Goal: Task Accomplishment & Management: Use online tool/utility

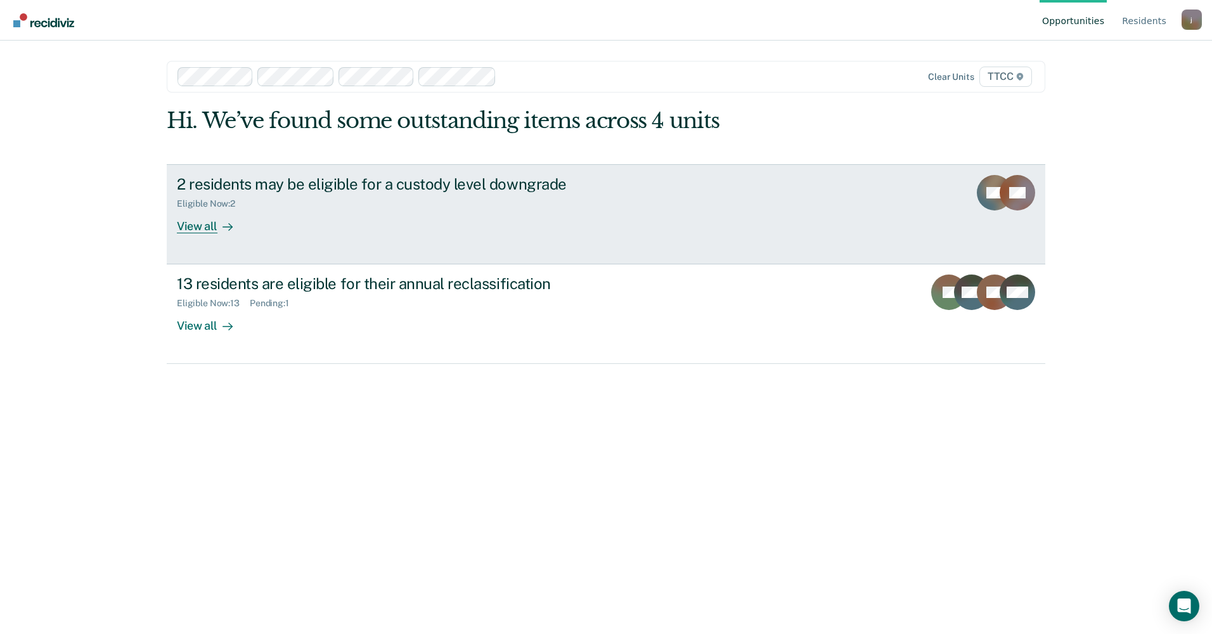
click at [194, 229] on div "View all" at bounding box center [212, 220] width 71 height 25
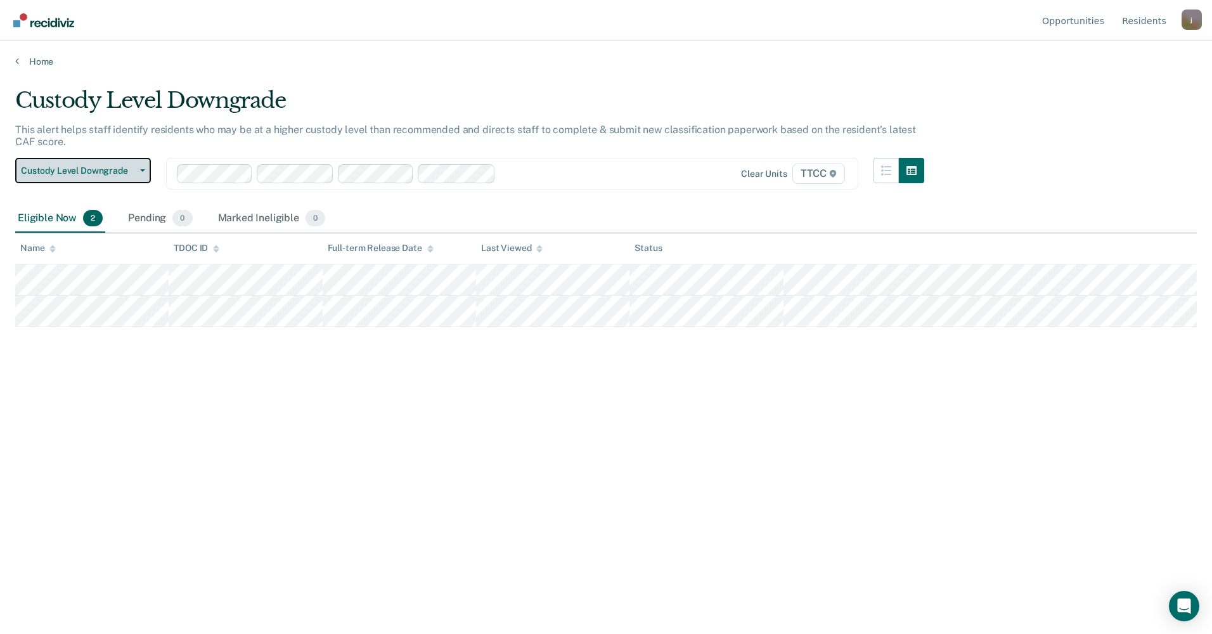
click at [80, 162] on button "Custody Level Downgrade" at bounding box center [83, 170] width 136 height 25
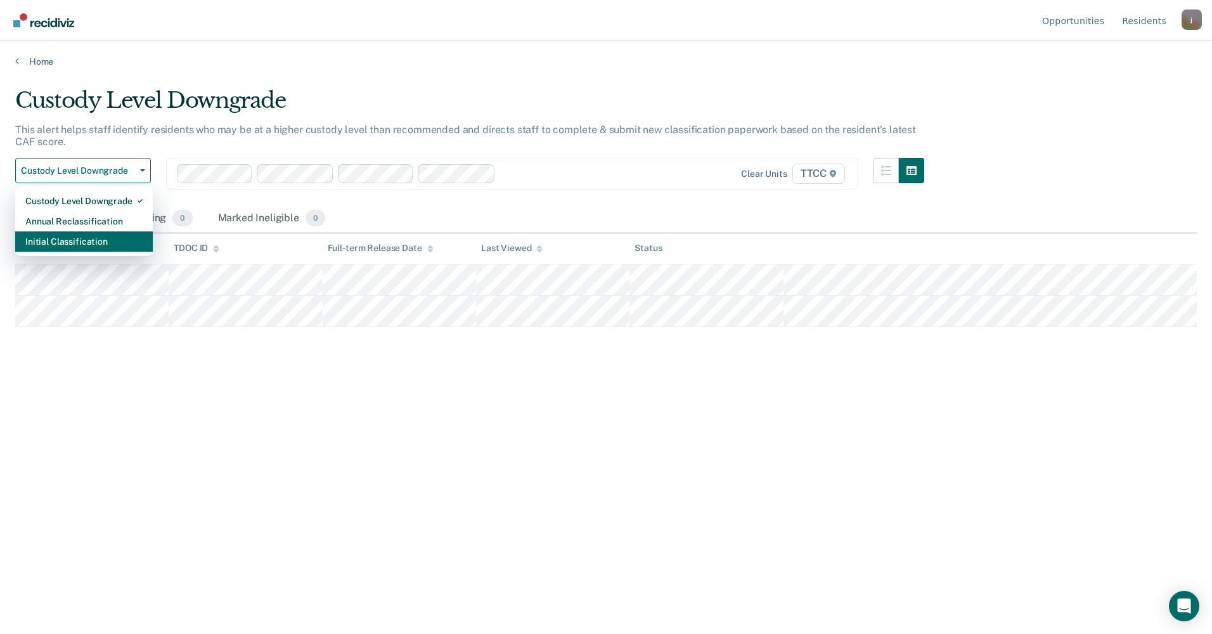
click at [75, 250] on div "Initial Classification" at bounding box center [83, 241] width 117 height 20
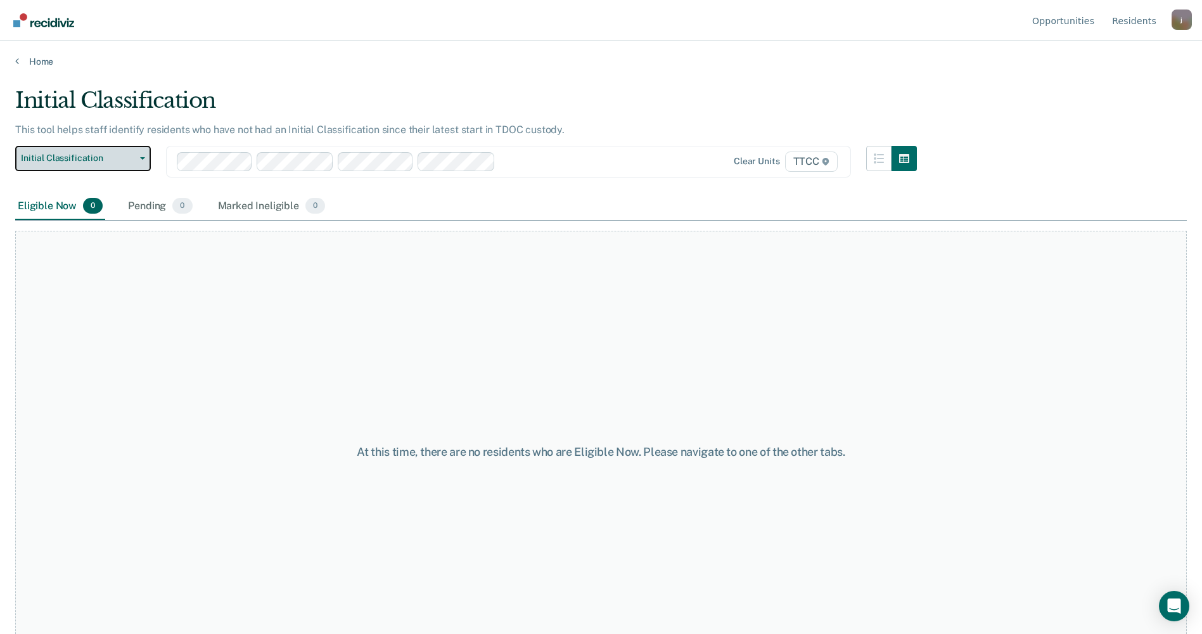
click at [88, 153] on span "Initial Classification" at bounding box center [78, 158] width 114 height 11
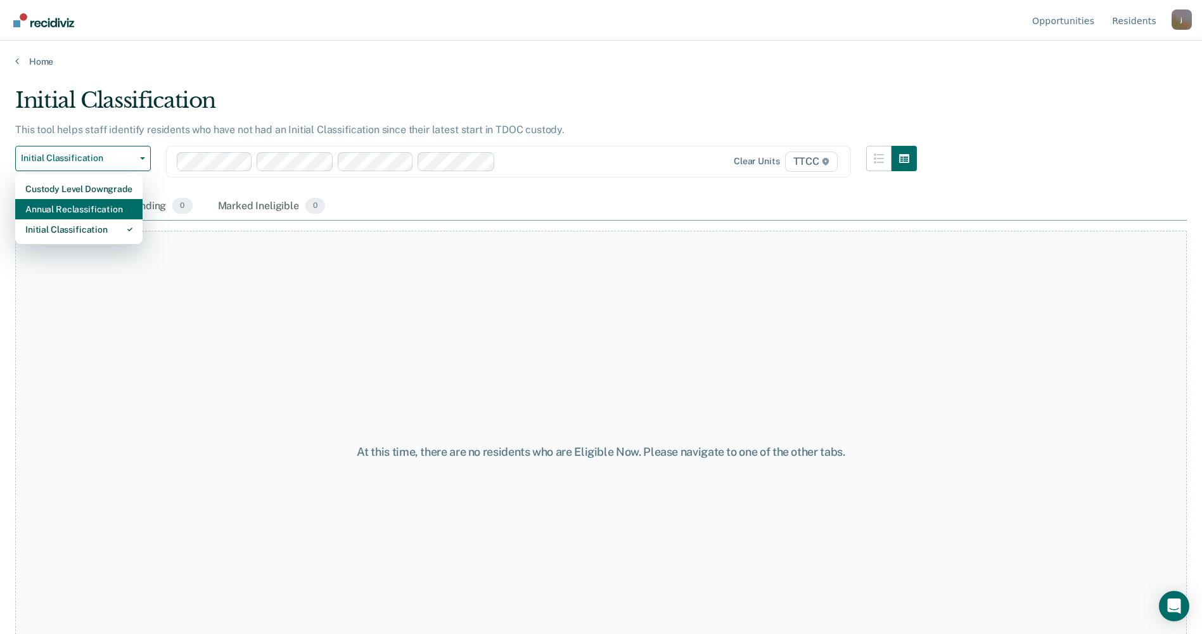
click at [84, 210] on div "Annual Reclassification" at bounding box center [78, 209] width 107 height 20
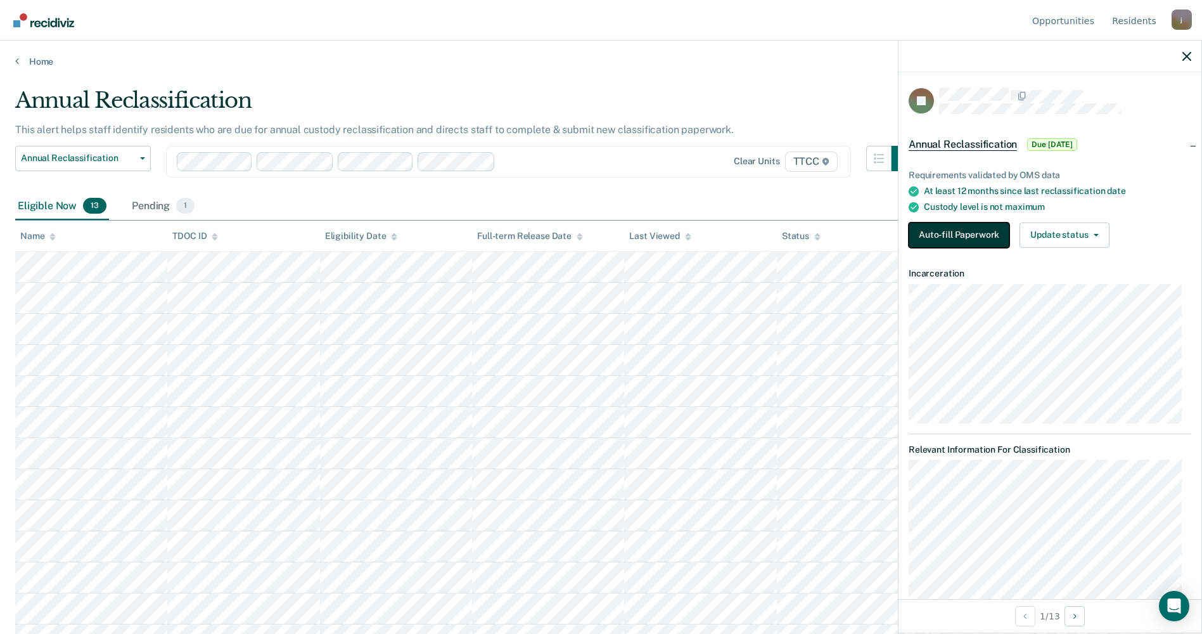
click at [953, 231] on button "Auto-fill Paperwork" at bounding box center [959, 234] width 101 height 25
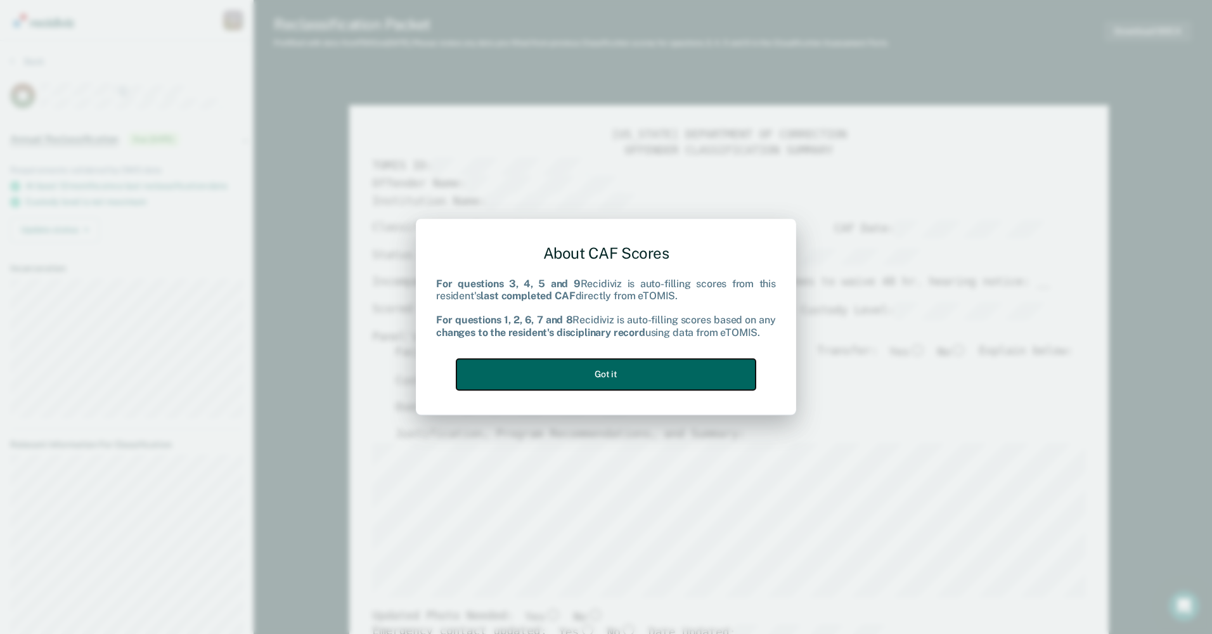
click at [657, 373] on button "Got it" at bounding box center [605, 374] width 299 height 31
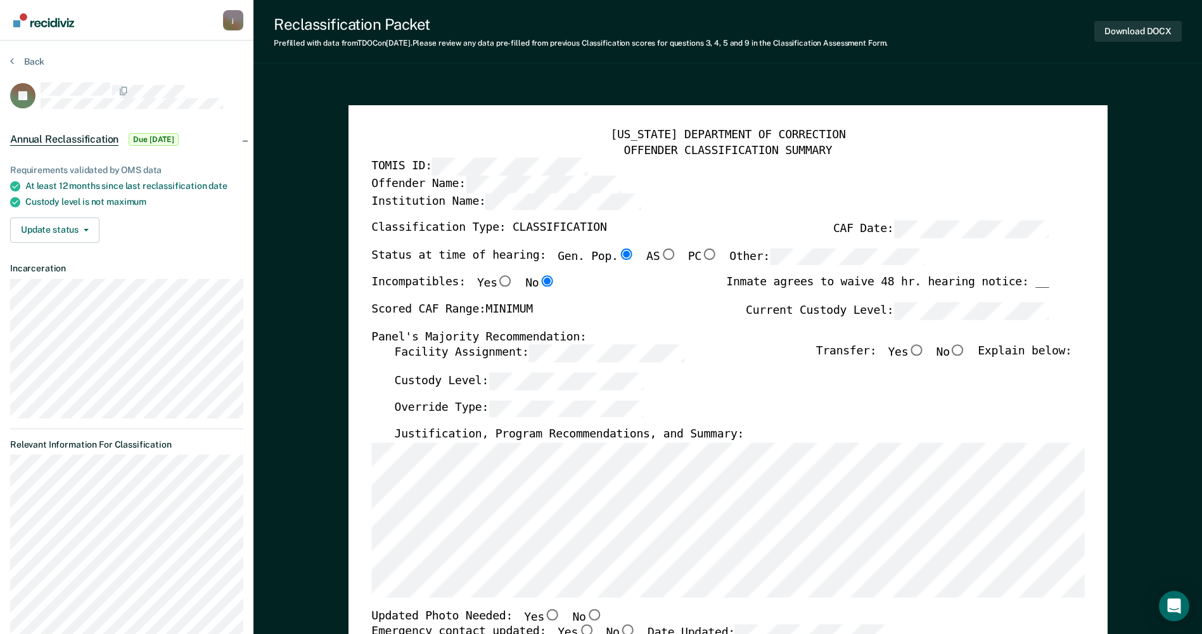
click at [963, 352] on input "No" at bounding box center [958, 350] width 16 height 11
type textarea "x"
radio input "true"
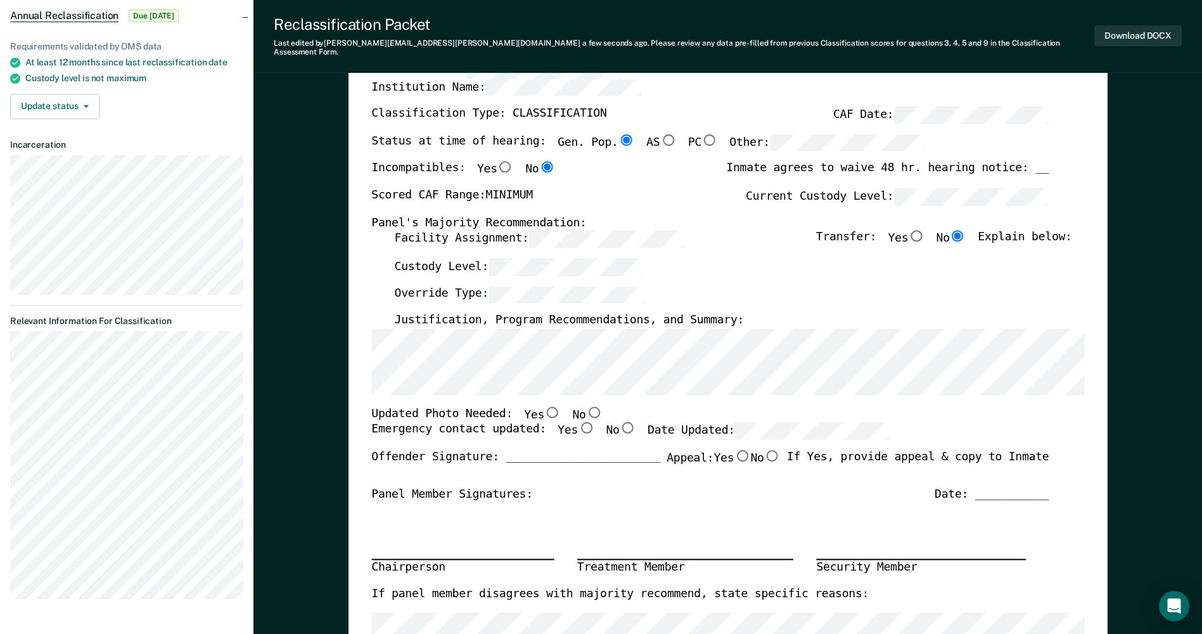
scroll to position [127, 0]
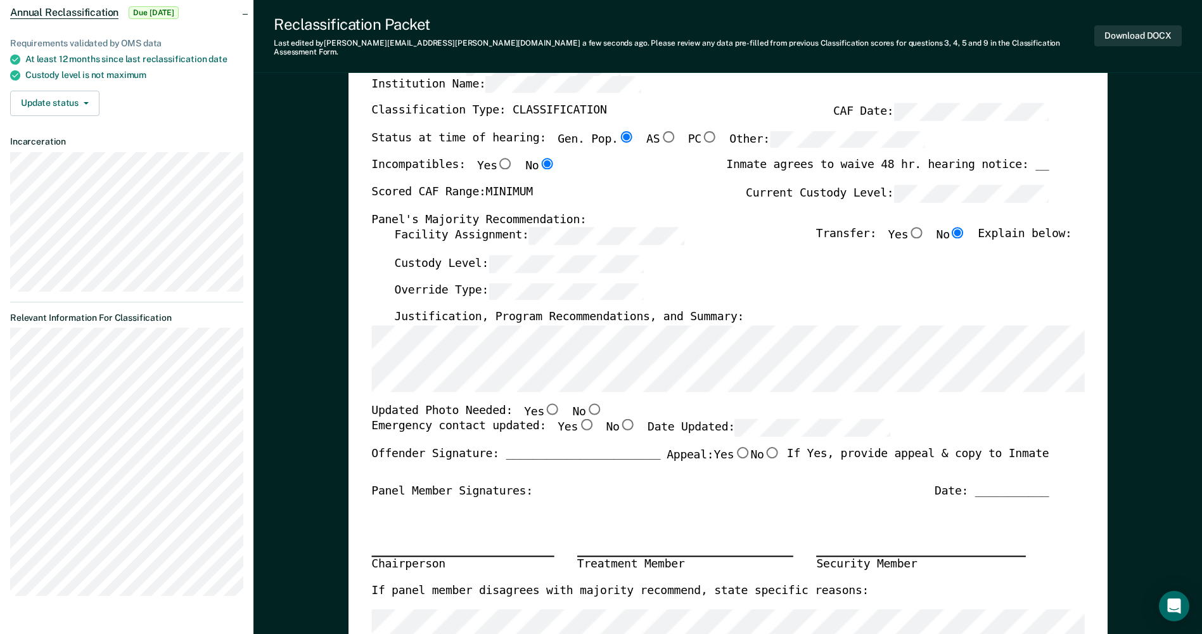
drag, startPoint x: 571, startPoint y: 404, endPoint x: 577, endPoint y: 401, distance: 6.5
click at [586, 404] on input "No" at bounding box center [594, 408] width 16 height 11
type textarea "x"
radio input "true"
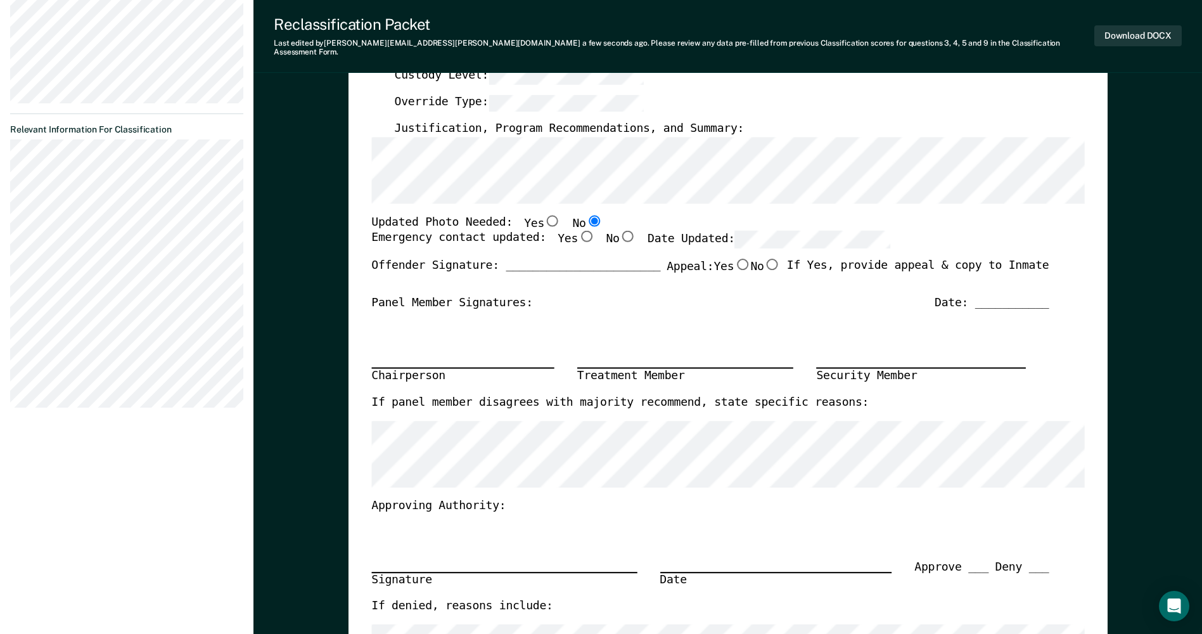
scroll to position [317, 0]
click at [578, 229] on input "Yes" at bounding box center [586, 234] width 16 height 11
type textarea "x"
radio input "true"
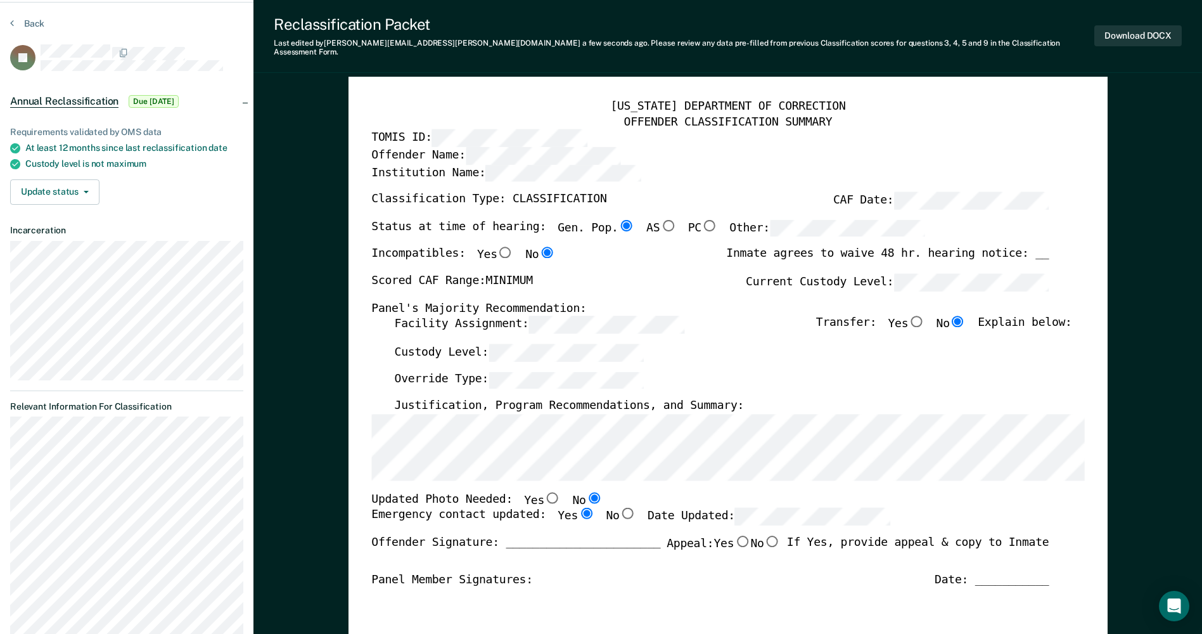
scroll to position [0, 0]
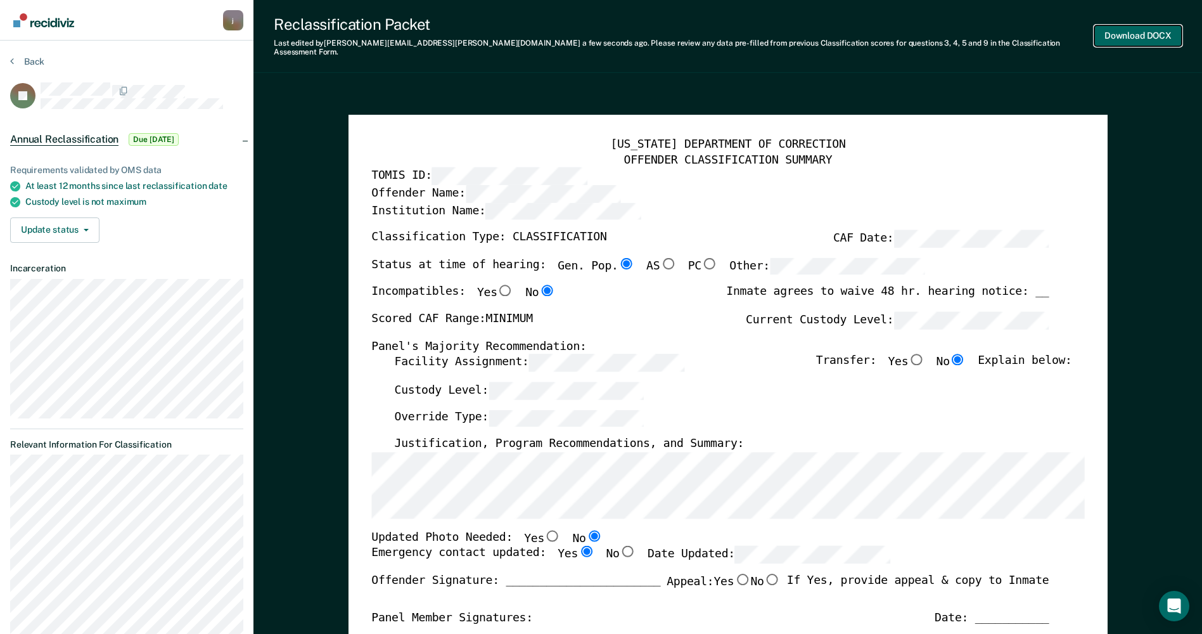
click at [1127, 32] on button "Download DOCX" at bounding box center [1137, 35] width 87 height 21
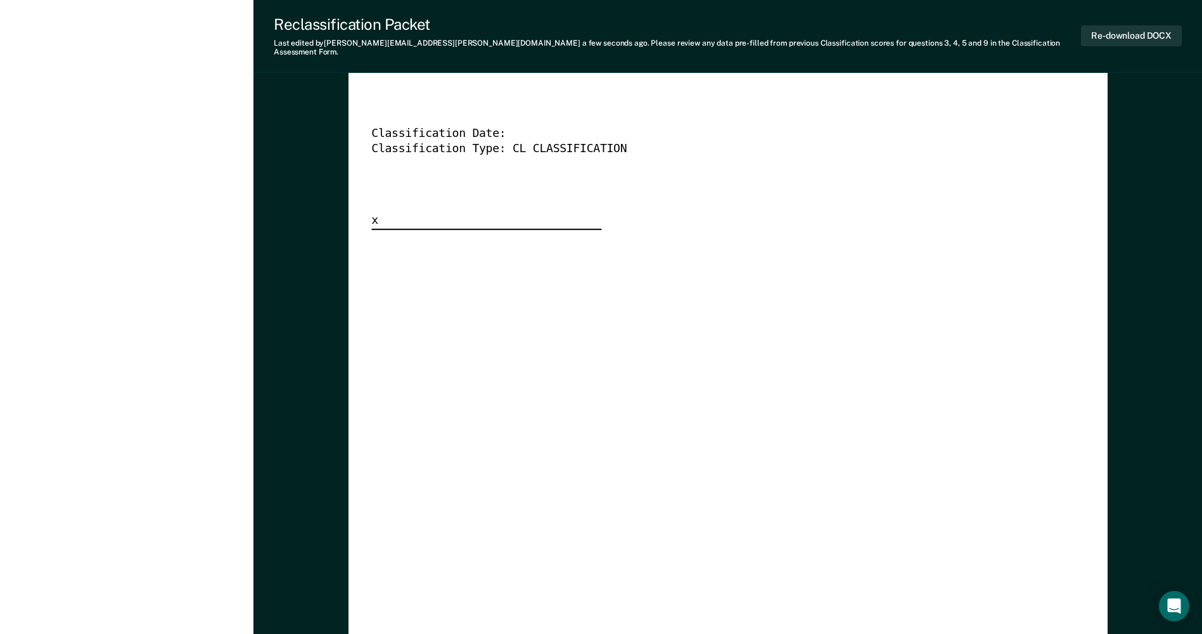
scroll to position [3644, 0]
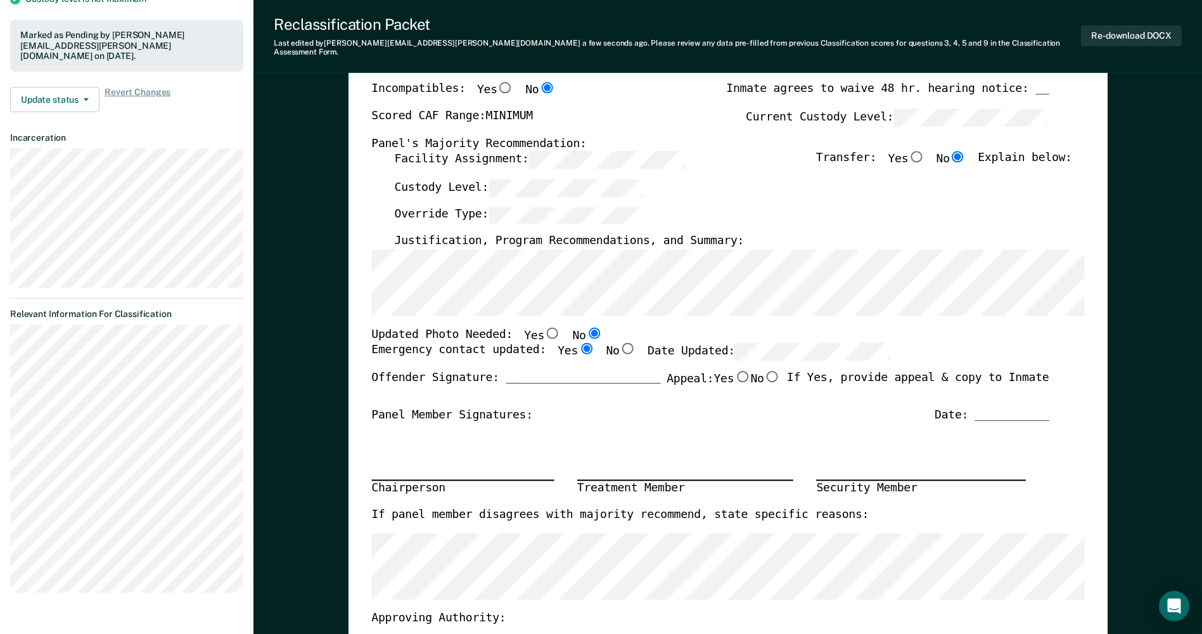
scroll to position [0, 0]
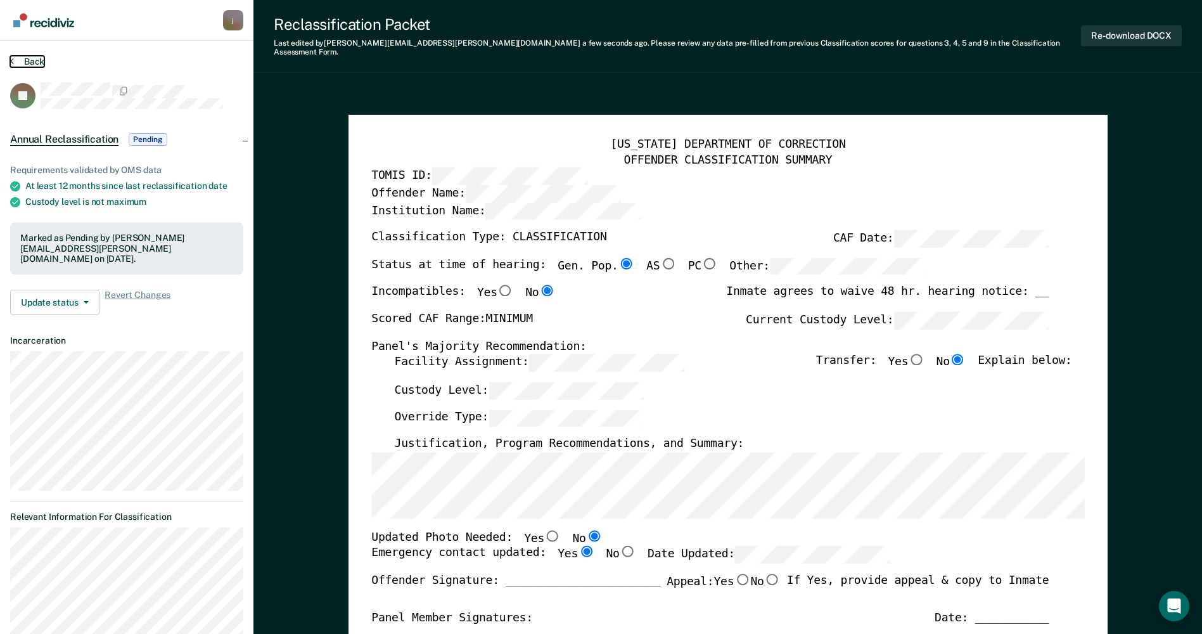
click at [39, 61] on button "Back" at bounding box center [27, 61] width 34 height 11
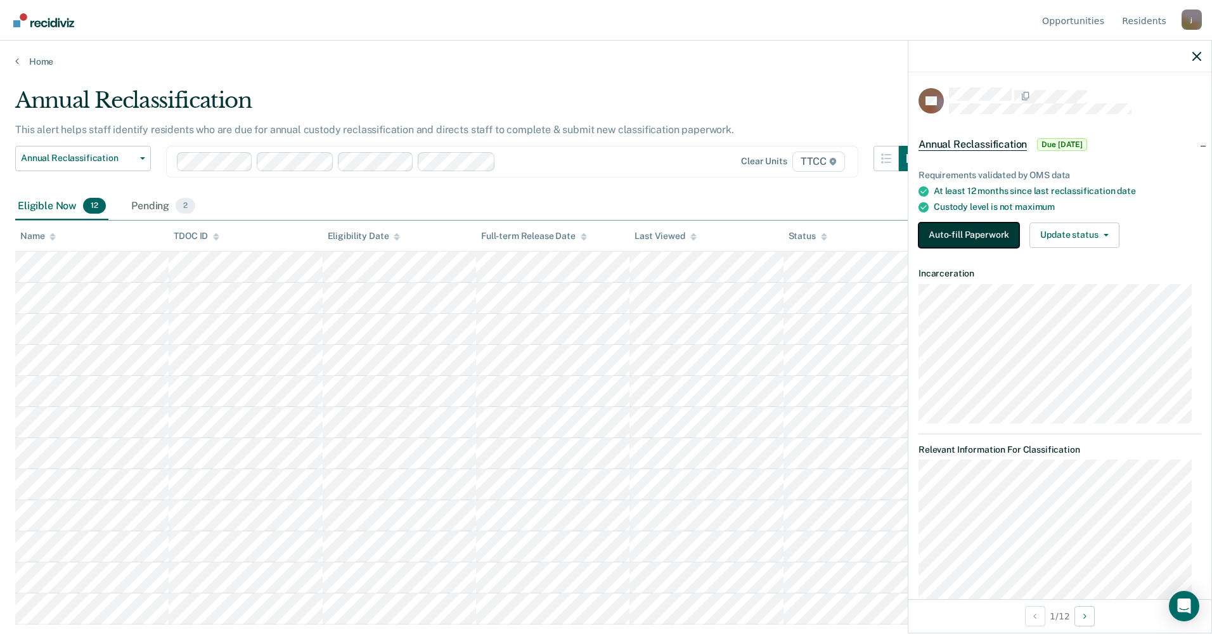
click at [968, 239] on button "Auto-fill Paperwork" at bounding box center [968, 234] width 101 height 25
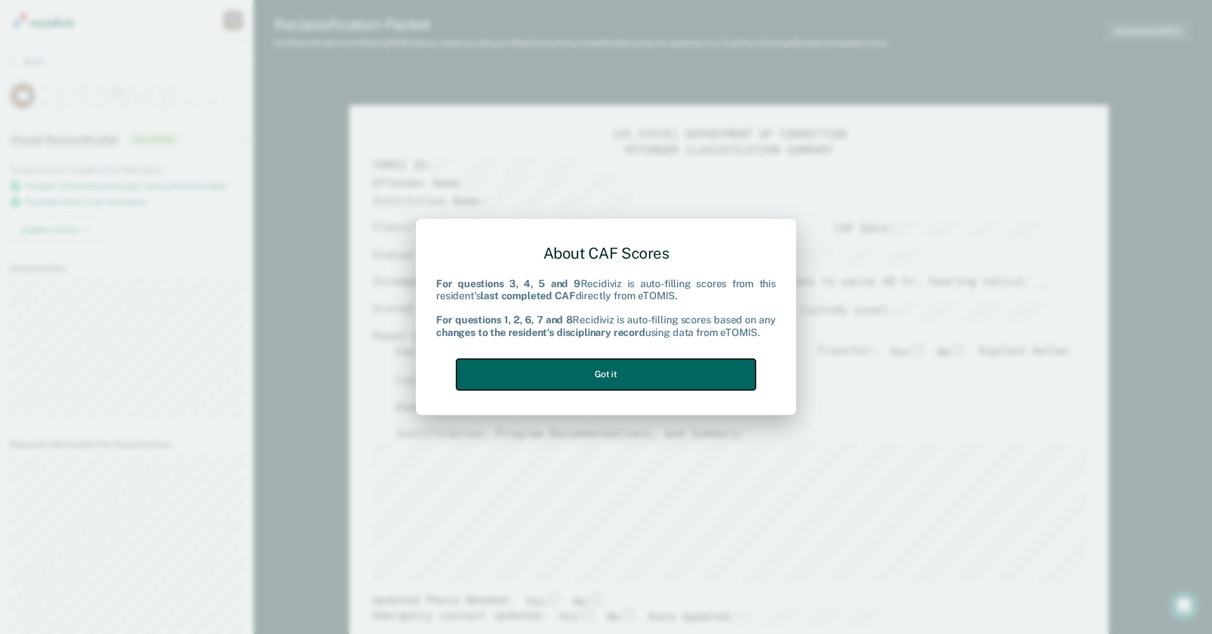
click at [605, 383] on button "Got it" at bounding box center [605, 374] width 299 height 31
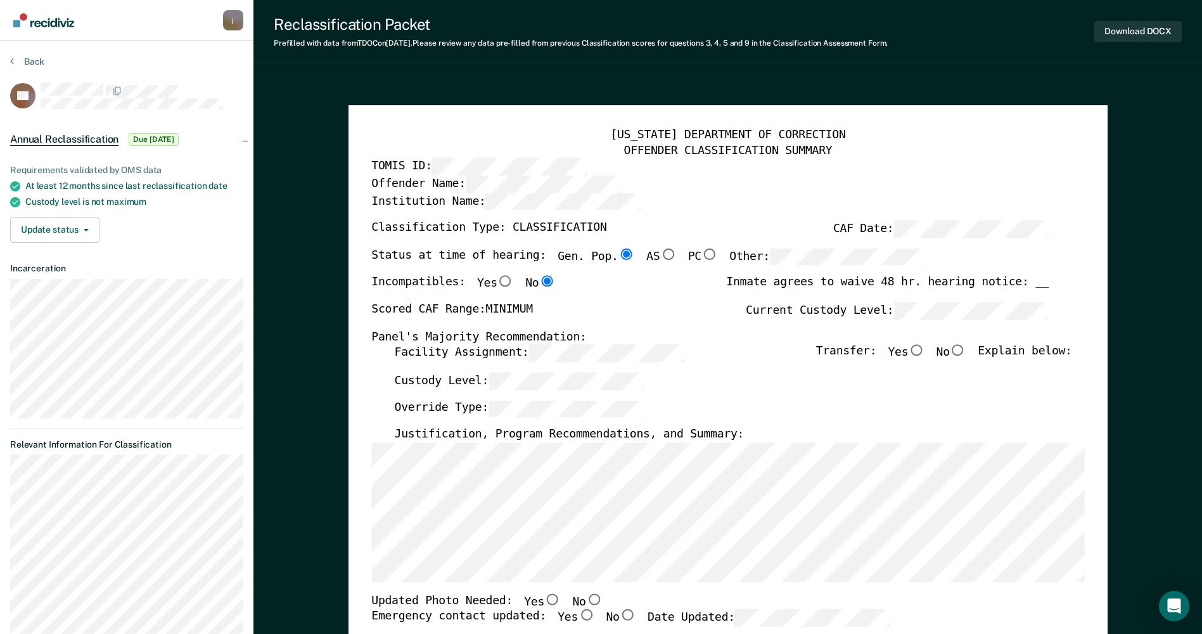
click at [965, 352] on input "No" at bounding box center [958, 350] width 16 height 11
type textarea "x"
radio input "true"
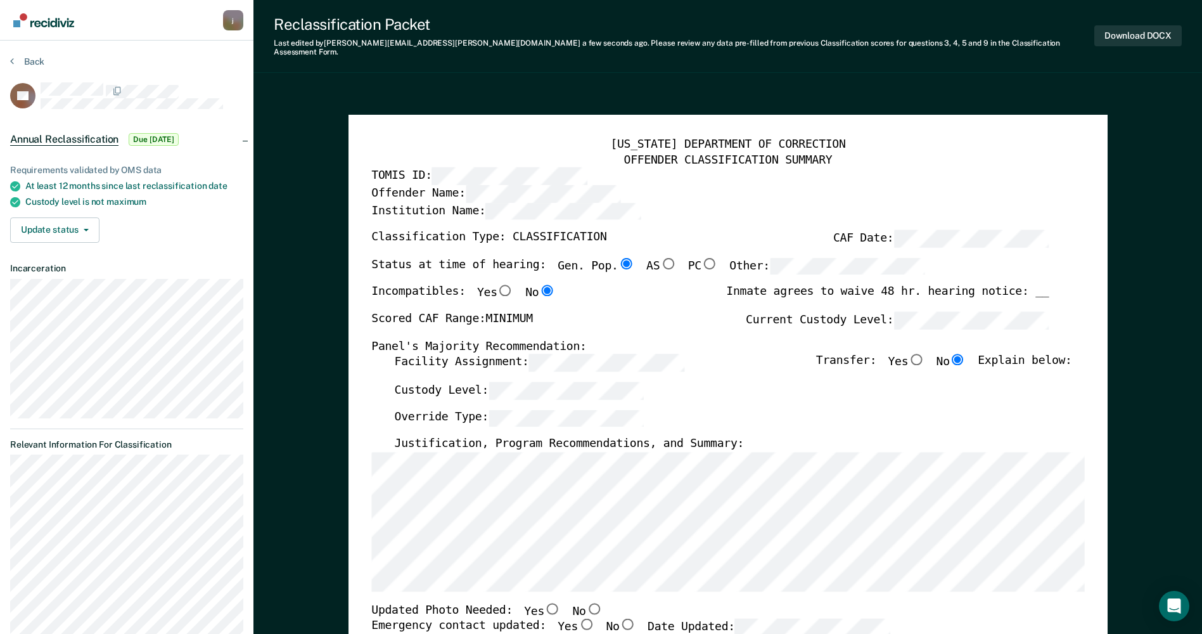
click at [535, 391] on div "Custody Level:" at bounding box center [732, 396] width 677 height 28
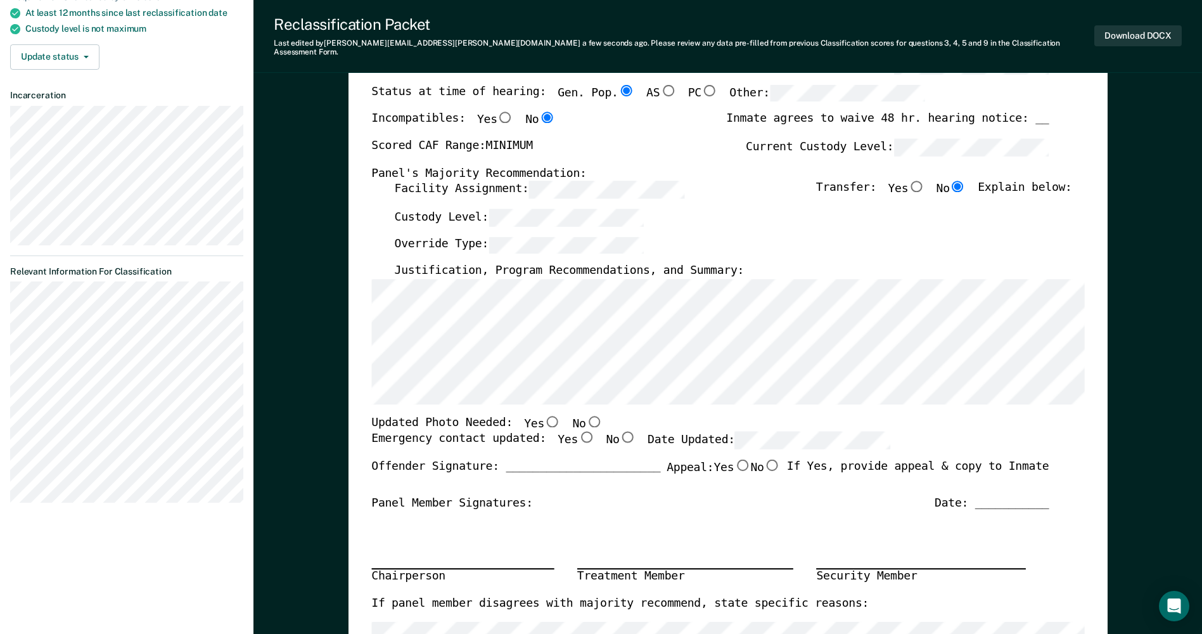
scroll to position [190, 0]
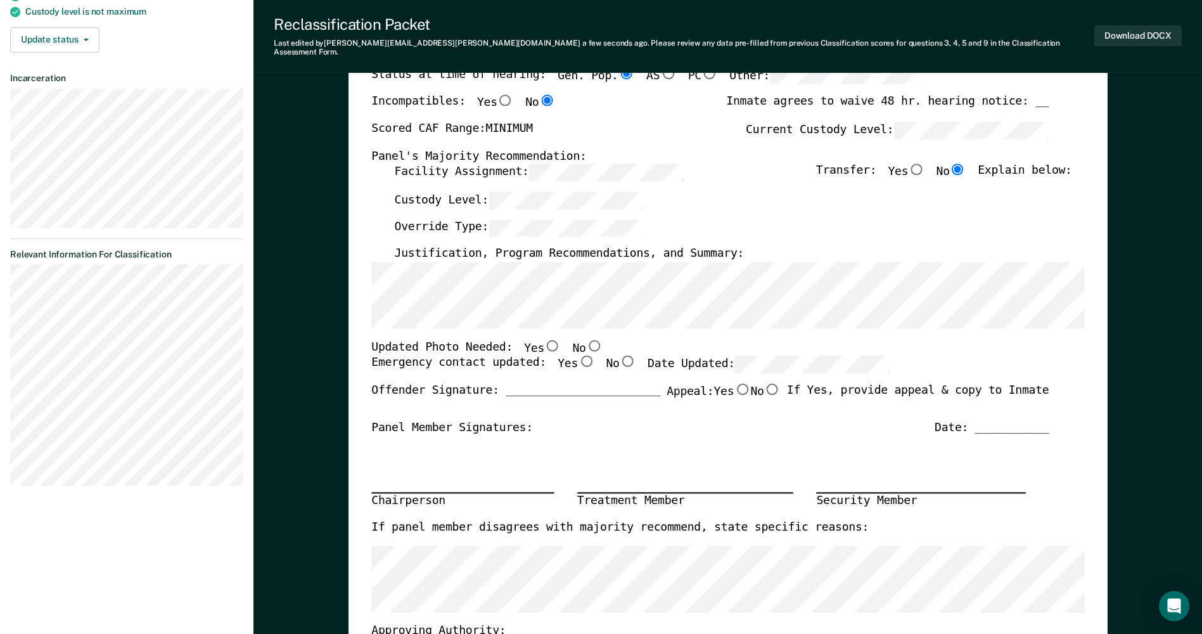
click at [586, 340] on input "No" at bounding box center [594, 345] width 16 height 11
type textarea "x"
radio input "true"
click at [578, 356] on input "Yes" at bounding box center [586, 361] width 16 height 11
type textarea "x"
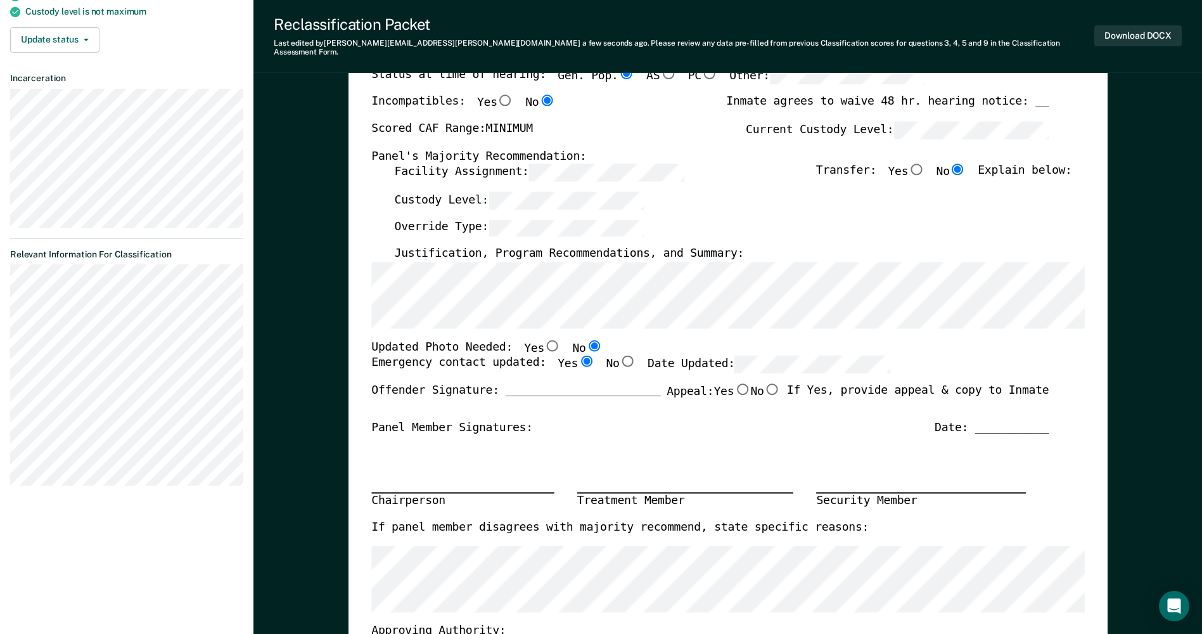
radio input "true"
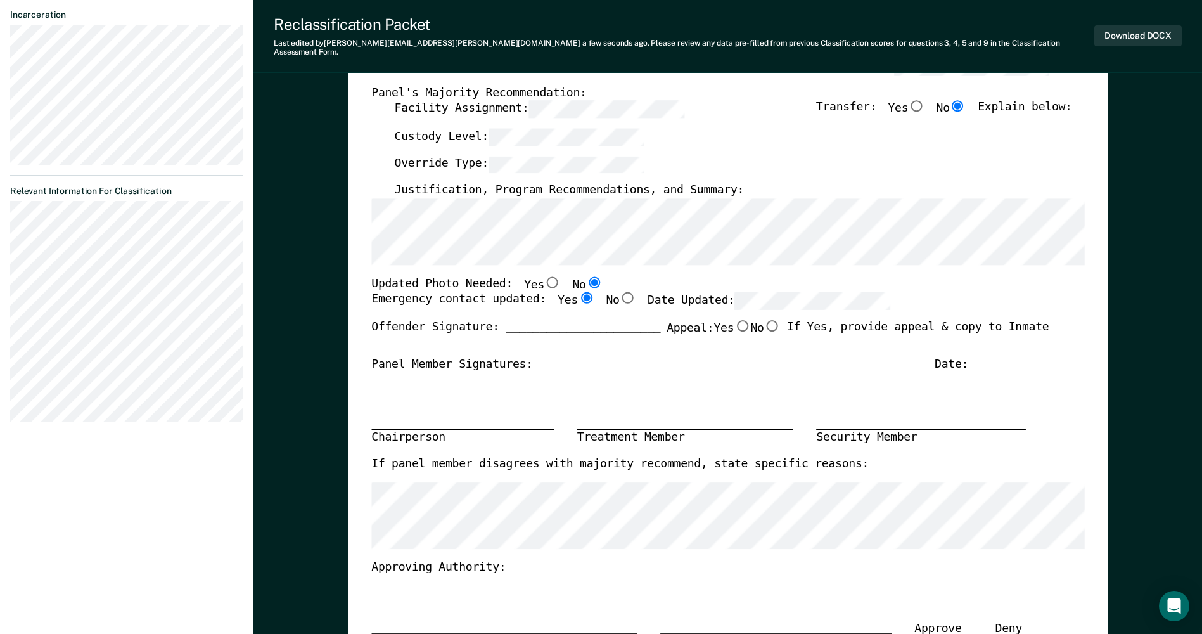
scroll to position [0, 0]
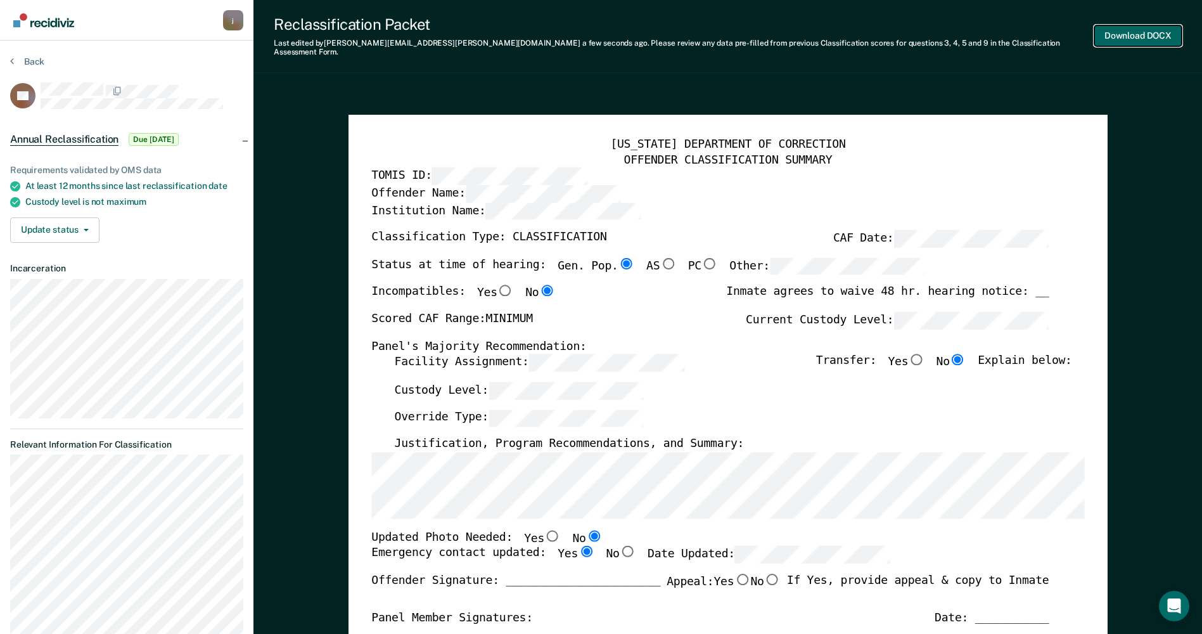
click at [1143, 36] on button "Download DOCX" at bounding box center [1137, 35] width 87 height 21
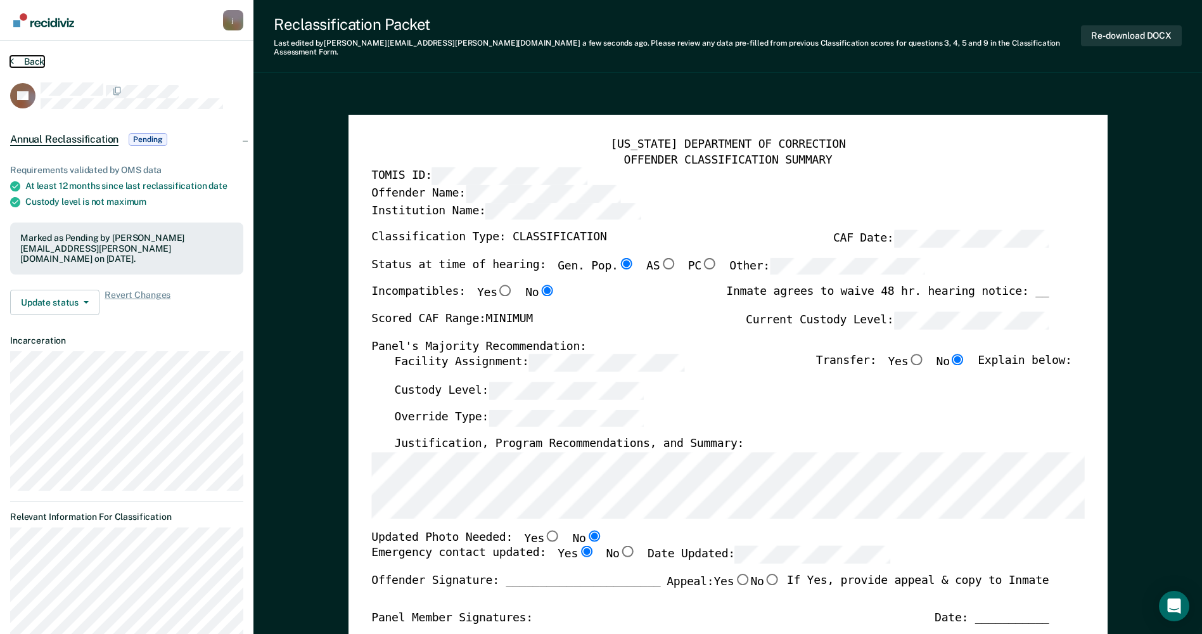
click at [25, 60] on button "Back" at bounding box center [27, 61] width 34 height 11
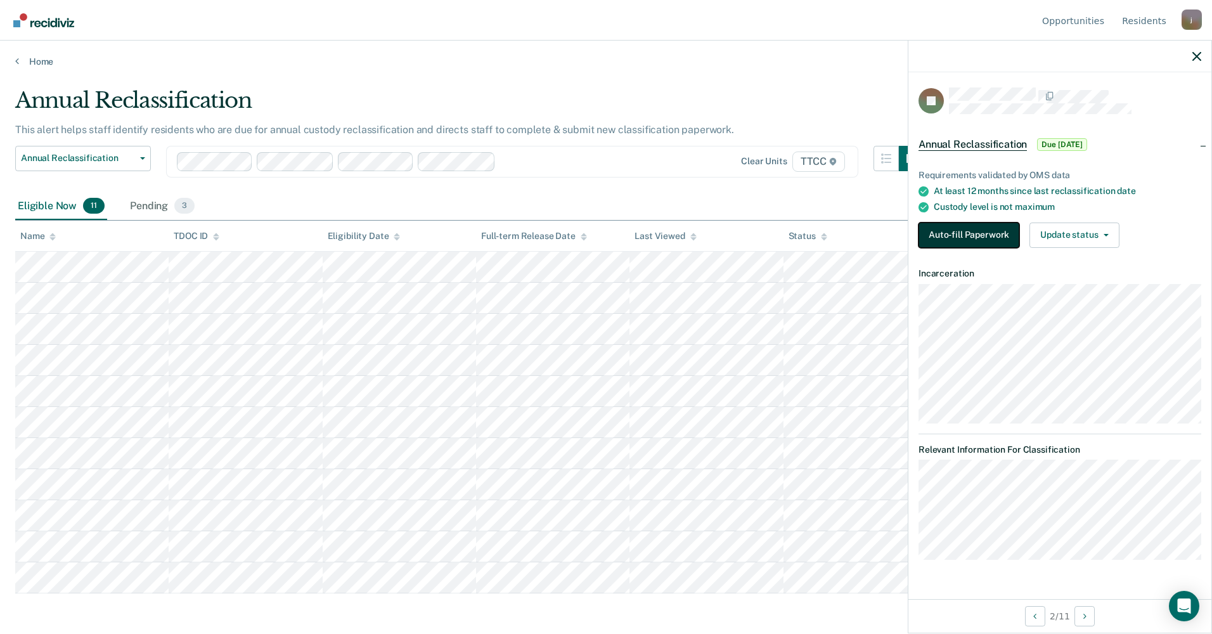
click at [927, 229] on button "Auto-fill Paperwork" at bounding box center [968, 234] width 101 height 25
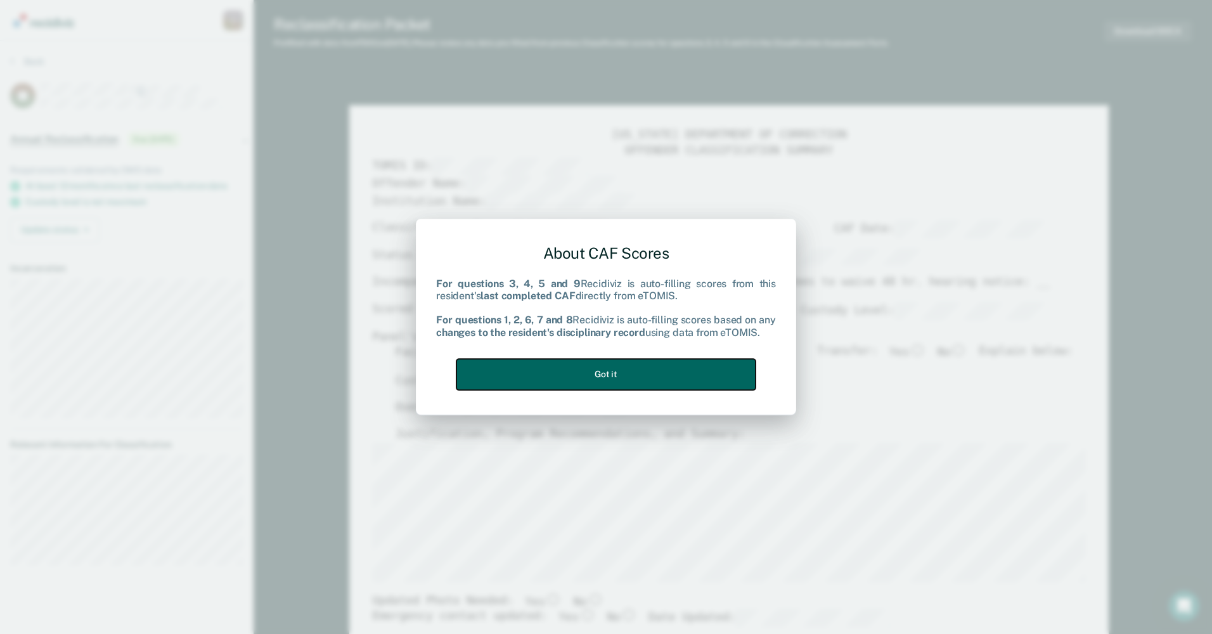
click at [608, 372] on button "Got it" at bounding box center [605, 374] width 299 height 31
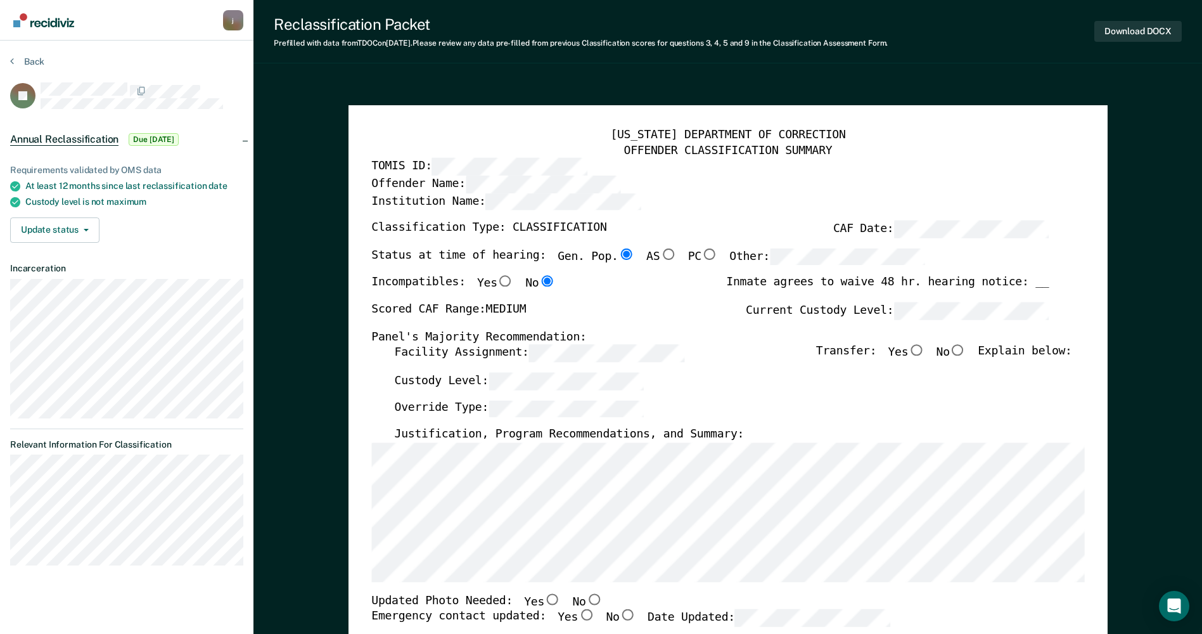
click at [965, 352] on input "No" at bounding box center [958, 350] width 16 height 11
type textarea "x"
radio input "true"
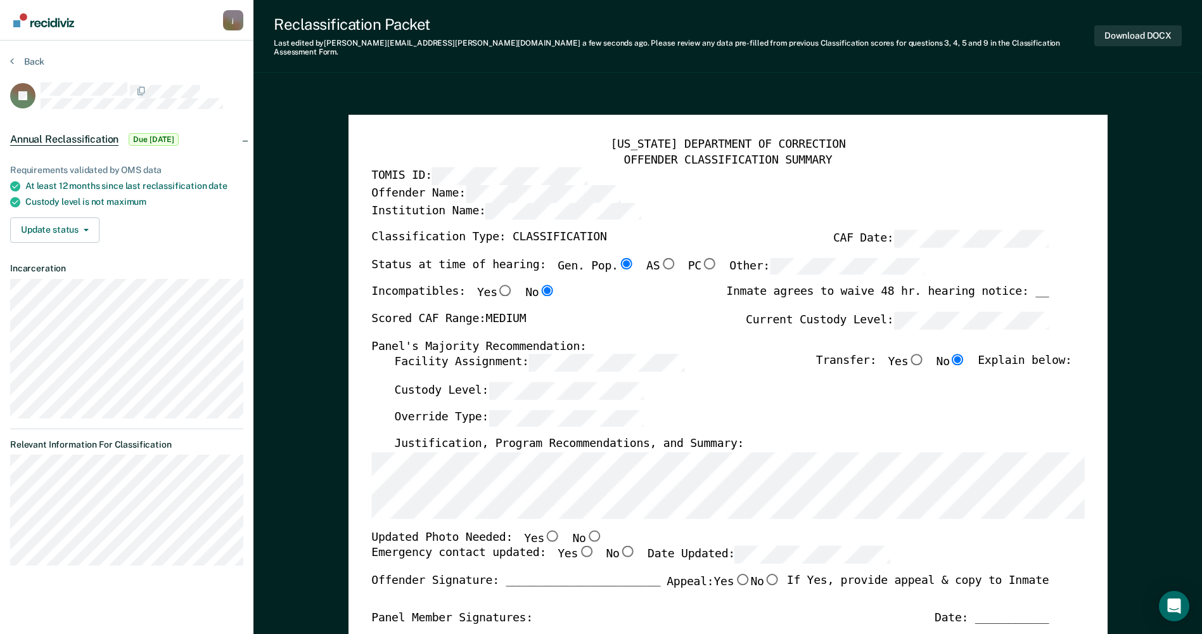
click at [586, 530] on input "No" at bounding box center [594, 535] width 16 height 11
type textarea "x"
radio input "true"
click at [578, 546] on input "Yes" at bounding box center [586, 551] width 16 height 11
type textarea "x"
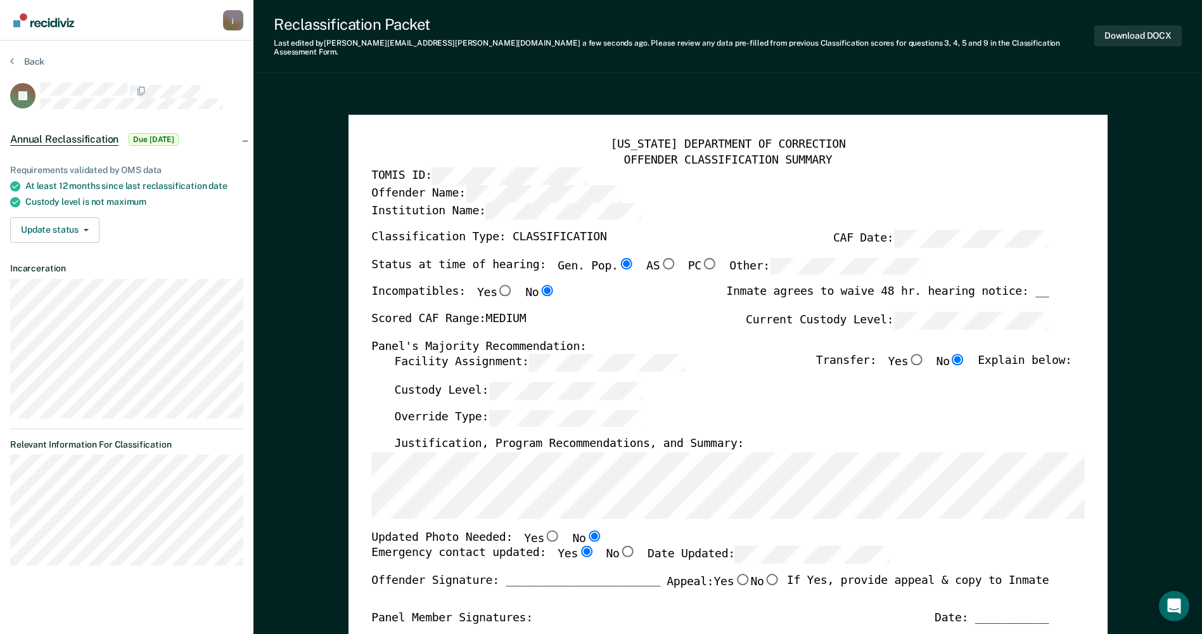
radio input "true"
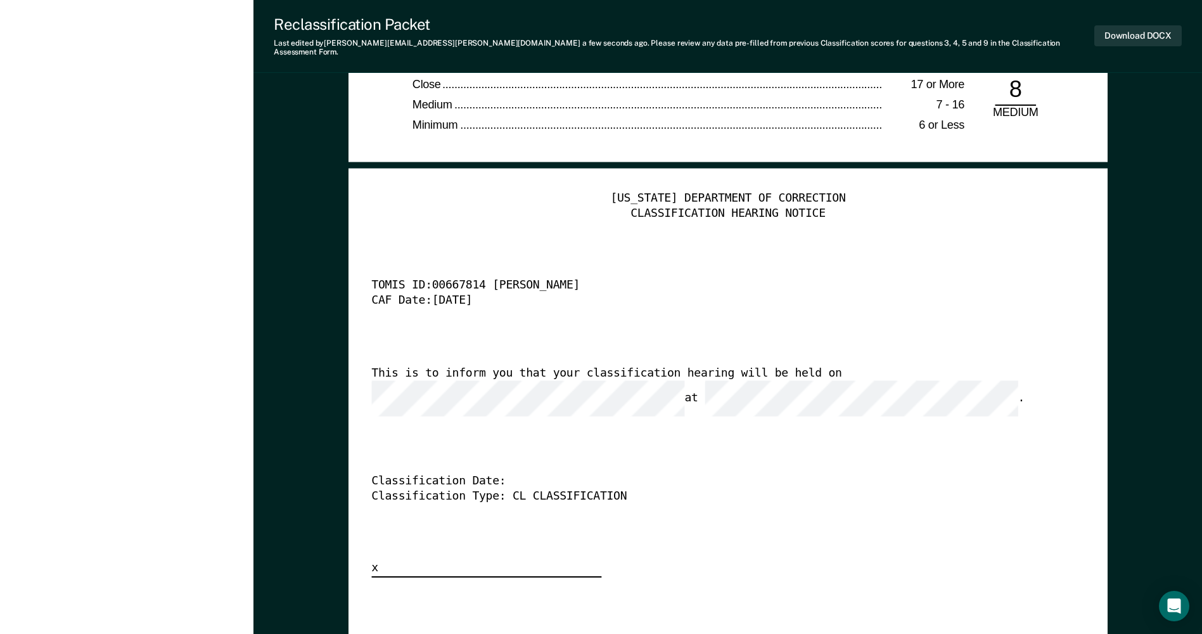
scroll to position [3042, 0]
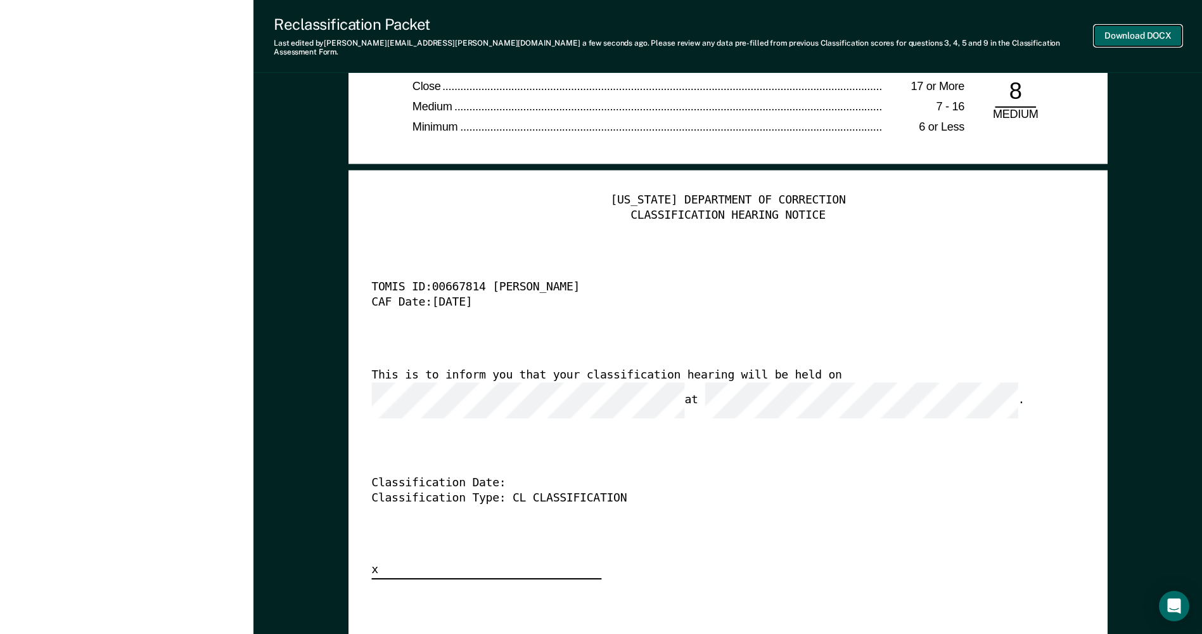
click at [1133, 27] on button "Download DOCX" at bounding box center [1137, 35] width 87 height 21
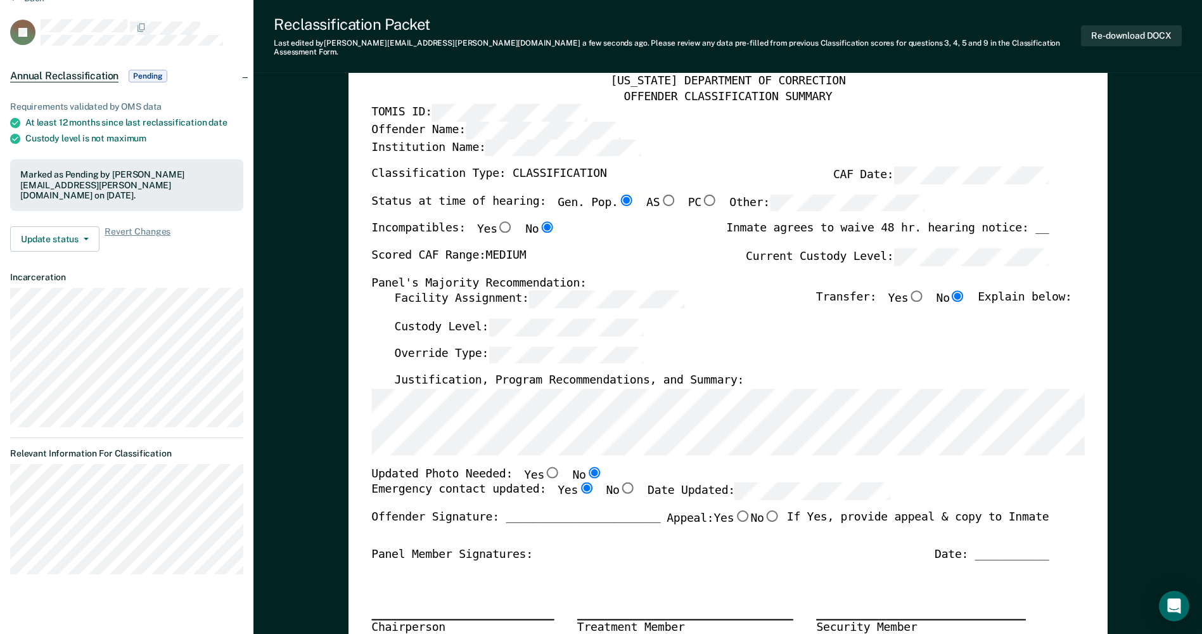
scroll to position [0, 0]
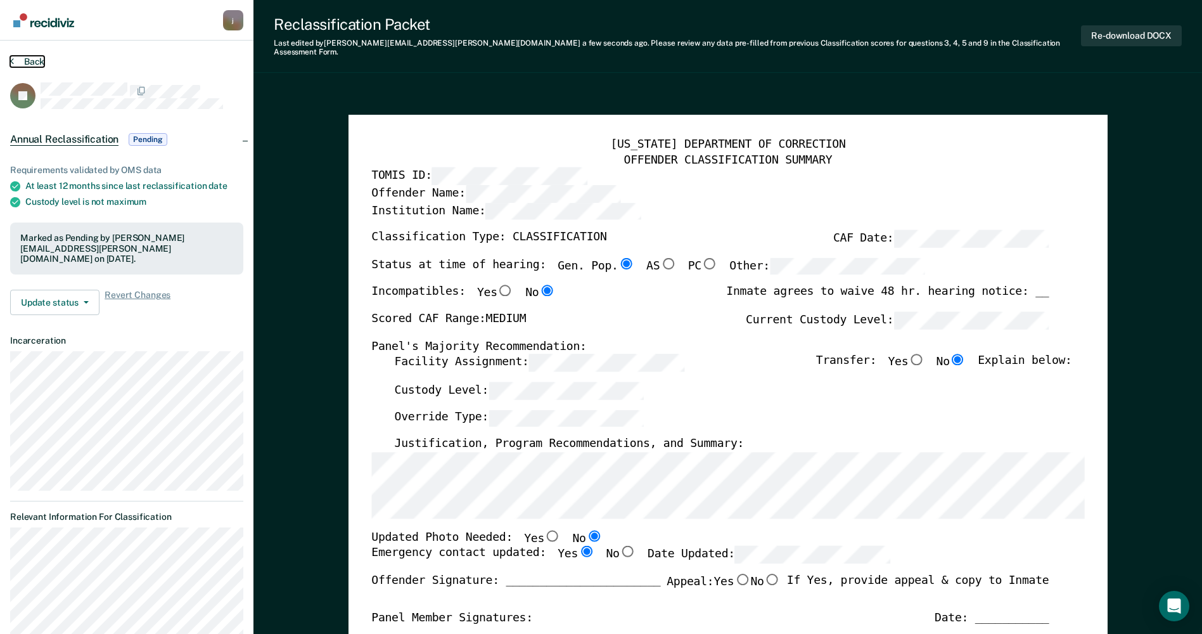
click at [38, 61] on button "Back" at bounding box center [27, 61] width 34 height 11
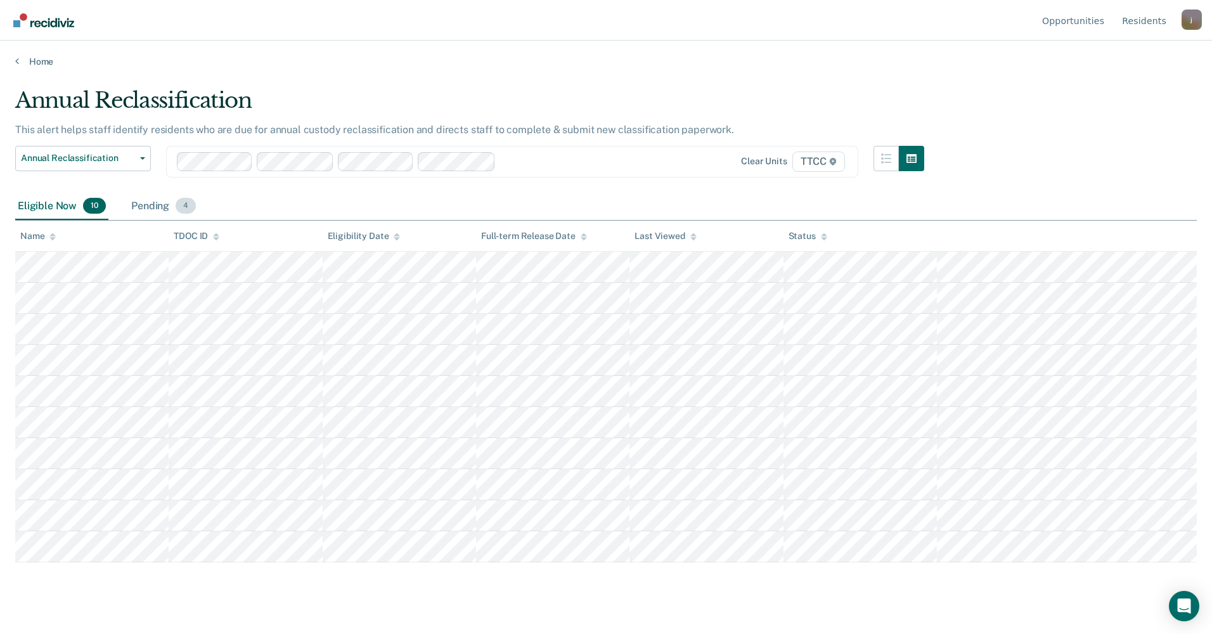
click at [157, 210] on div "Pending 4" at bounding box center [164, 207] width 70 height 28
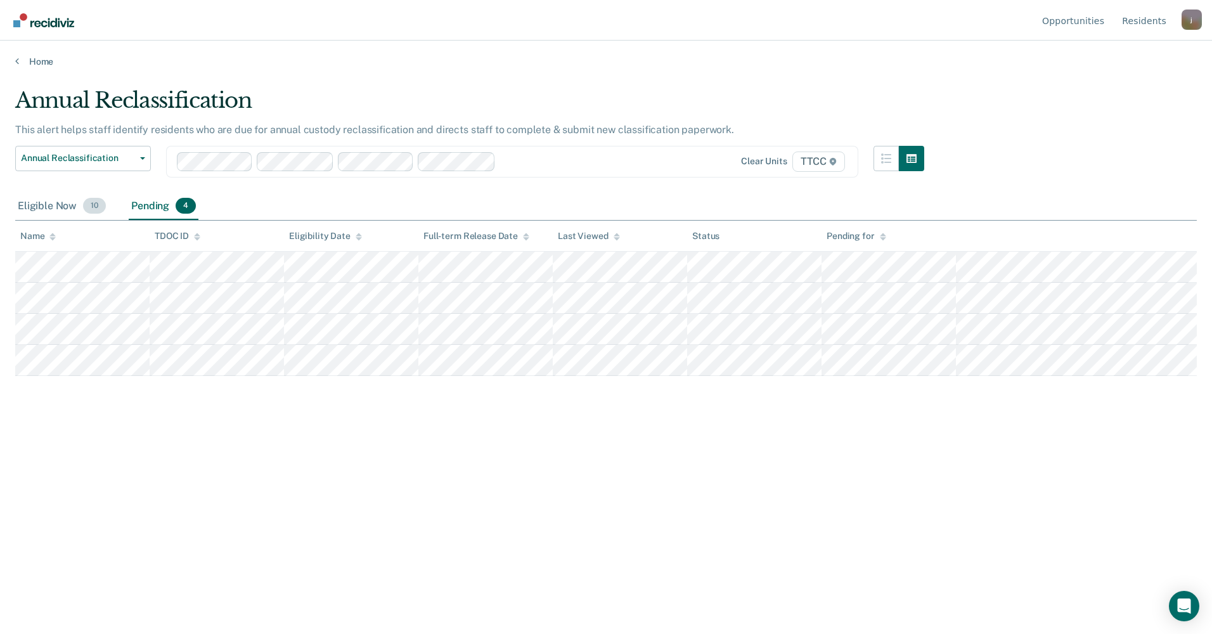
click at [46, 213] on div "Eligible Now 10" at bounding box center [61, 207] width 93 height 28
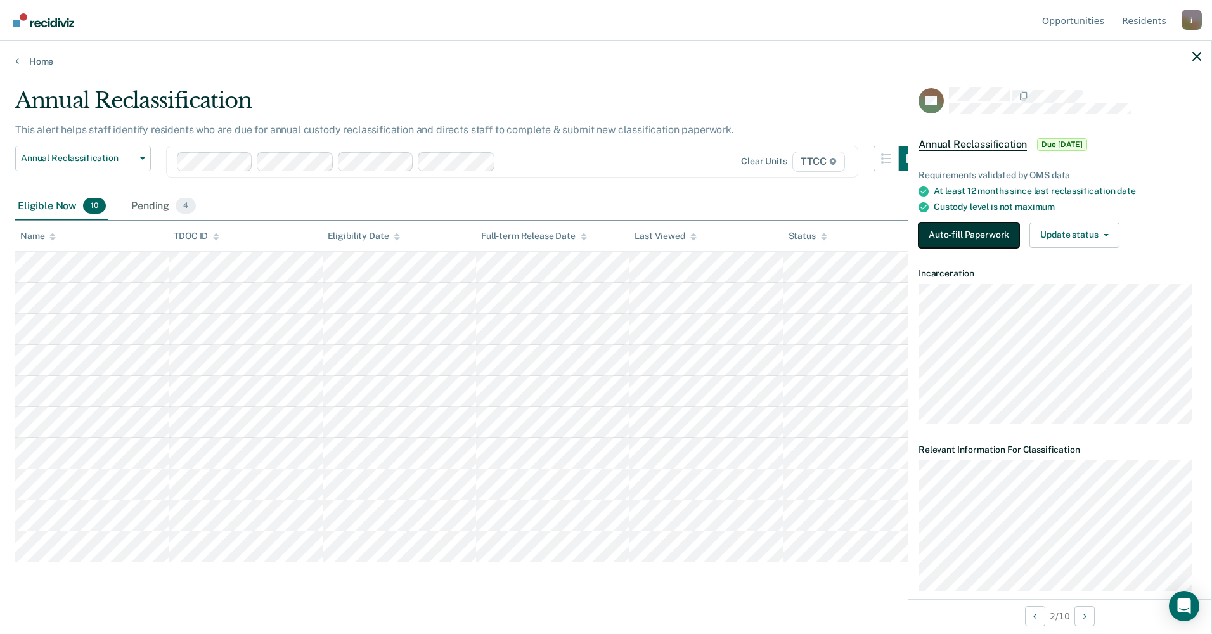
click at [987, 235] on button "Auto-fill Paperwork" at bounding box center [968, 234] width 101 height 25
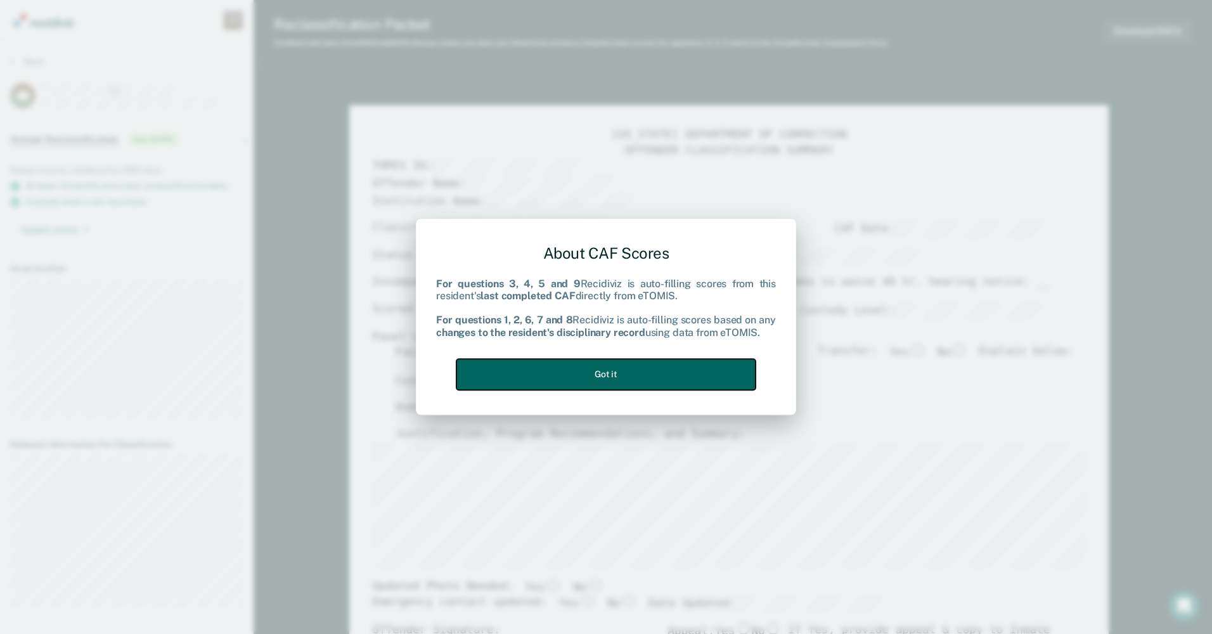
click at [546, 385] on button "Got it" at bounding box center [605, 374] width 299 height 31
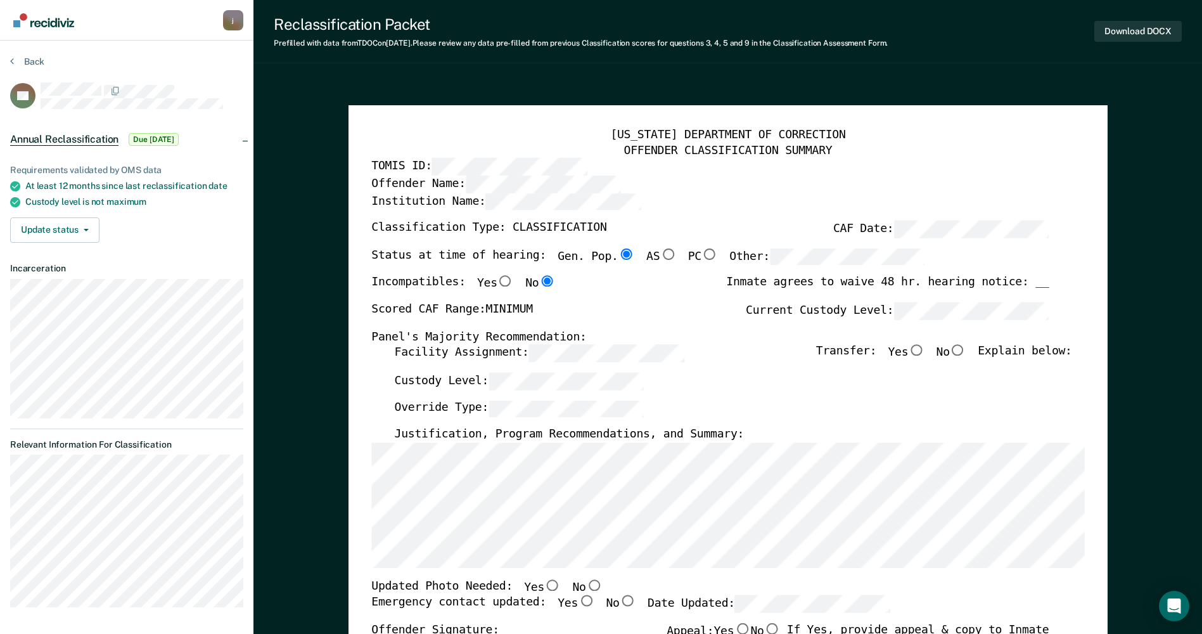
click at [966, 354] on input "No" at bounding box center [958, 350] width 16 height 11
type textarea "x"
radio input "true"
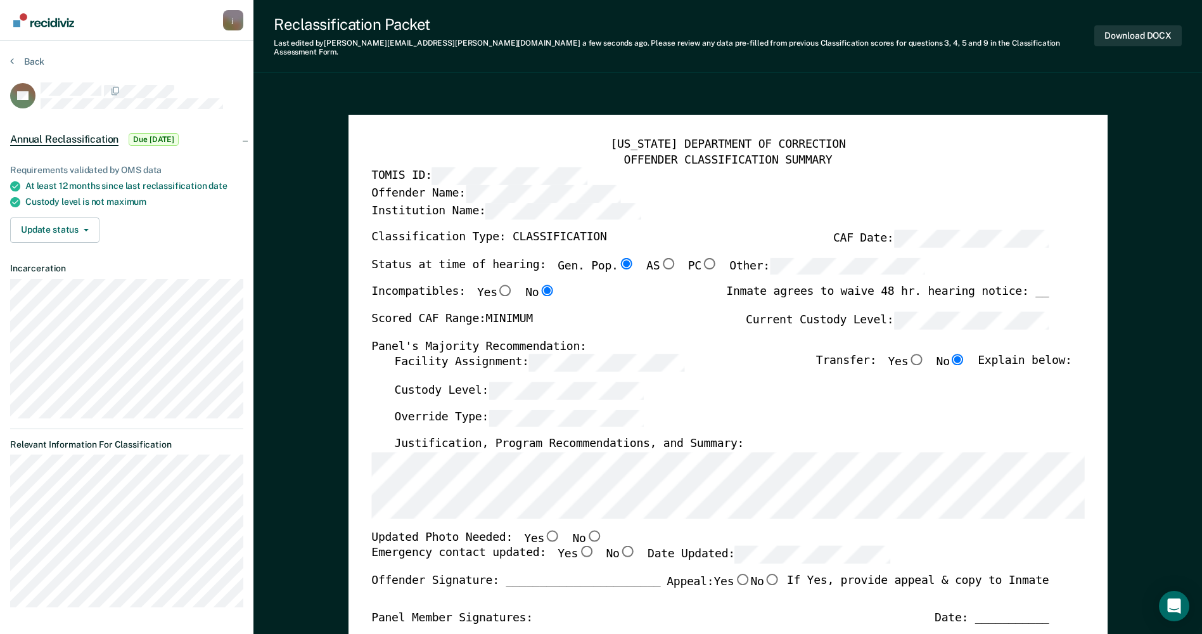
click at [829, 388] on div "Custody Level:" at bounding box center [732, 396] width 677 height 28
click at [586, 530] on input "No" at bounding box center [594, 535] width 16 height 11
type textarea "x"
radio input "true"
click at [578, 548] on input "Yes" at bounding box center [586, 551] width 16 height 11
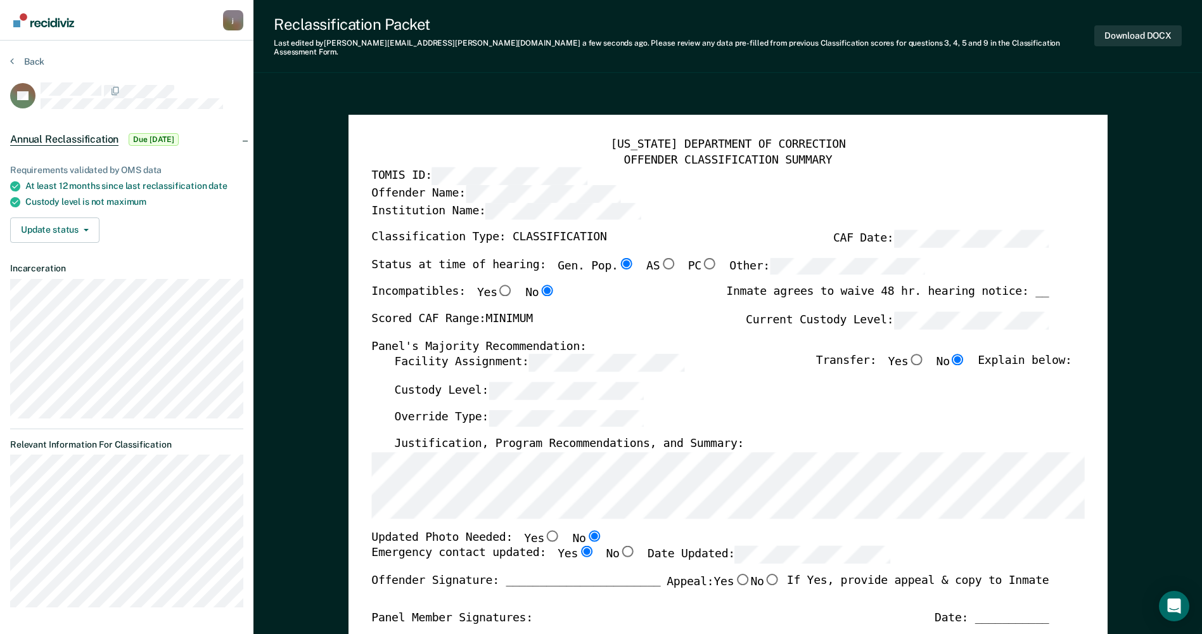
type textarea "x"
radio input "true"
click at [763, 534] on div "Updated Photo Needed: Yes No" at bounding box center [709, 538] width 677 height 16
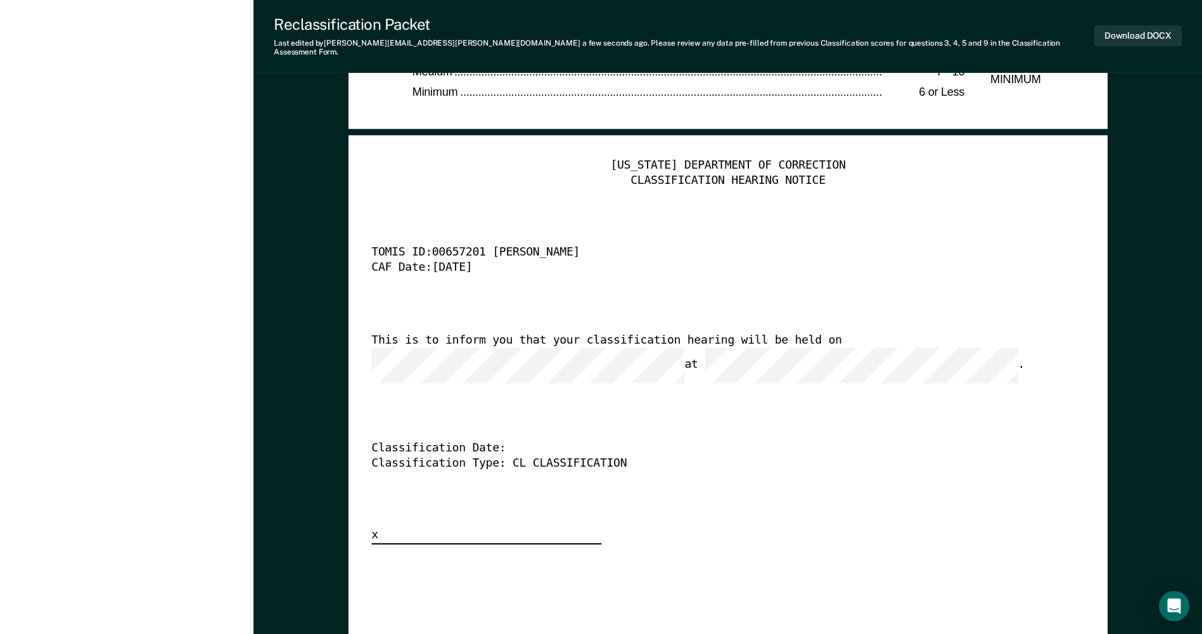
scroll to position [3105, 0]
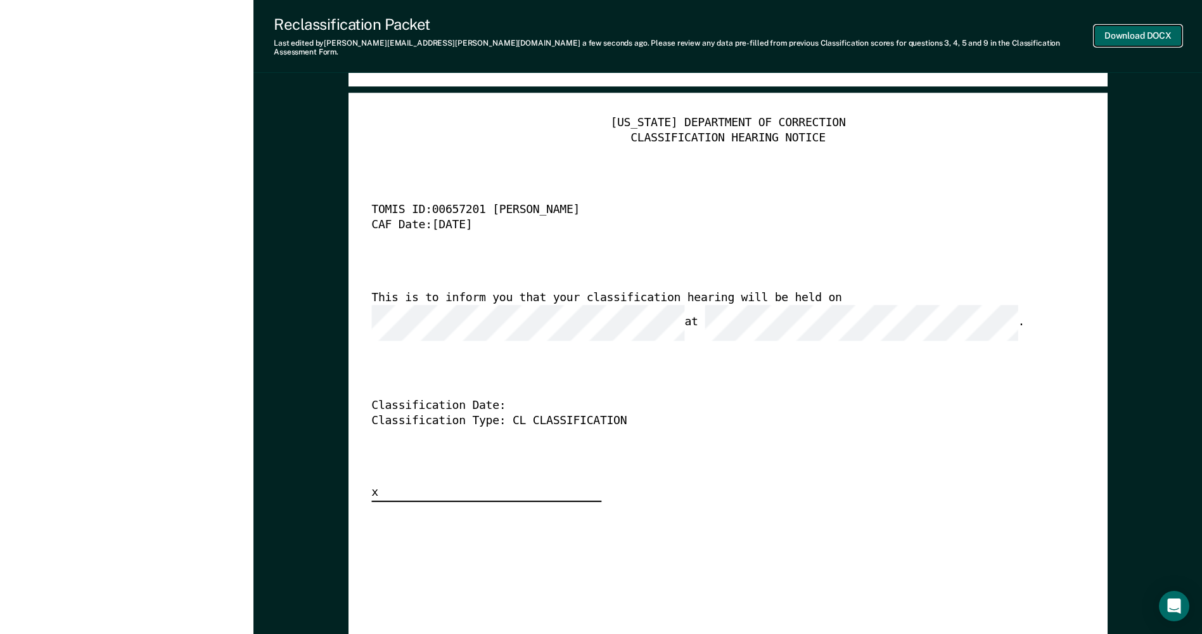
click at [1123, 34] on button "Download DOCX" at bounding box center [1137, 35] width 87 height 21
type textarea "x"
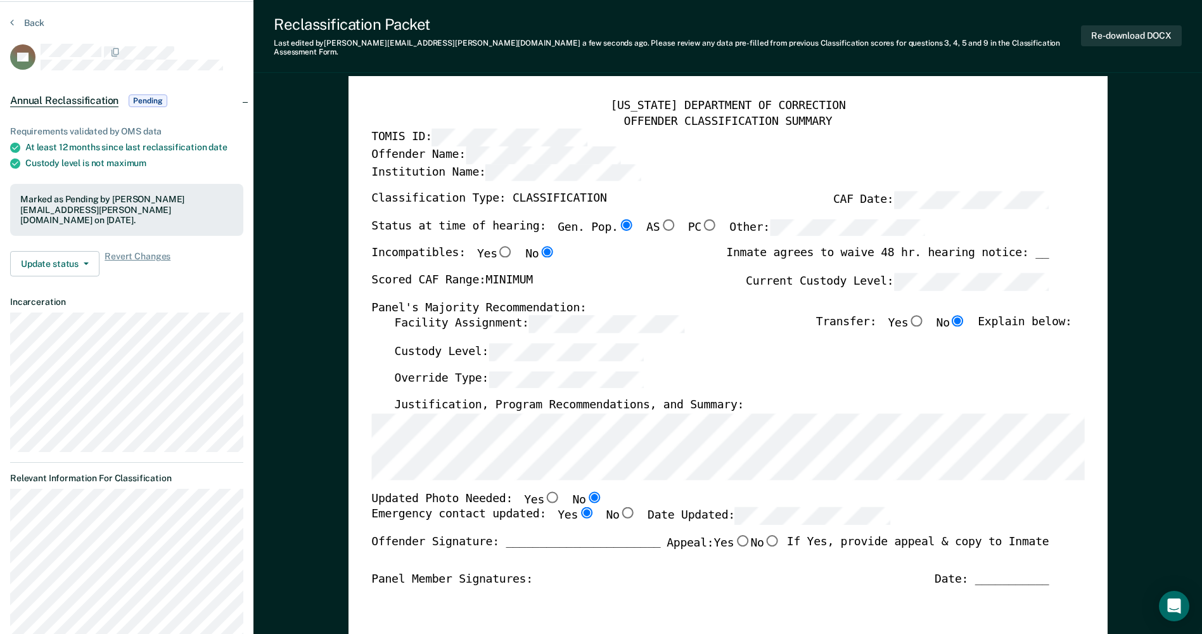
scroll to position [0, 0]
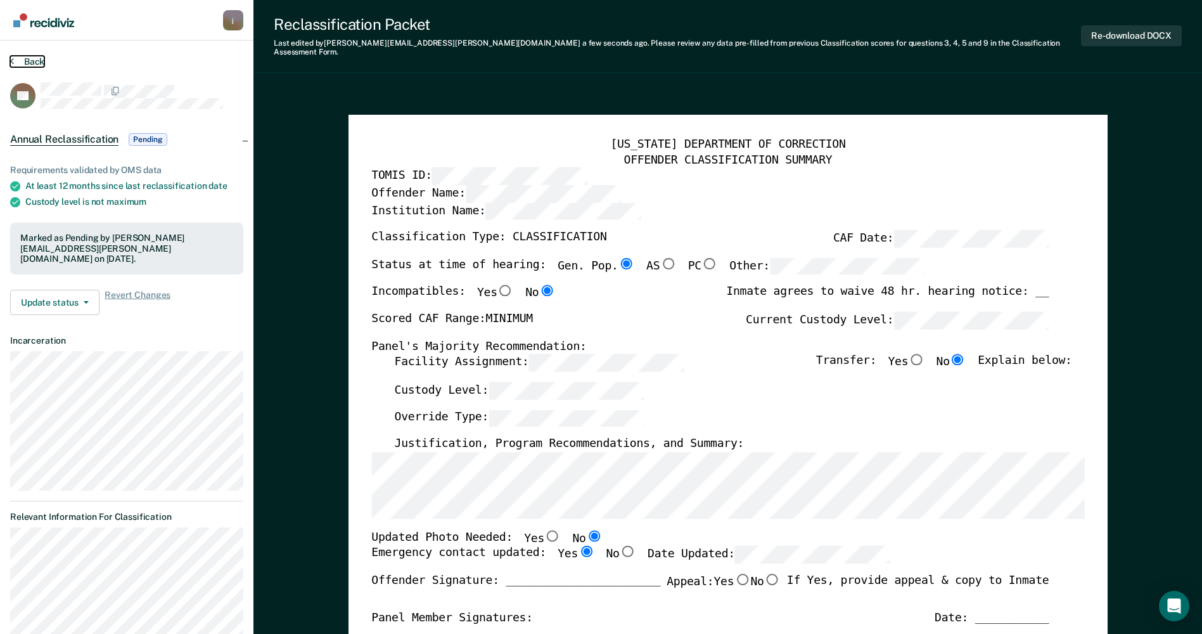
click at [23, 63] on button "Back" at bounding box center [27, 61] width 34 height 11
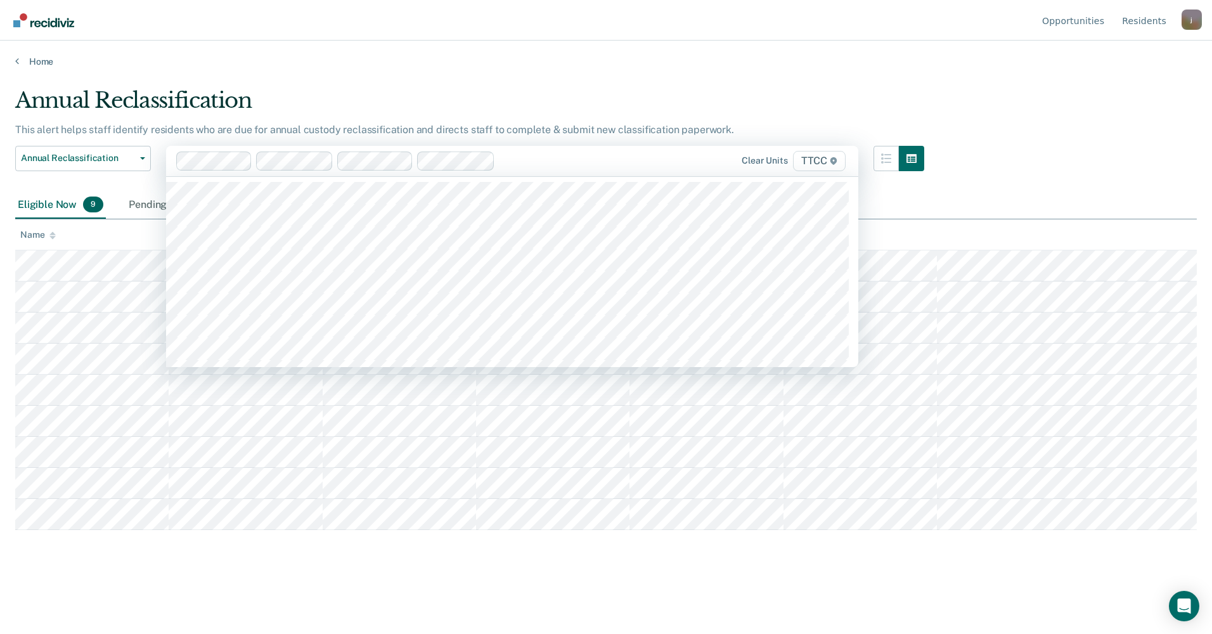
click at [560, 160] on div at bounding box center [572, 160] width 145 height 15
type input "TT"
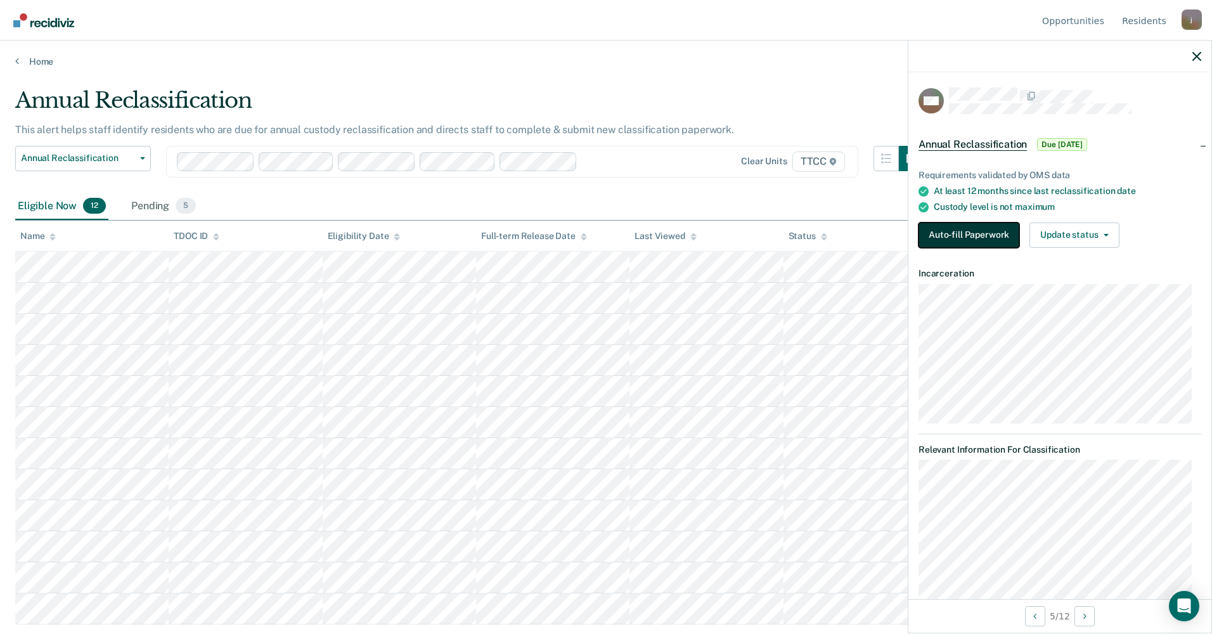
click at [953, 241] on button "Auto-fill Paperwork" at bounding box center [968, 234] width 101 height 25
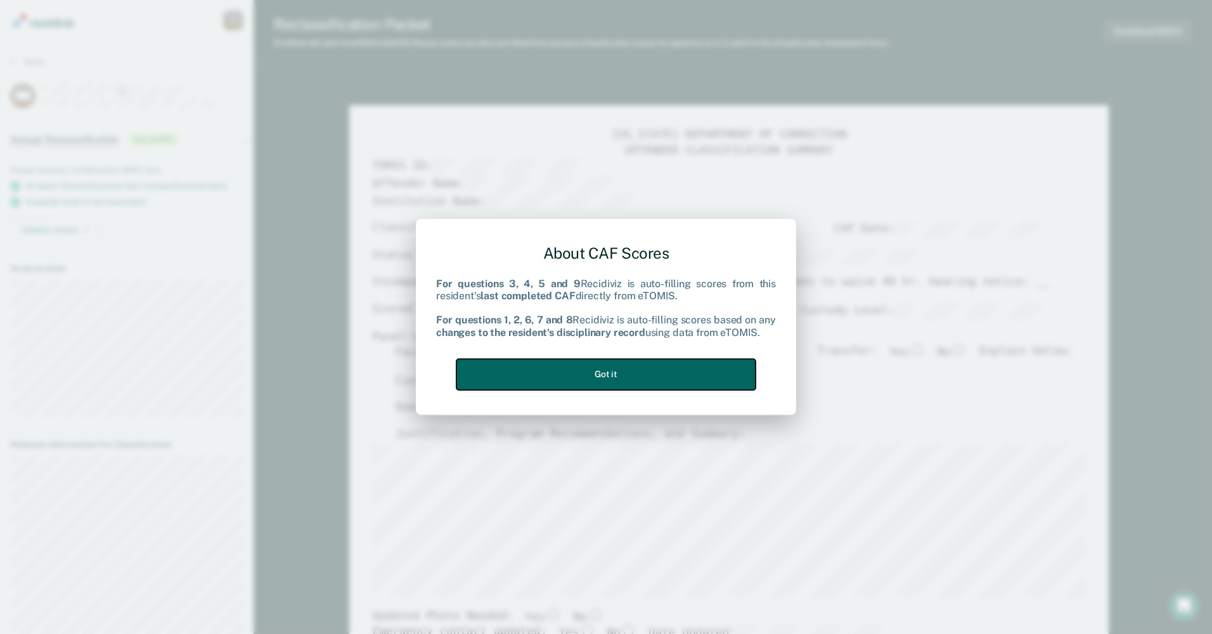
click at [555, 388] on button "Got it" at bounding box center [605, 374] width 299 height 31
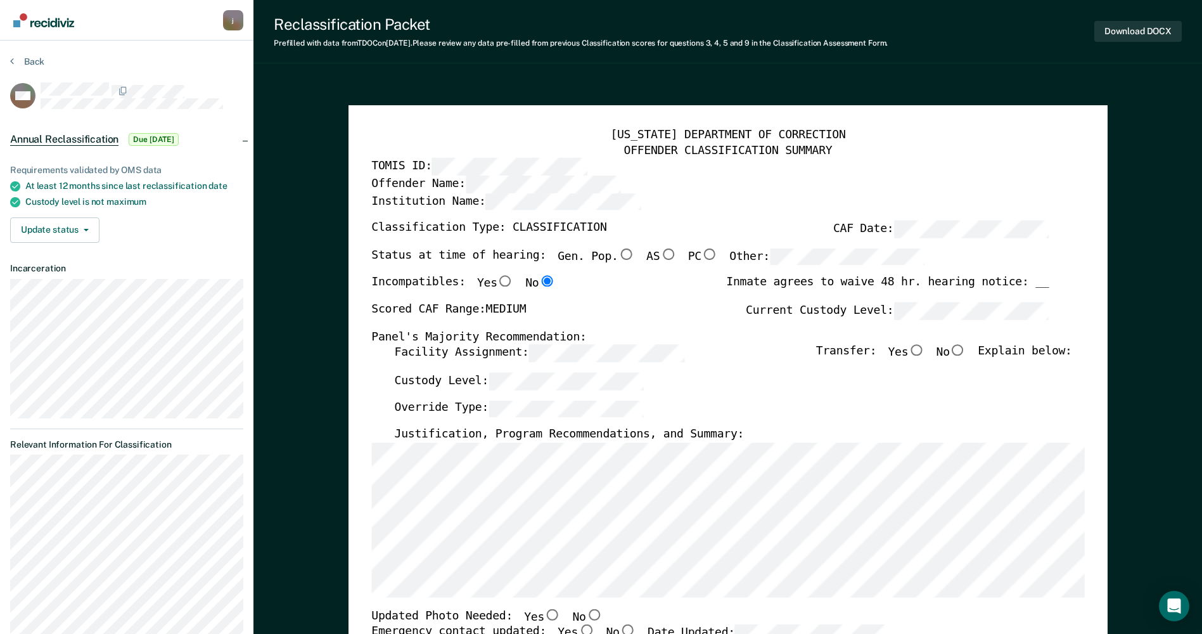
click at [618, 259] on input "Gen. Pop." at bounding box center [626, 253] width 16 height 11
type textarea "x"
radio input "true"
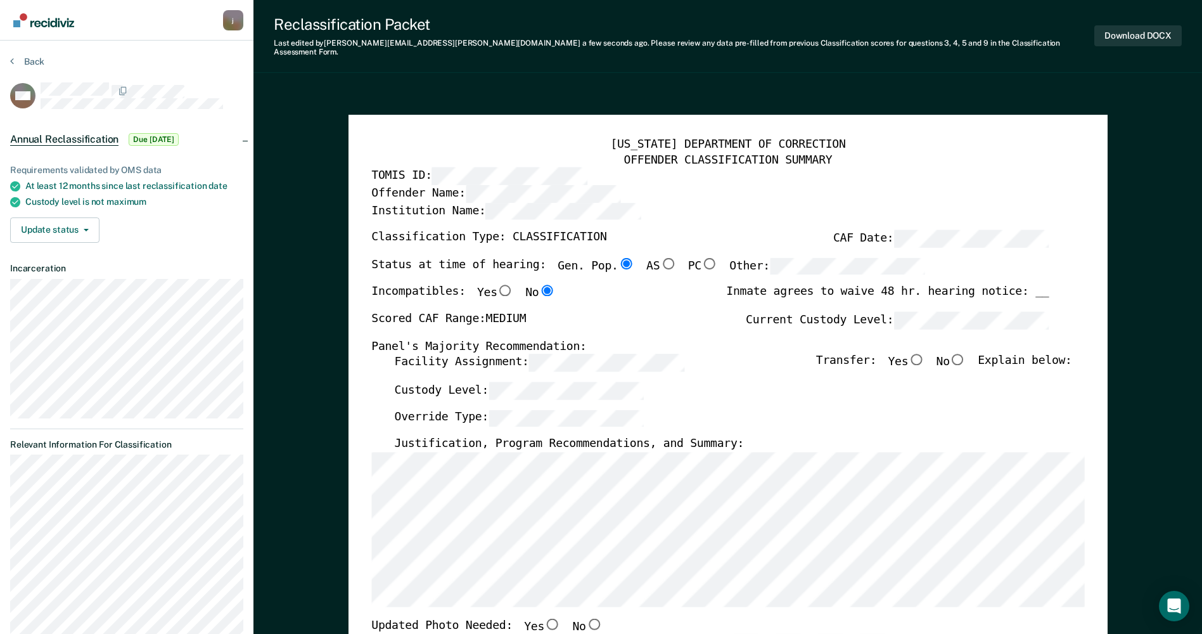
click at [966, 354] on input "No" at bounding box center [958, 359] width 16 height 11
type textarea "x"
radio input "true"
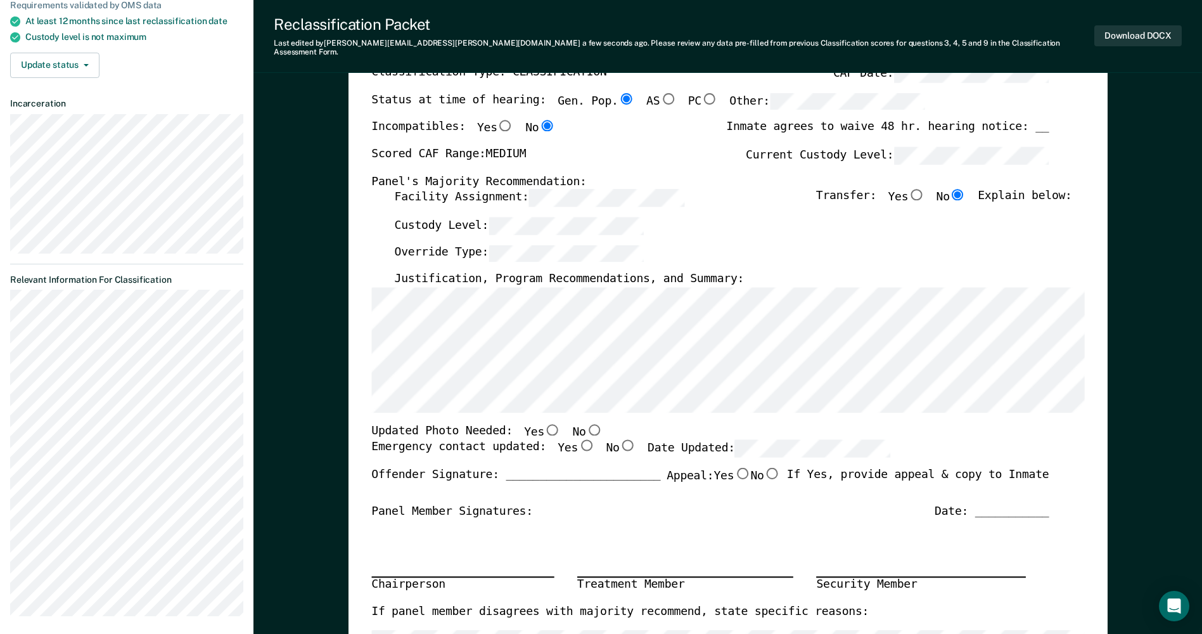
scroll to position [253, 0]
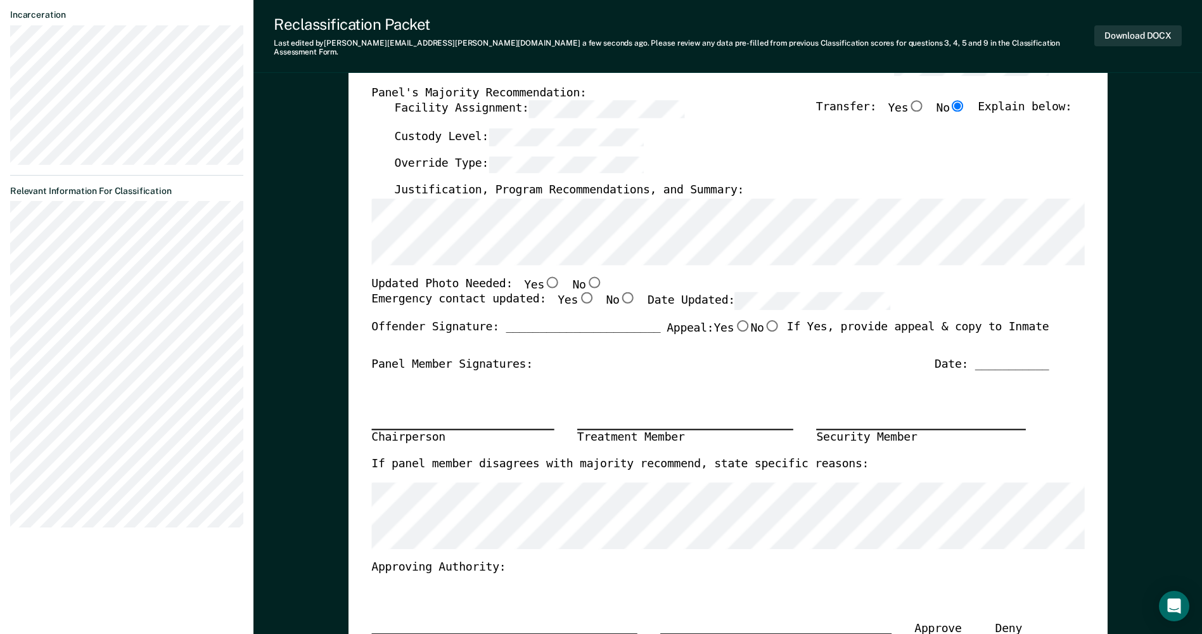
click at [586, 276] on input "No" at bounding box center [594, 281] width 16 height 11
type textarea "x"
radio input "true"
click at [578, 292] on input "Yes" at bounding box center [586, 297] width 16 height 11
type textarea "x"
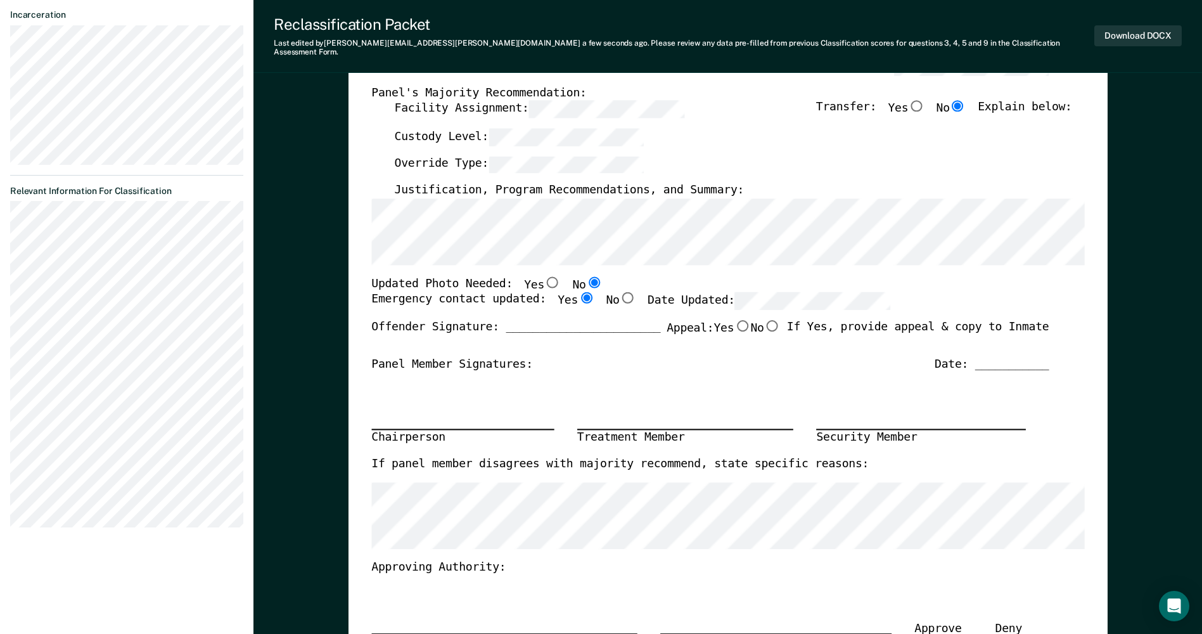
radio input "true"
type textarea "x"
click at [921, 167] on div "Override Type:" at bounding box center [732, 169] width 677 height 28
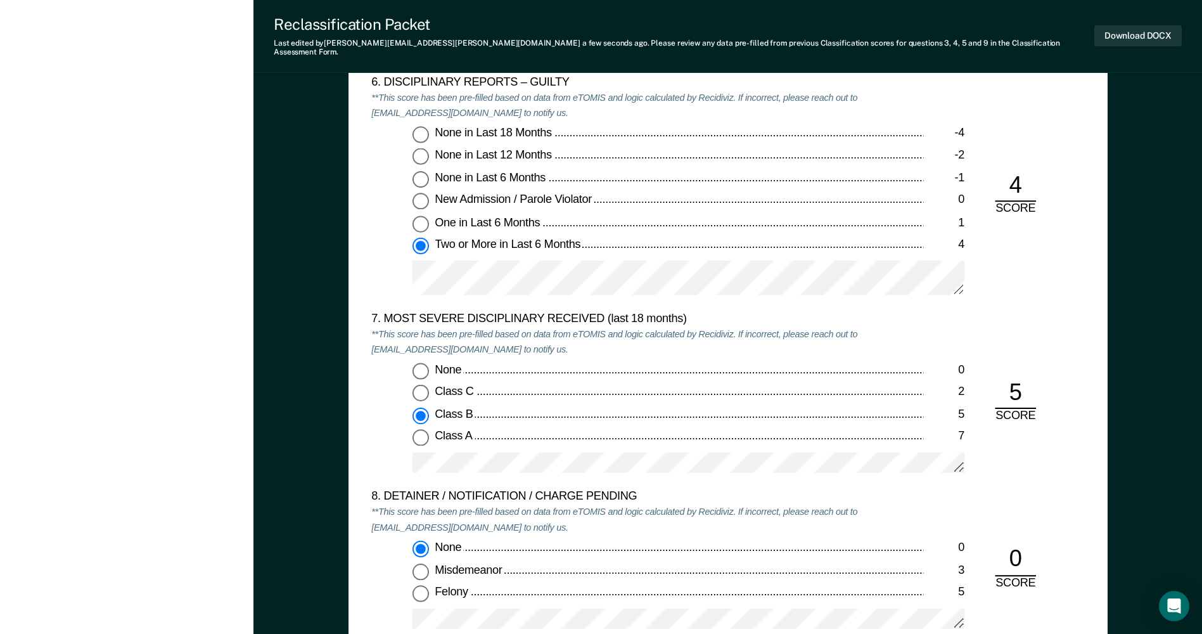
scroll to position [2345, 0]
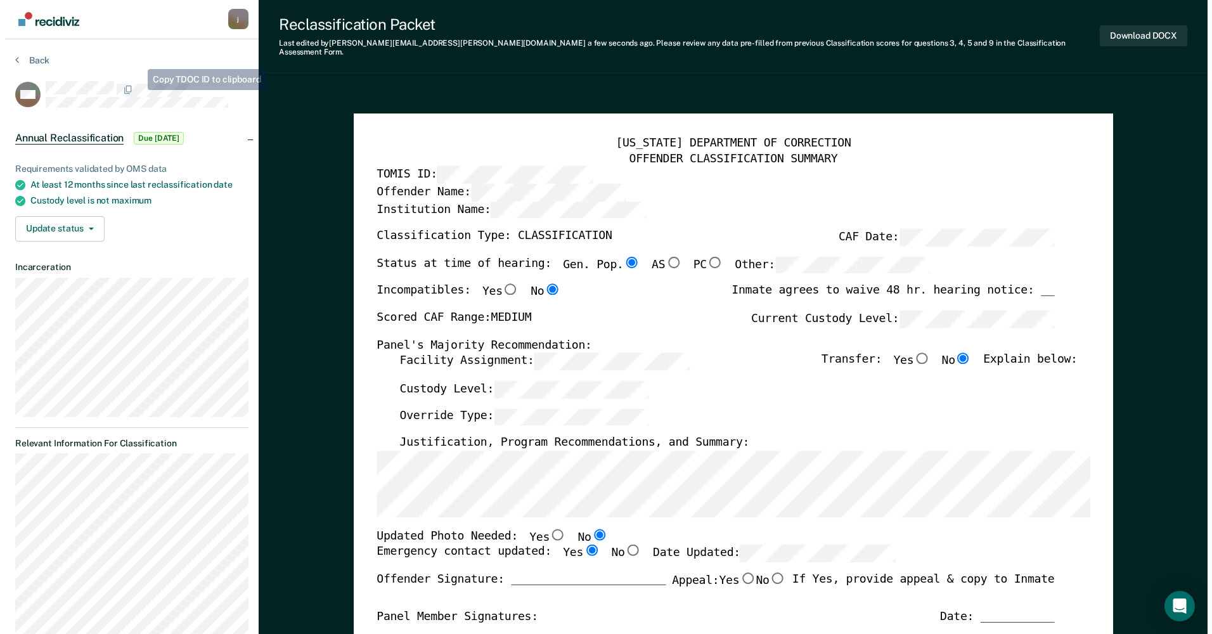
scroll to position [0, 0]
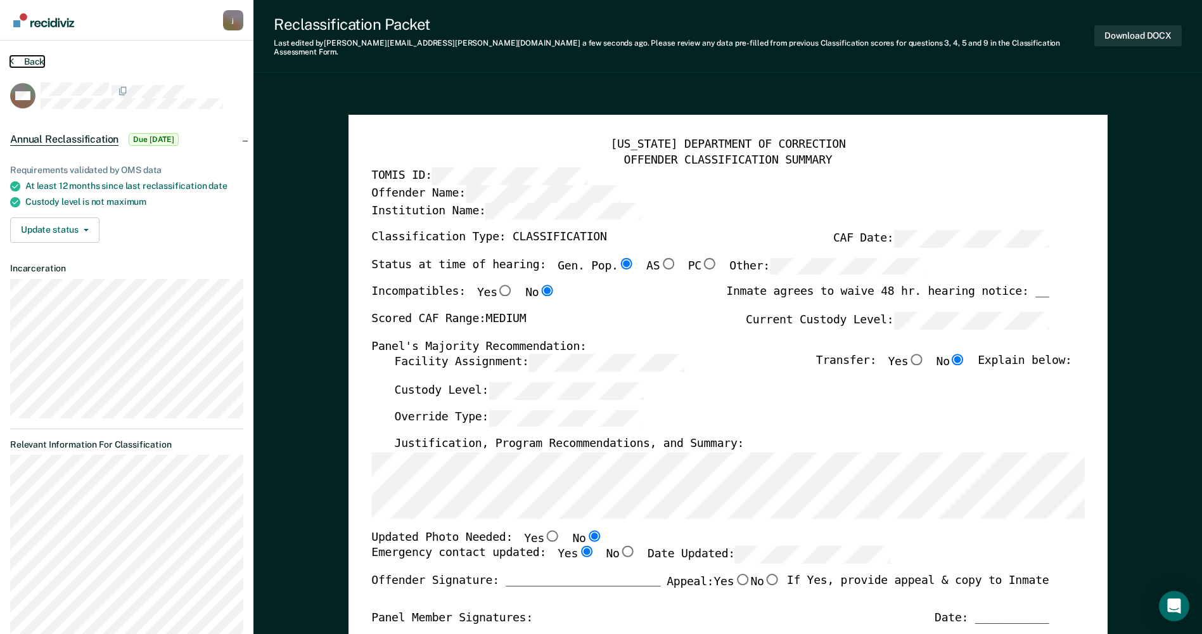
click at [18, 63] on button "Back" at bounding box center [27, 61] width 34 height 11
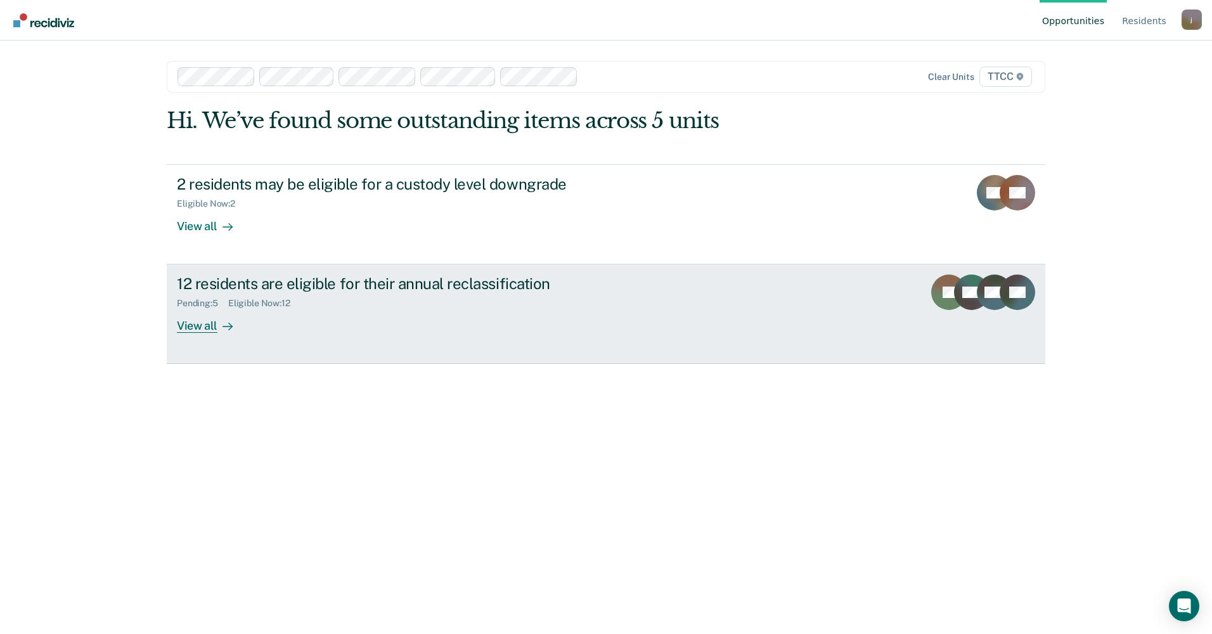
click at [231, 308] on div "Eligible Now : 12" at bounding box center [264, 303] width 72 height 11
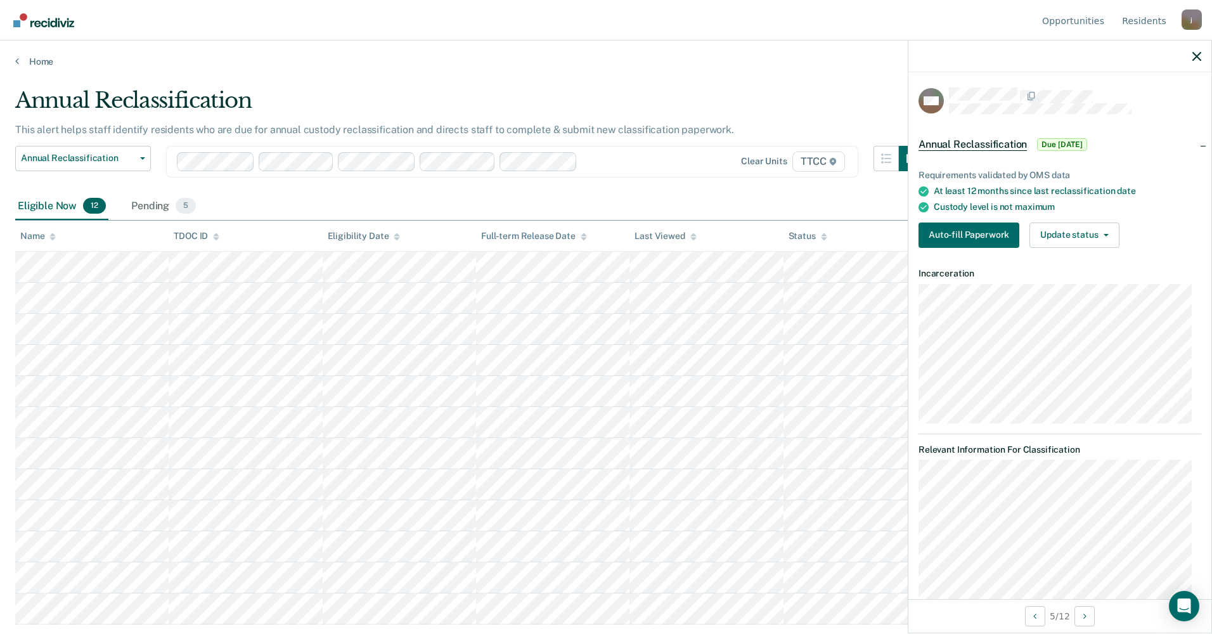
click at [938, 252] on div "Requirements validated by OMS data At least 12 months since last reclassificati…" at bounding box center [1059, 204] width 303 height 108
click at [940, 237] on button "Auto-fill Paperwork" at bounding box center [968, 234] width 101 height 25
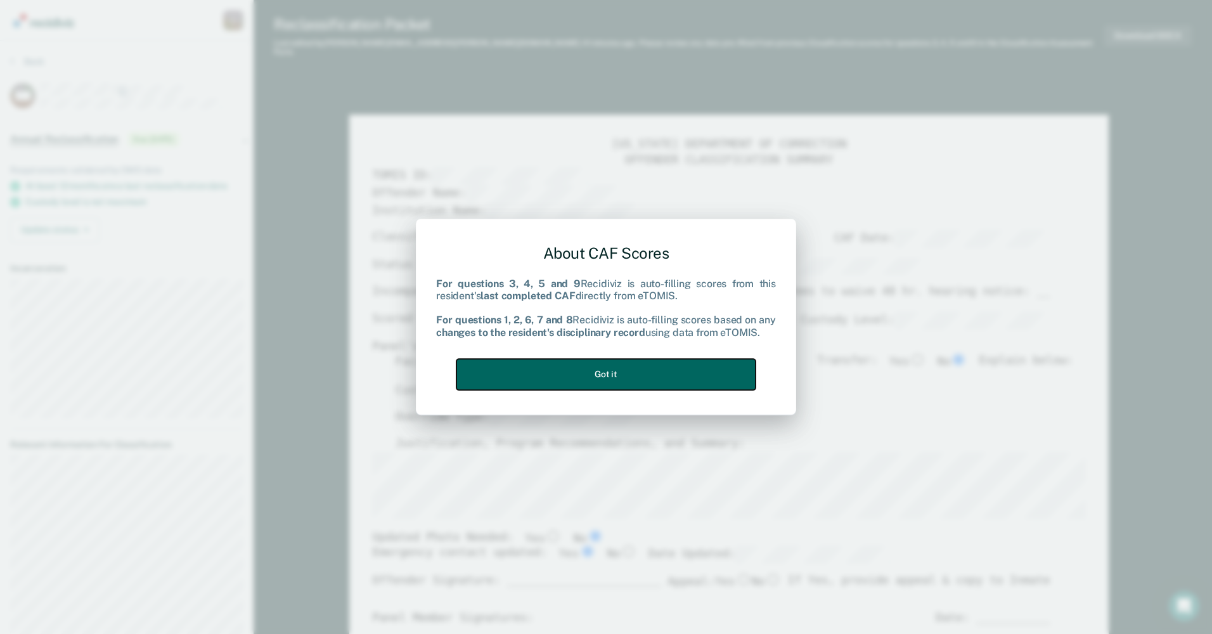
click at [563, 366] on button "Got it" at bounding box center [605, 374] width 299 height 31
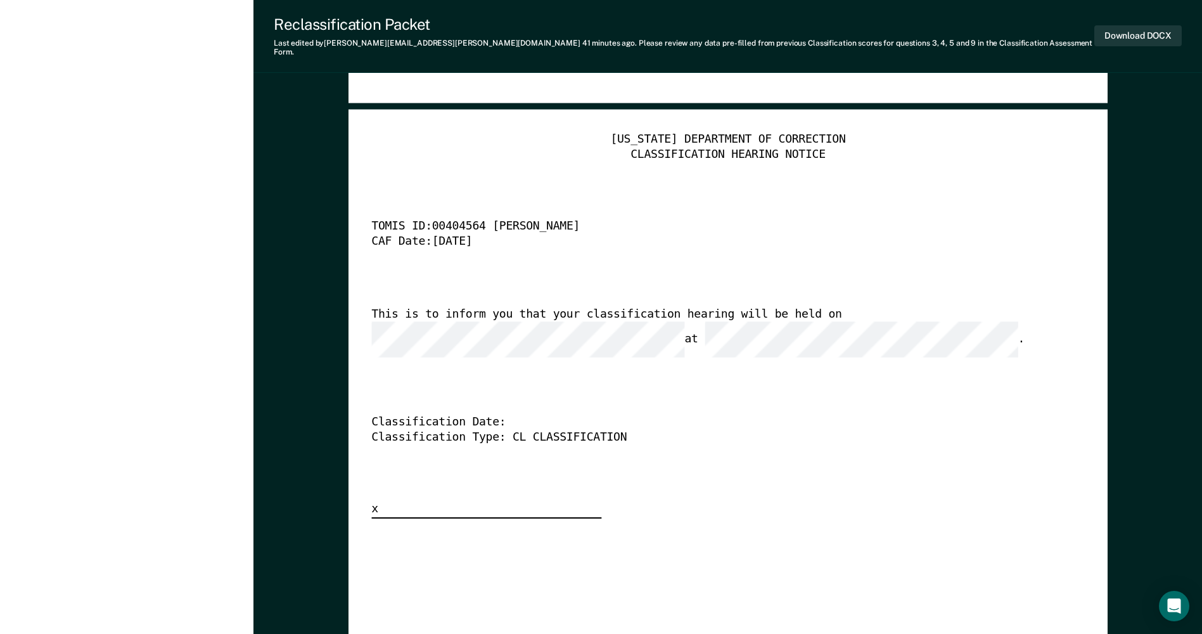
scroll to position [3105, 0]
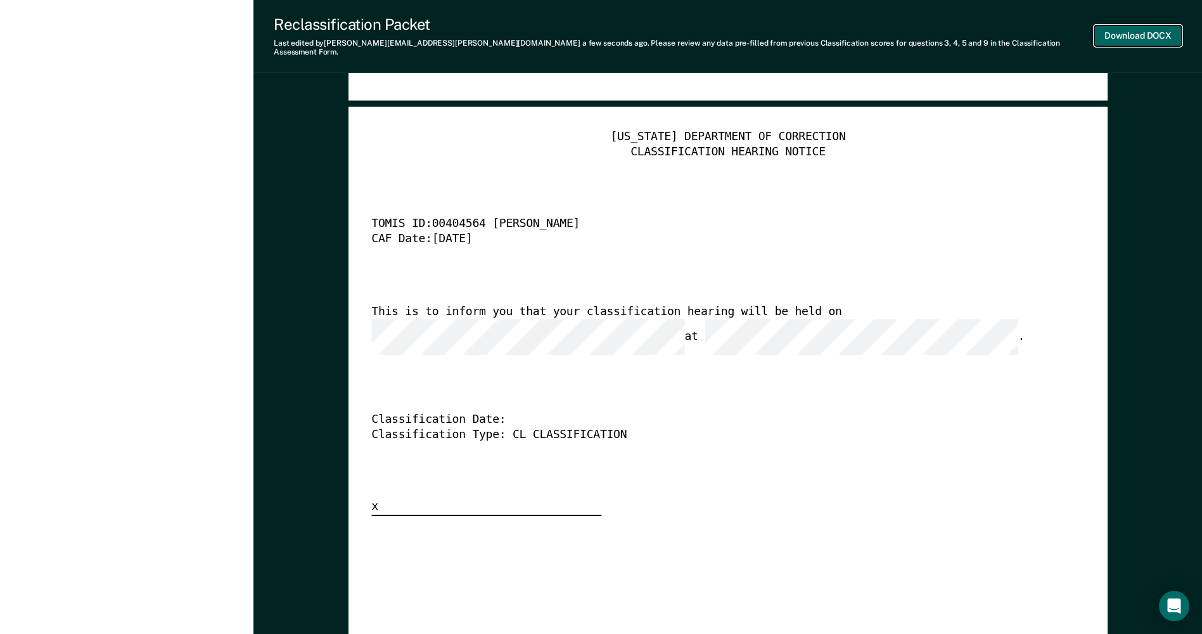
click at [1135, 33] on button "Download DOCX" at bounding box center [1137, 35] width 87 height 21
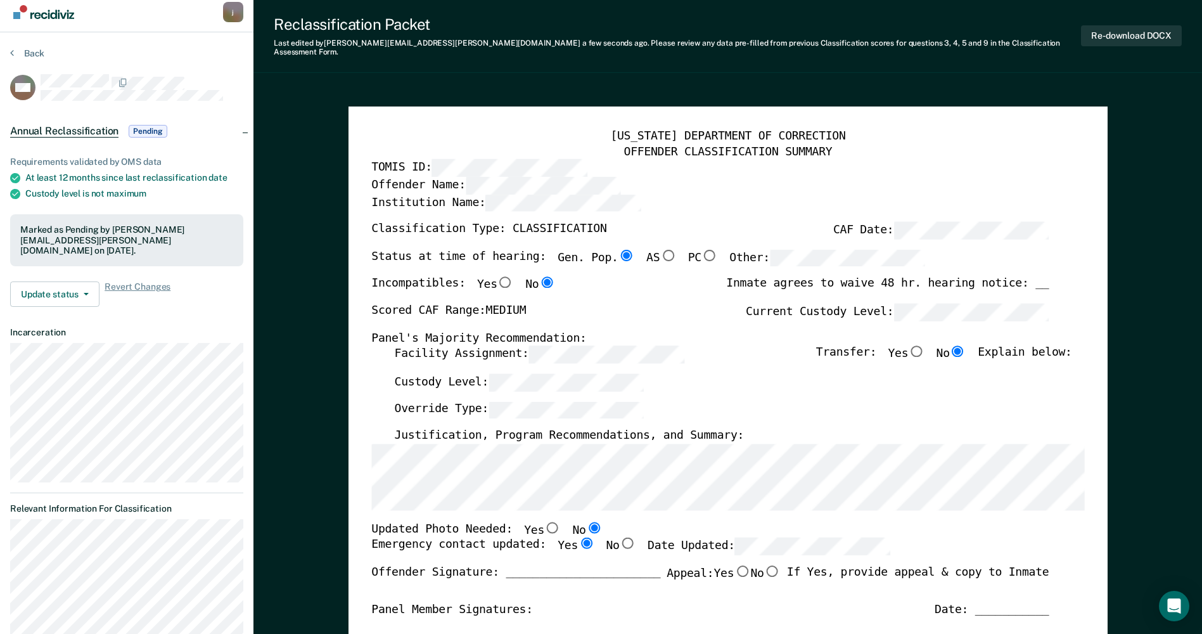
scroll to position [0, 0]
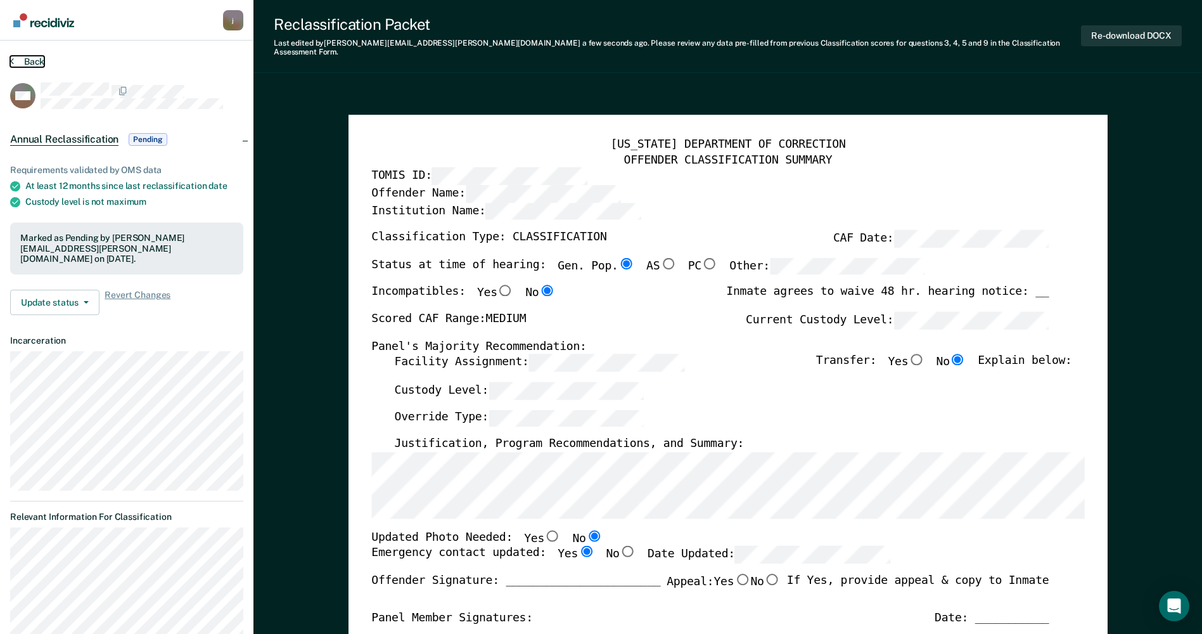
click at [34, 60] on button "Back" at bounding box center [27, 61] width 34 height 11
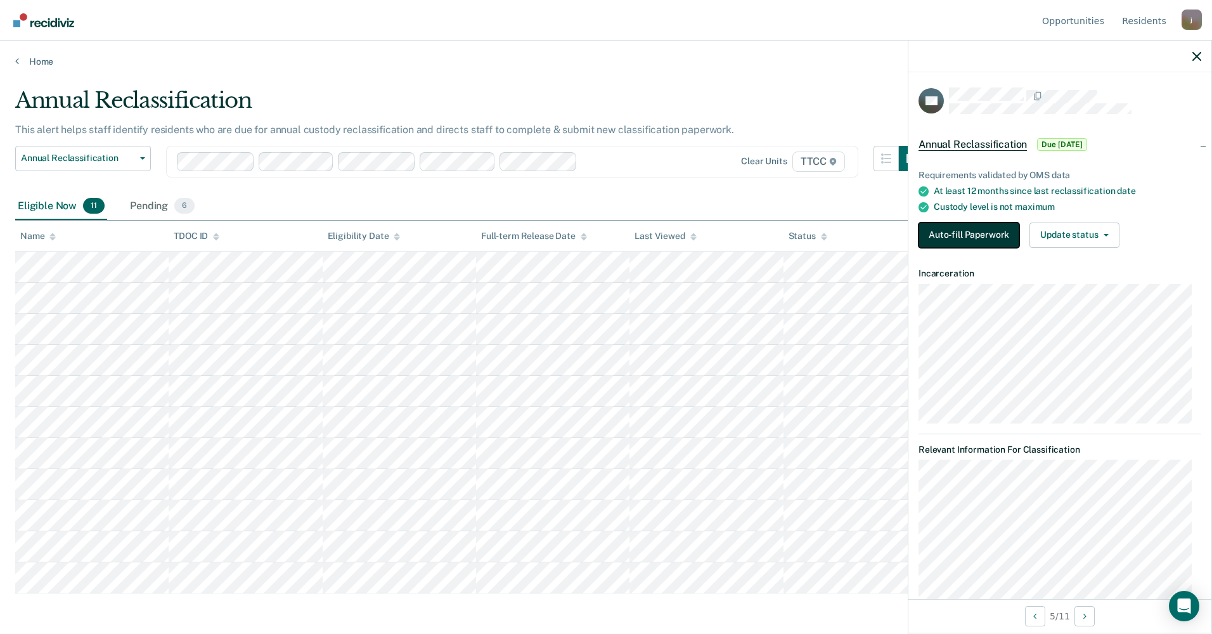
click at [987, 233] on button "Auto-fill Paperwork" at bounding box center [968, 234] width 101 height 25
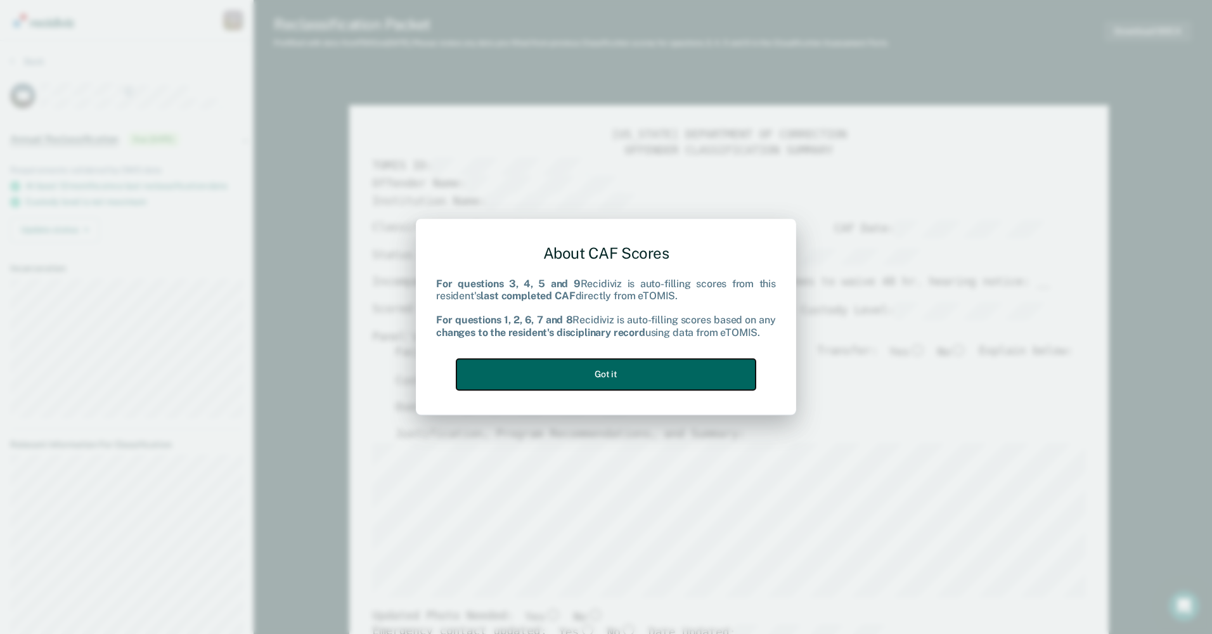
click at [541, 380] on button "Got it" at bounding box center [605, 374] width 299 height 31
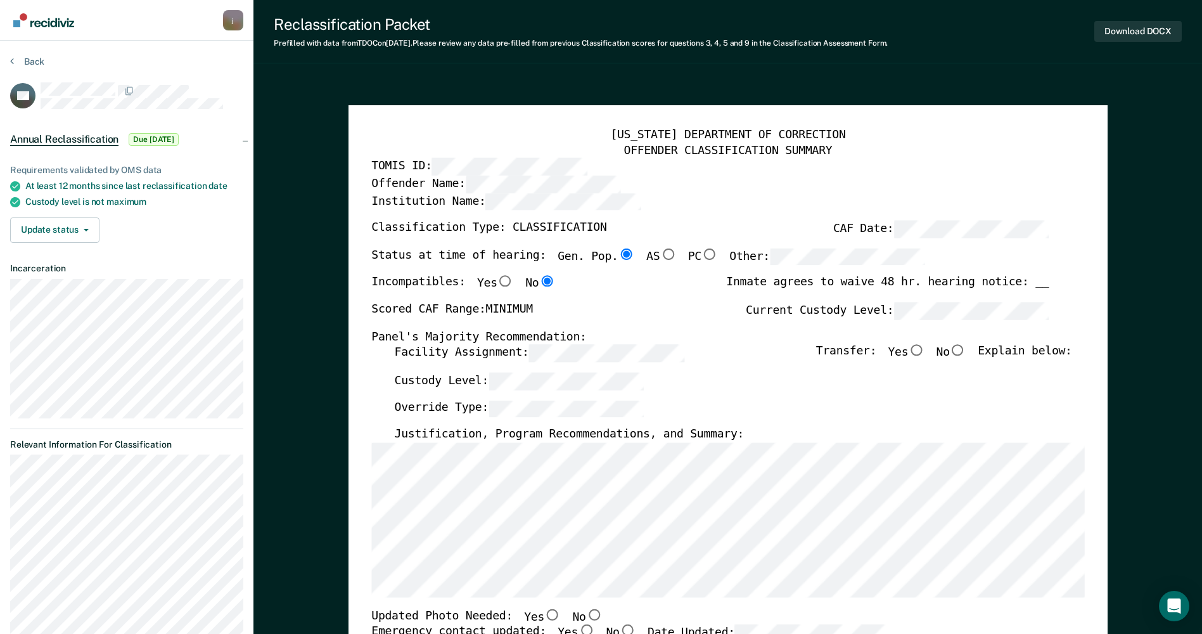
click at [965, 350] on input "No" at bounding box center [958, 350] width 16 height 11
type textarea "x"
radio input "true"
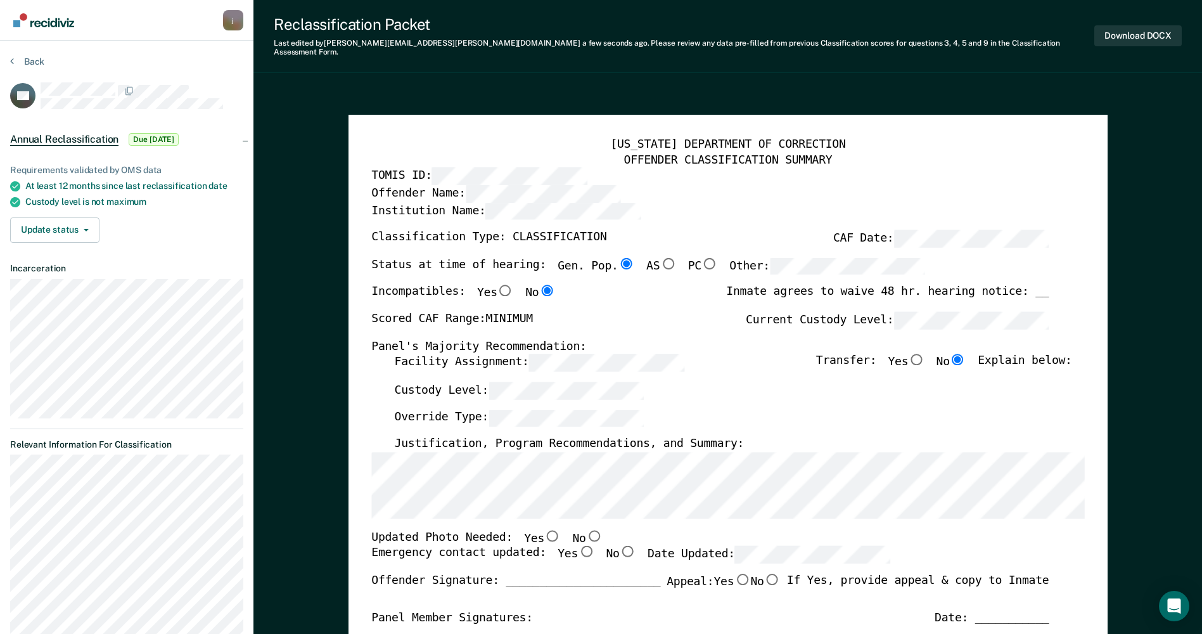
click at [586, 530] on input "No" at bounding box center [594, 535] width 16 height 11
type textarea "x"
radio input "true"
click at [578, 546] on input "Yes" at bounding box center [586, 551] width 16 height 11
type textarea "x"
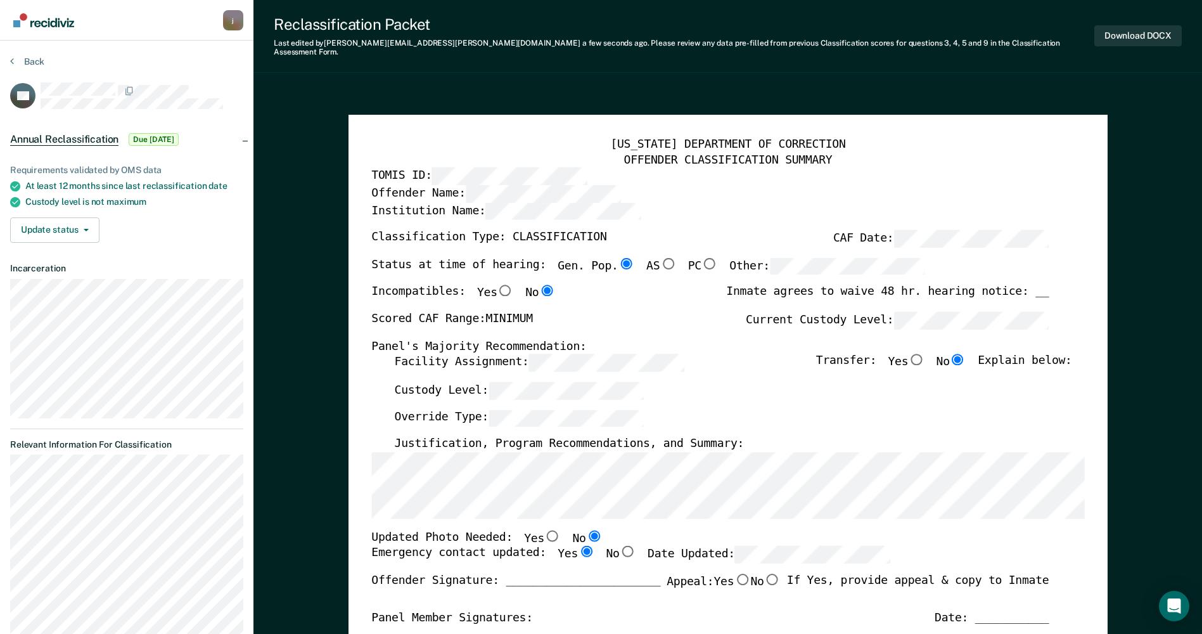
radio input "true"
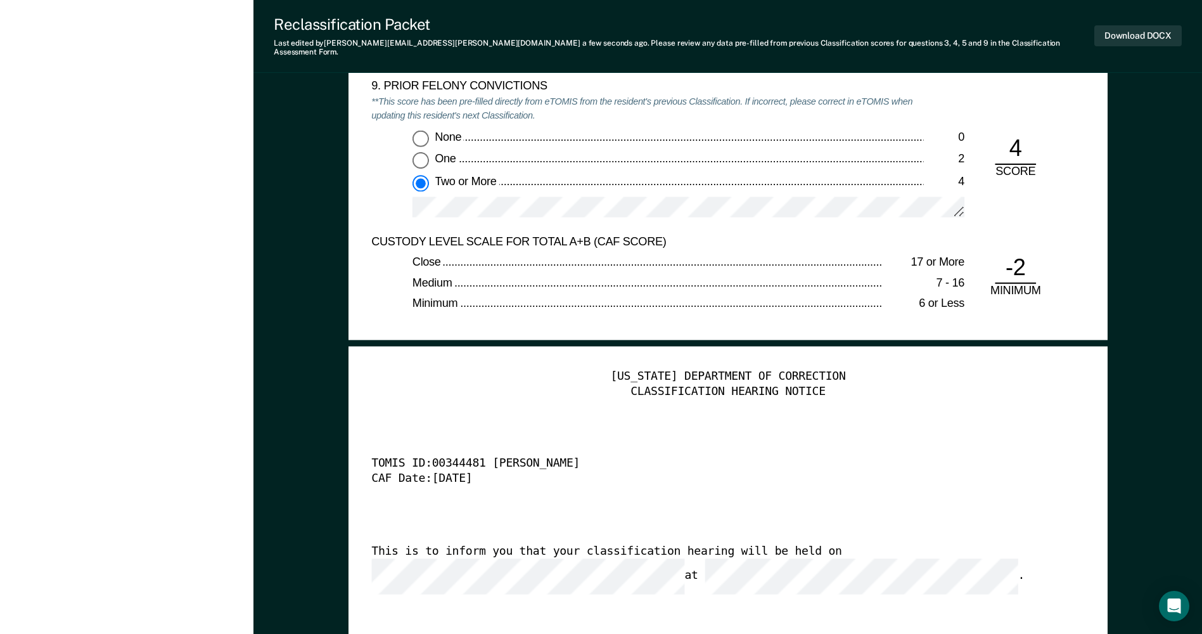
scroll to position [2979, 0]
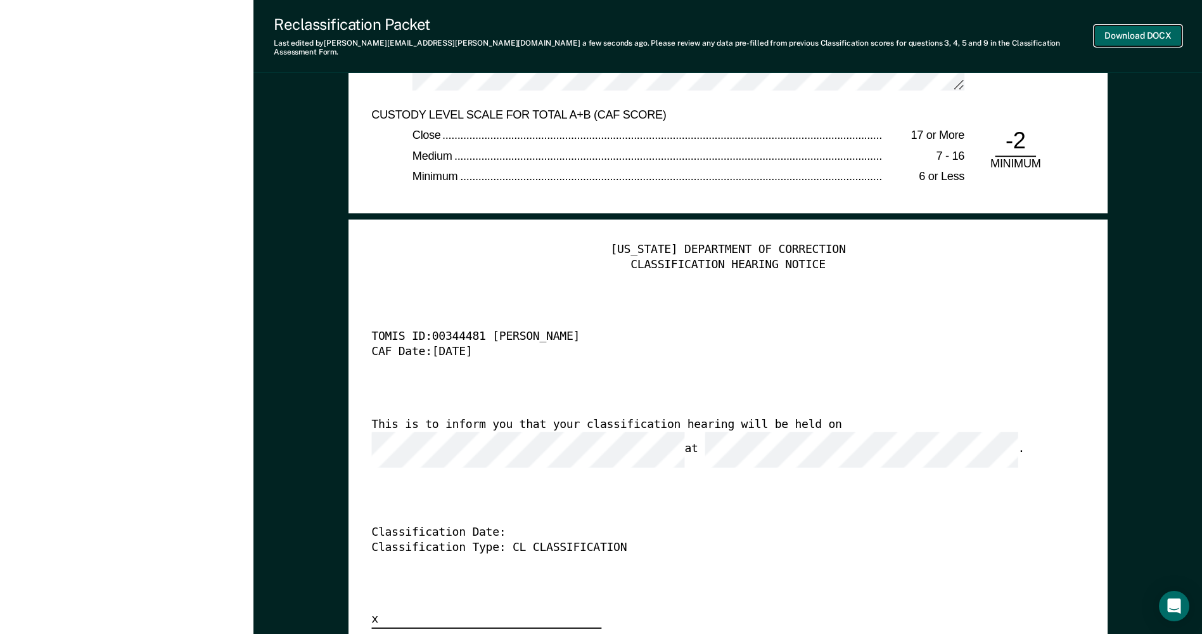
click at [1124, 31] on button "Download DOCX" at bounding box center [1137, 35] width 87 height 21
type textarea "x"
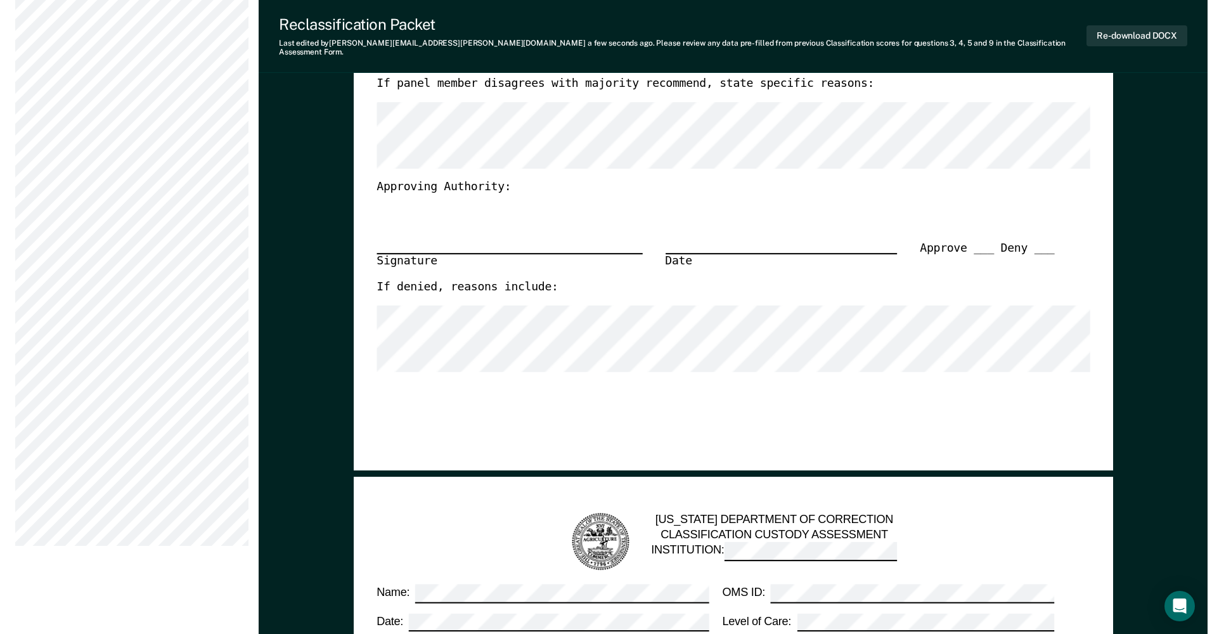
scroll to position [0, 0]
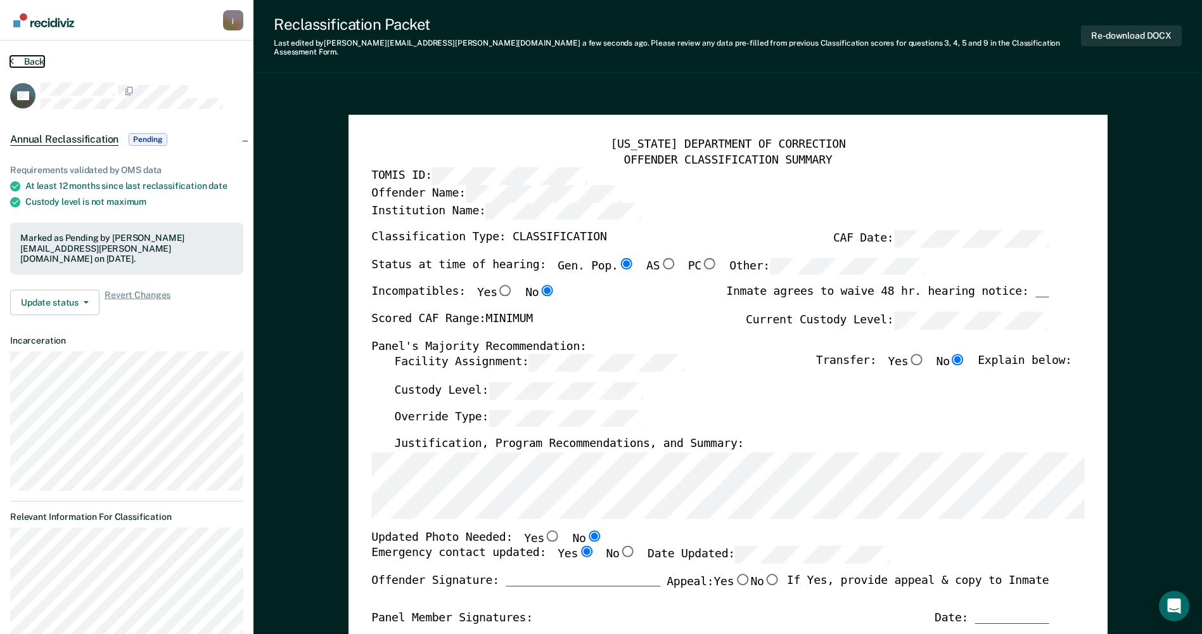
click at [35, 61] on button "Back" at bounding box center [27, 61] width 34 height 11
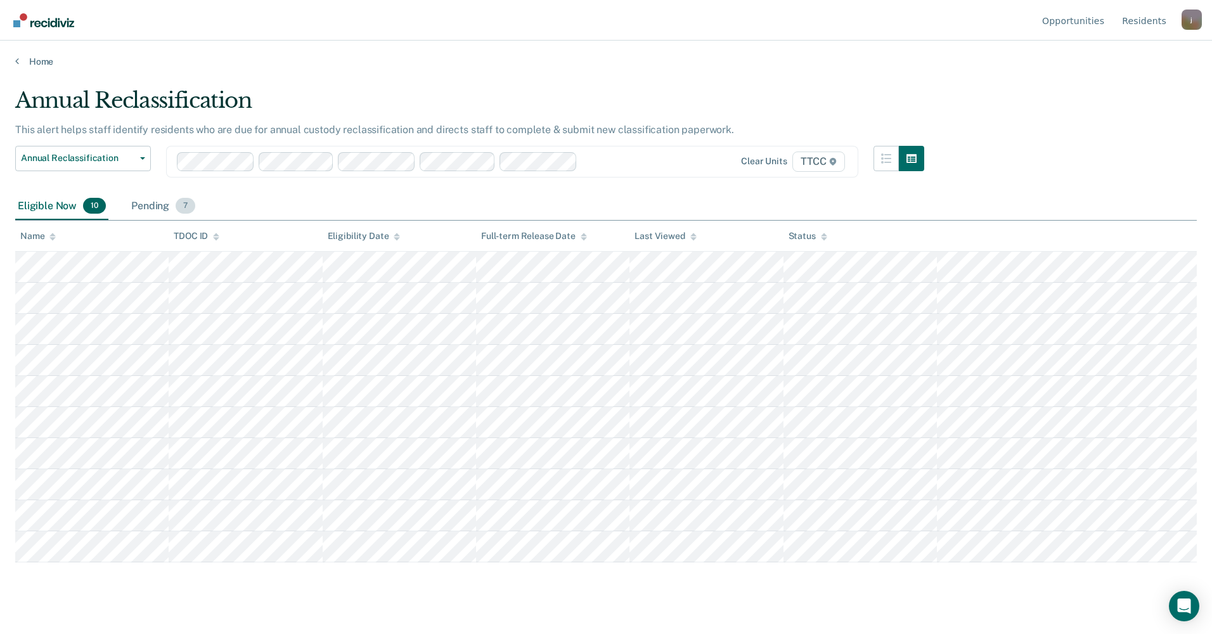
click at [141, 205] on div "Pending 7" at bounding box center [163, 207] width 69 height 28
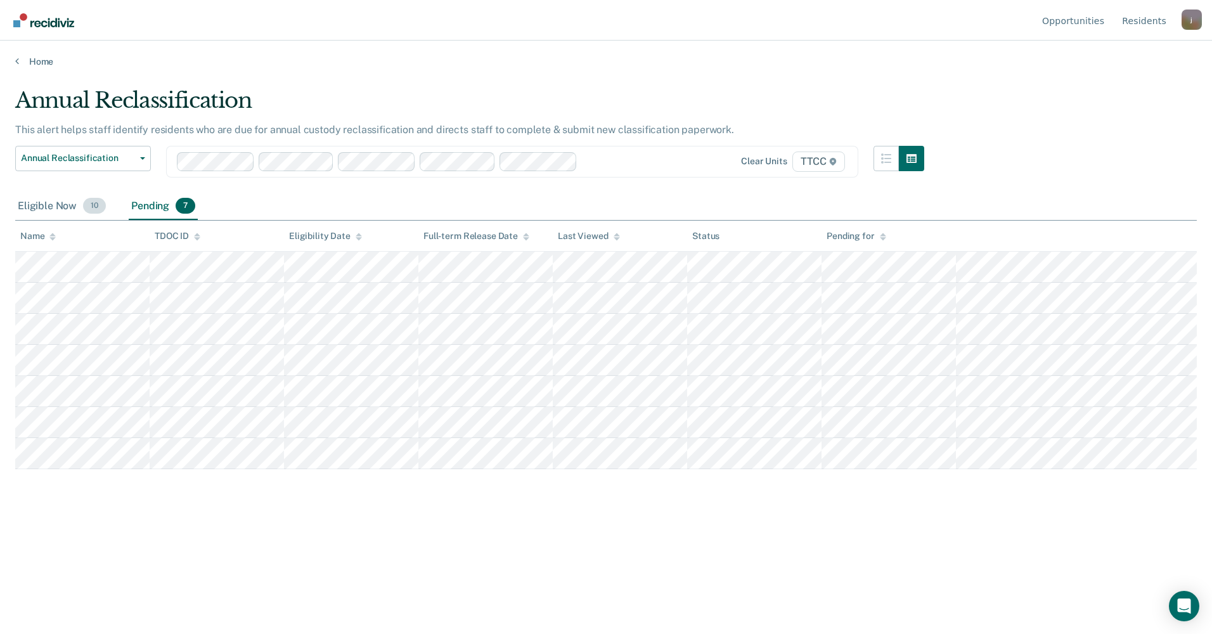
click at [40, 203] on div "Eligible Now 10" at bounding box center [61, 207] width 93 height 28
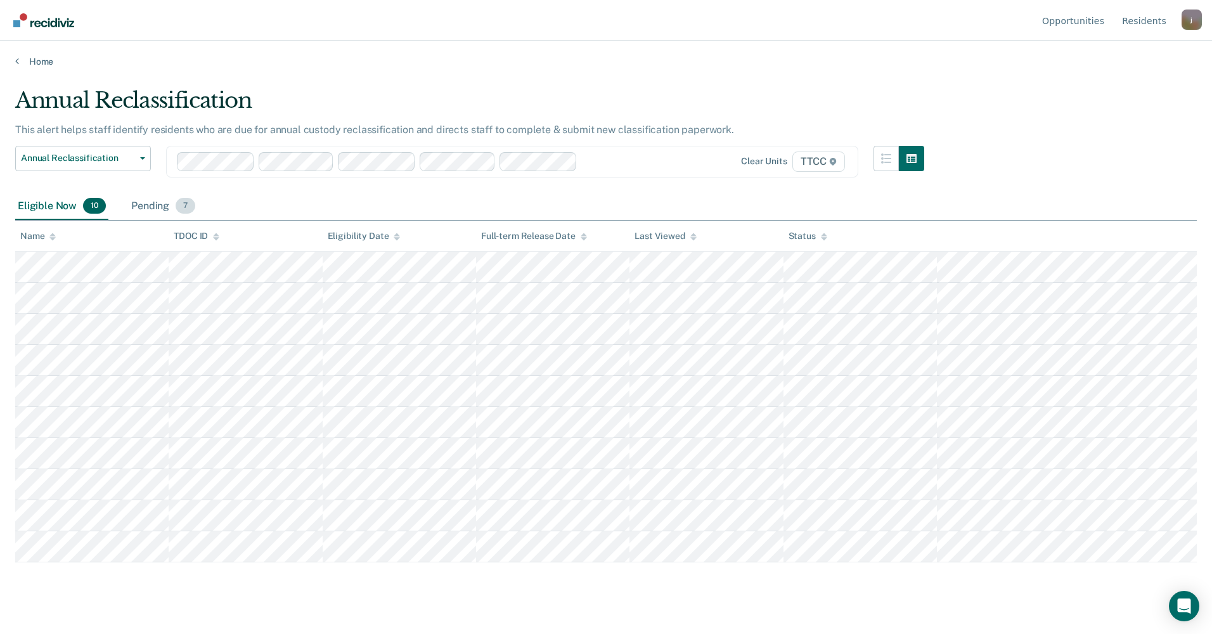
click at [151, 210] on div "Pending 7" at bounding box center [163, 207] width 69 height 28
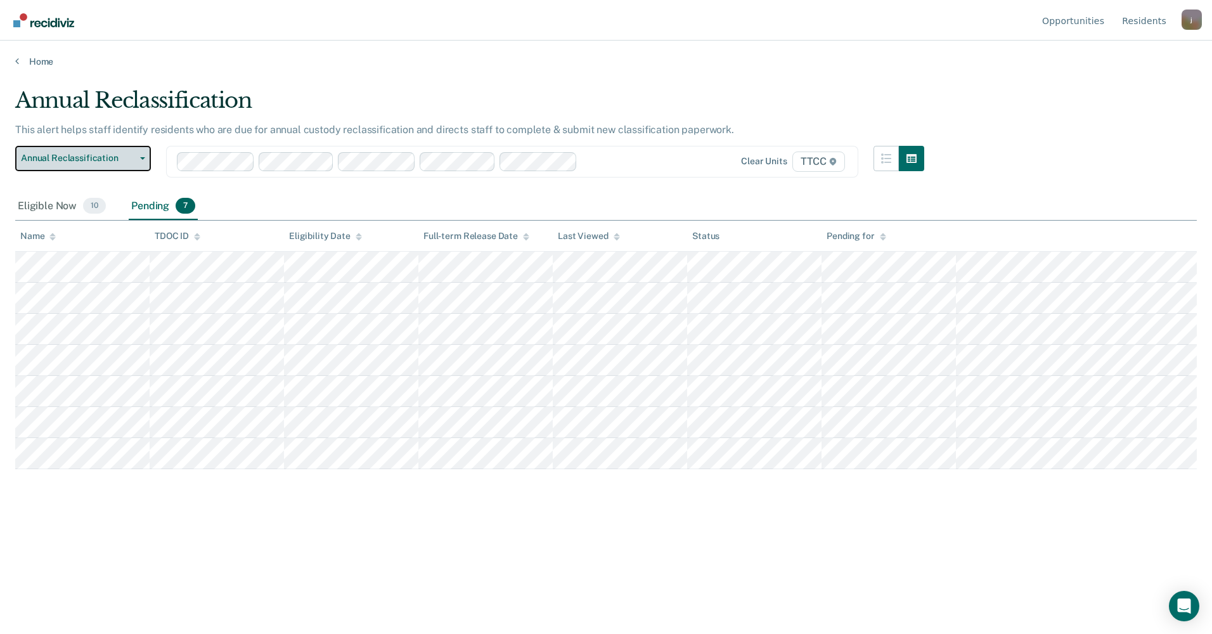
click at [58, 150] on button "Annual Reclassification" at bounding box center [83, 158] width 136 height 25
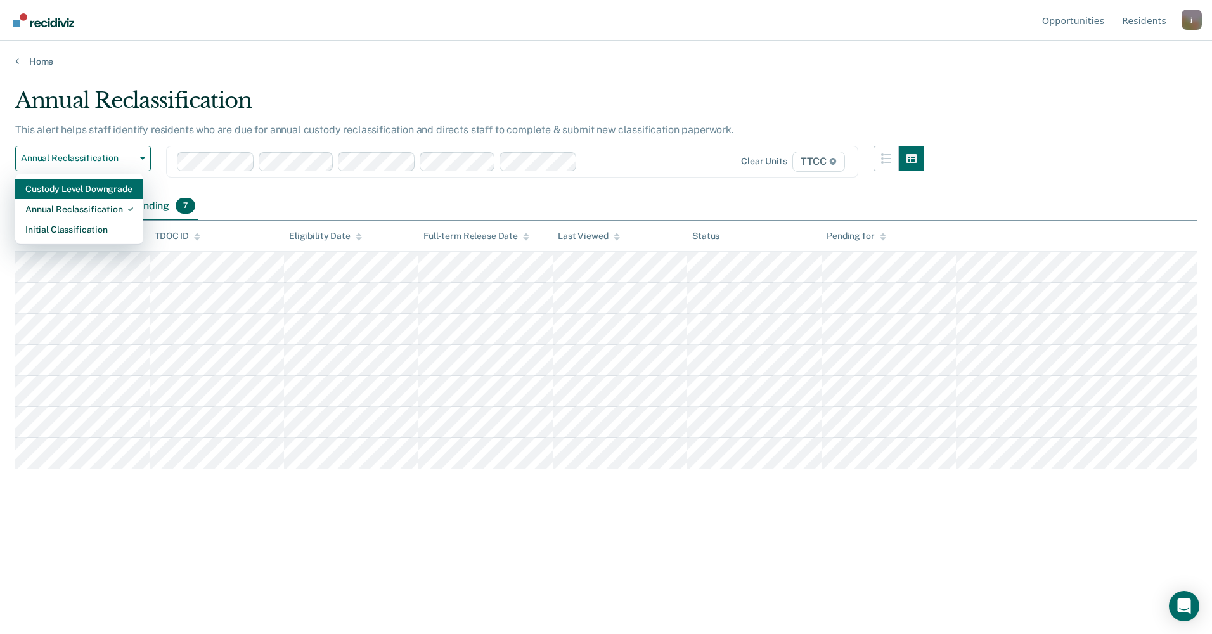
click at [72, 183] on div "Custody Level Downgrade" at bounding box center [79, 189] width 108 height 20
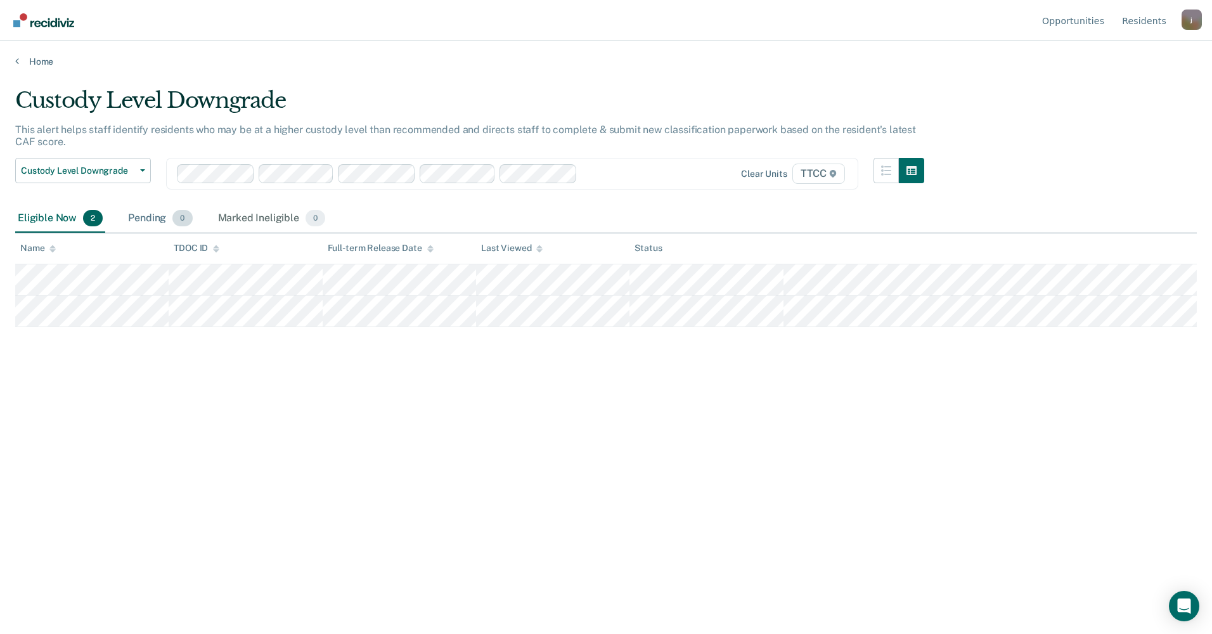
click at [142, 220] on div "Pending 0" at bounding box center [159, 219] width 69 height 28
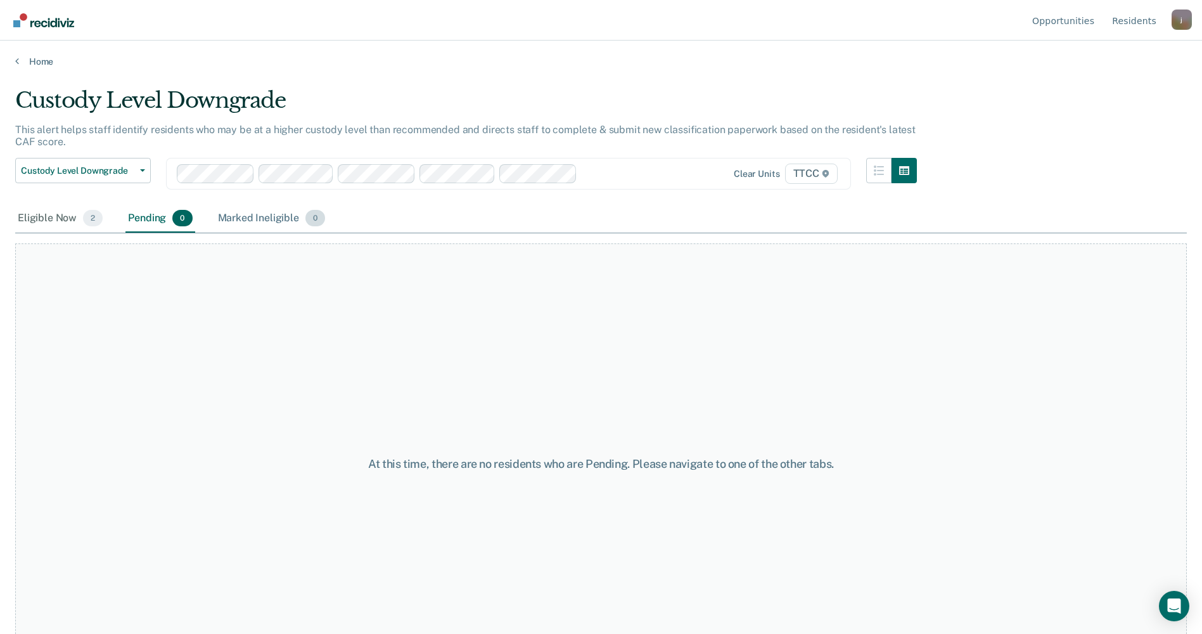
click at [253, 218] on div "Marked Ineligible 0" at bounding box center [271, 219] width 113 height 28
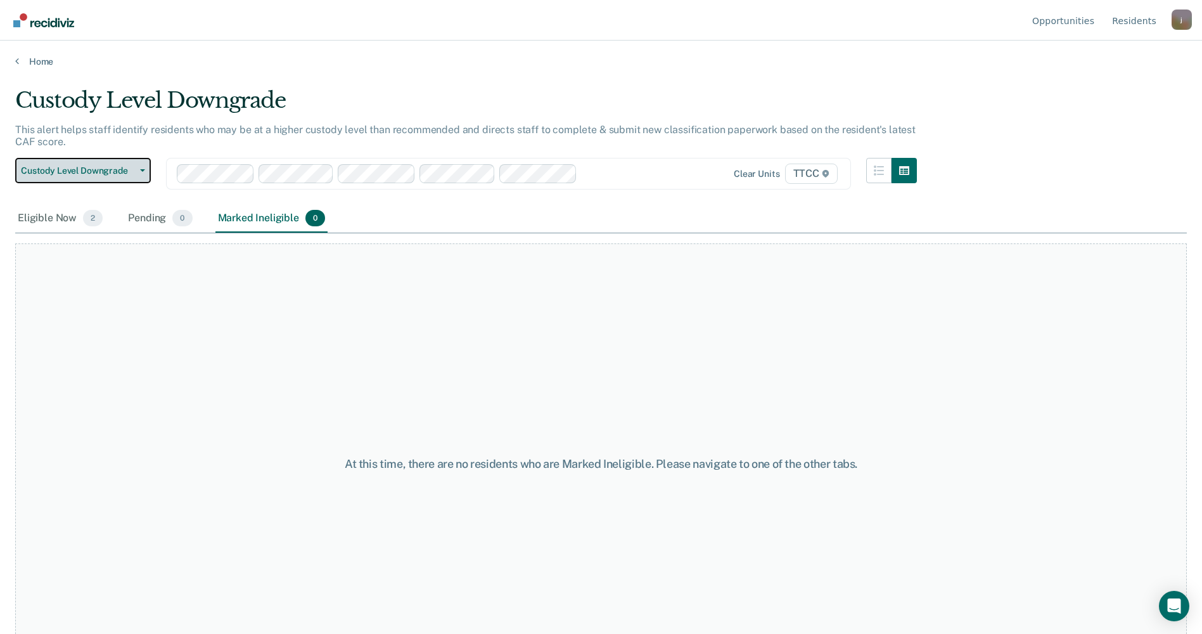
click at [65, 170] on span "Custody Level Downgrade" at bounding box center [78, 170] width 114 height 11
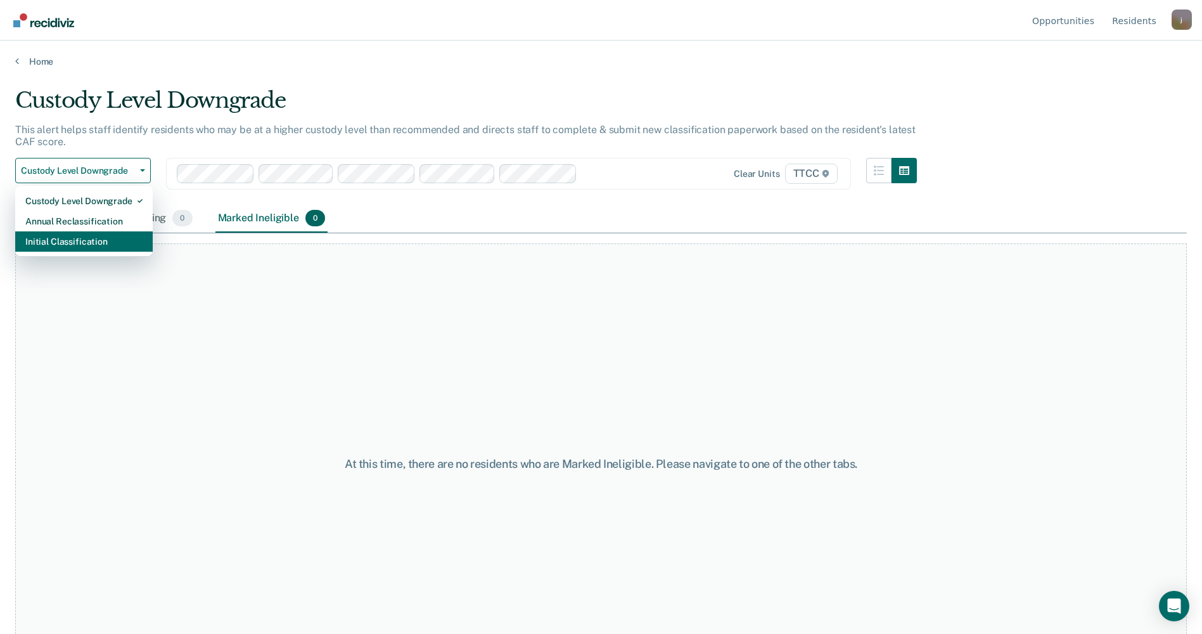
click at [70, 245] on div "Initial Classification" at bounding box center [83, 241] width 117 height 20
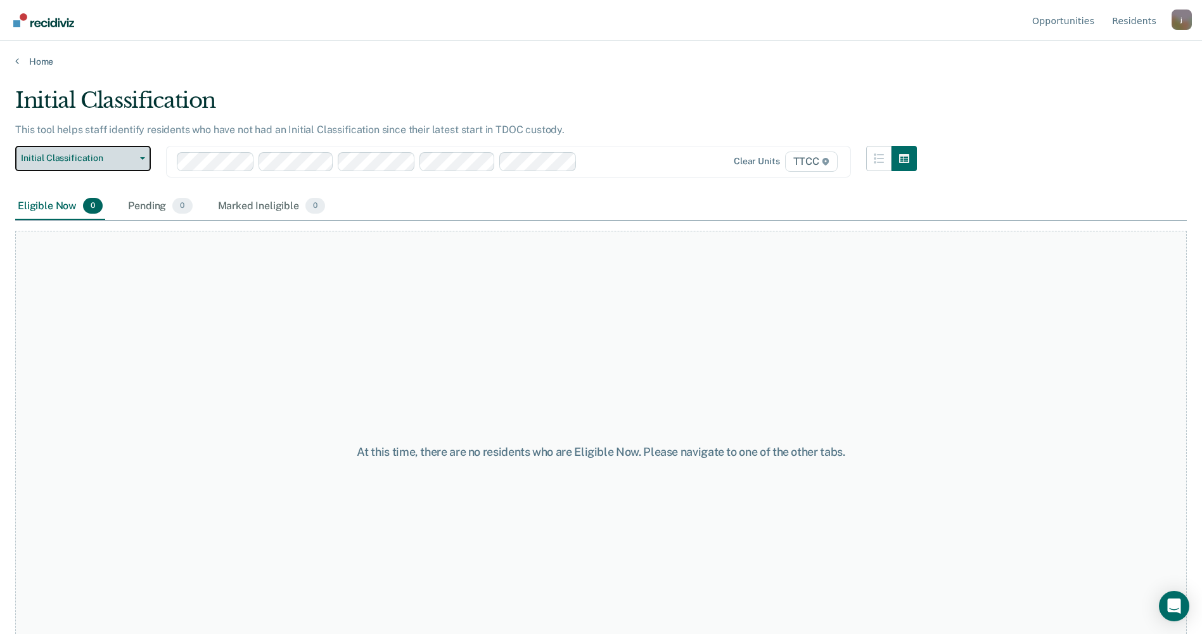
click at [68, 156] on span "Initial Classification" at bounding box center [78, 158] width 114 height 11
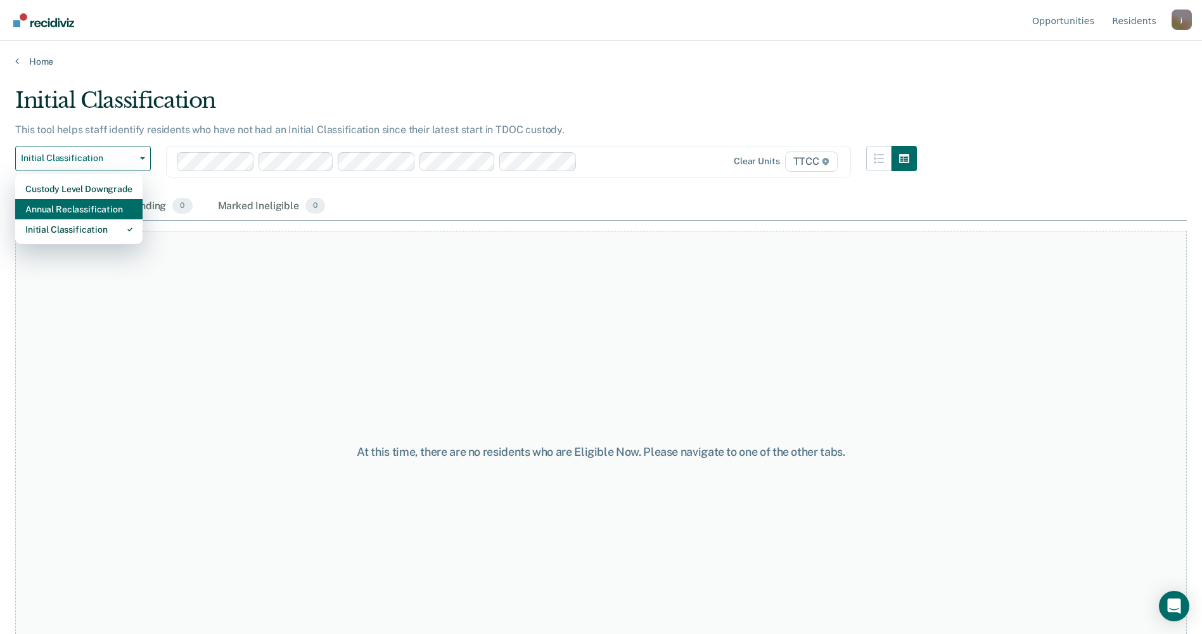
click at [70, 211] on div "Annual Reclassification" at bounding box center [78, 209] width 107 height 20
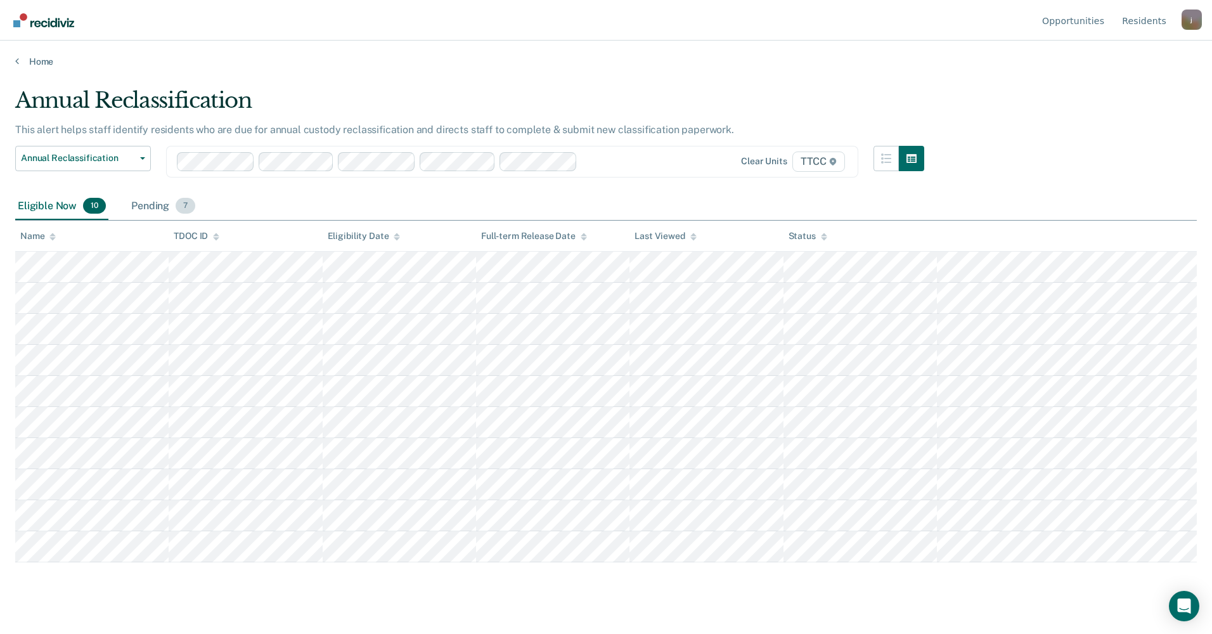
click at [148, 202] on div "Pending 7" at bounding box center [163, 207] width 69 height 28
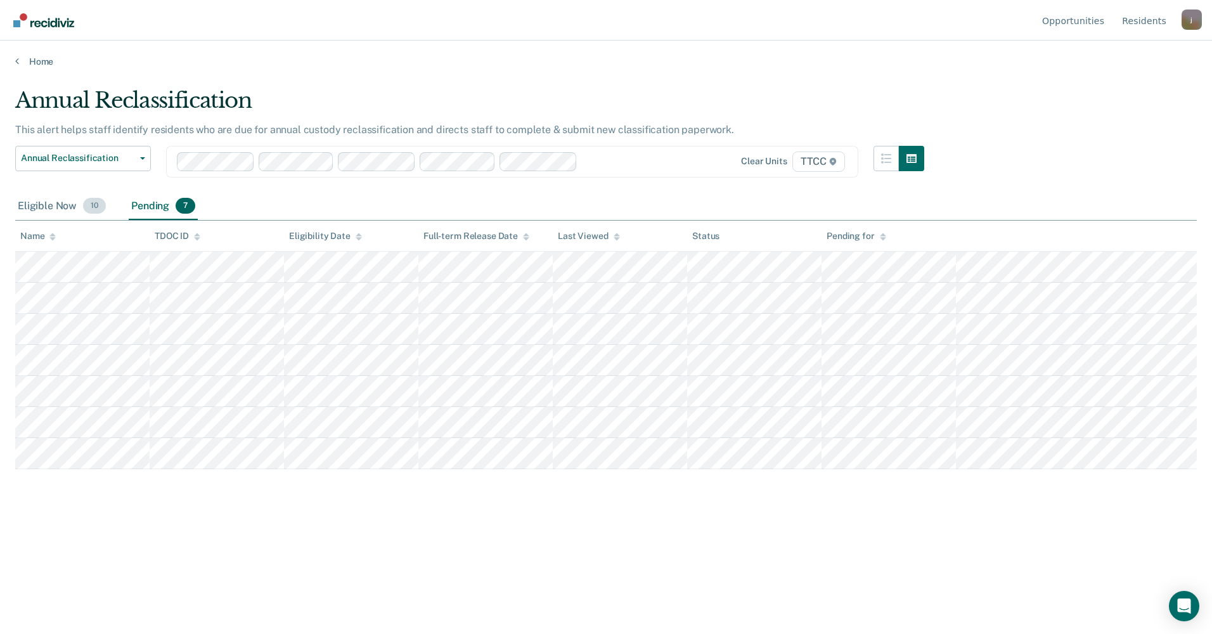
click at [60, 201] on div "Eligible Now 10" at bounding box center [61, 207] width 93 height 28
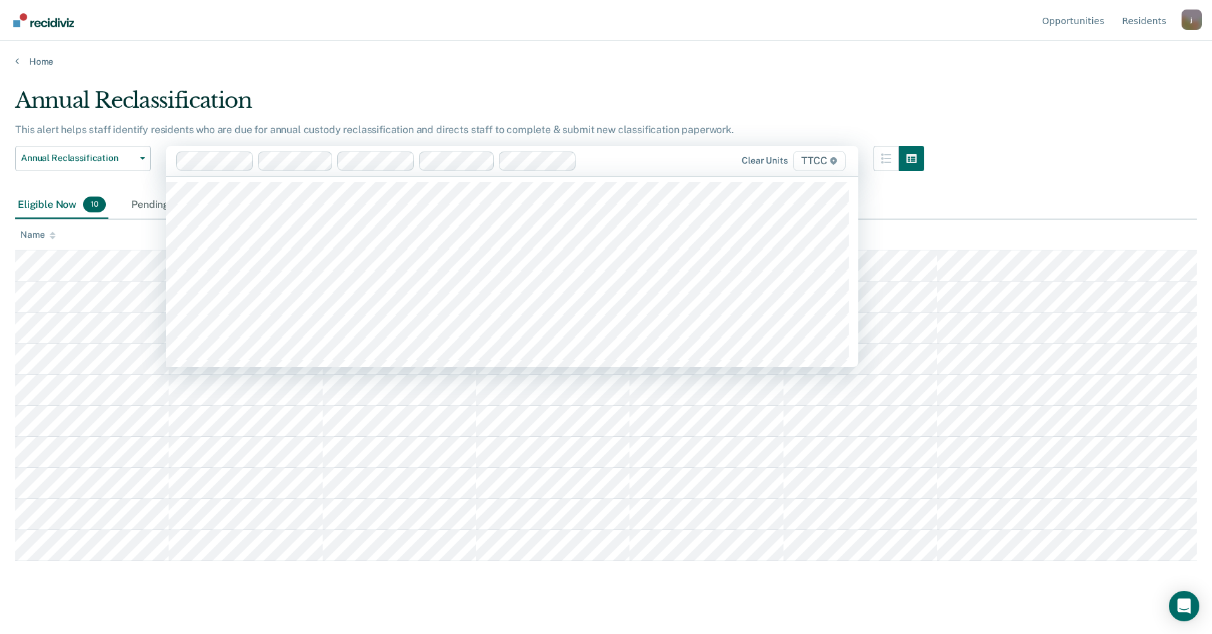
click at [627, 167] on div at bounding box center [613, 160] width 63 height 15
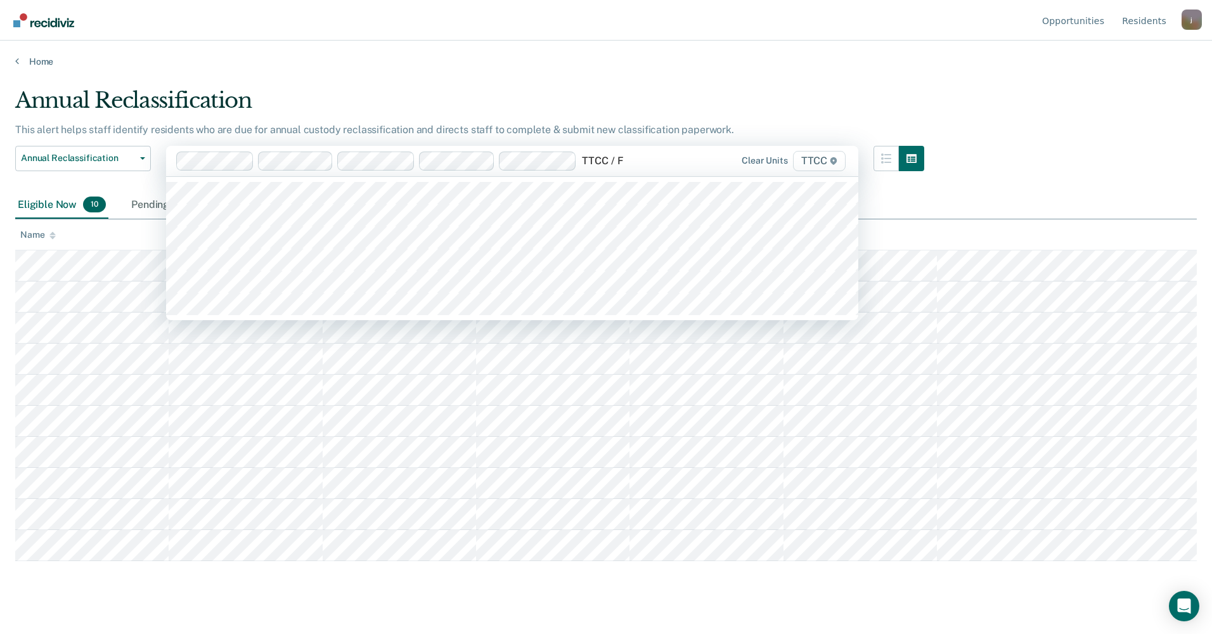
type input "TTCC / FC"
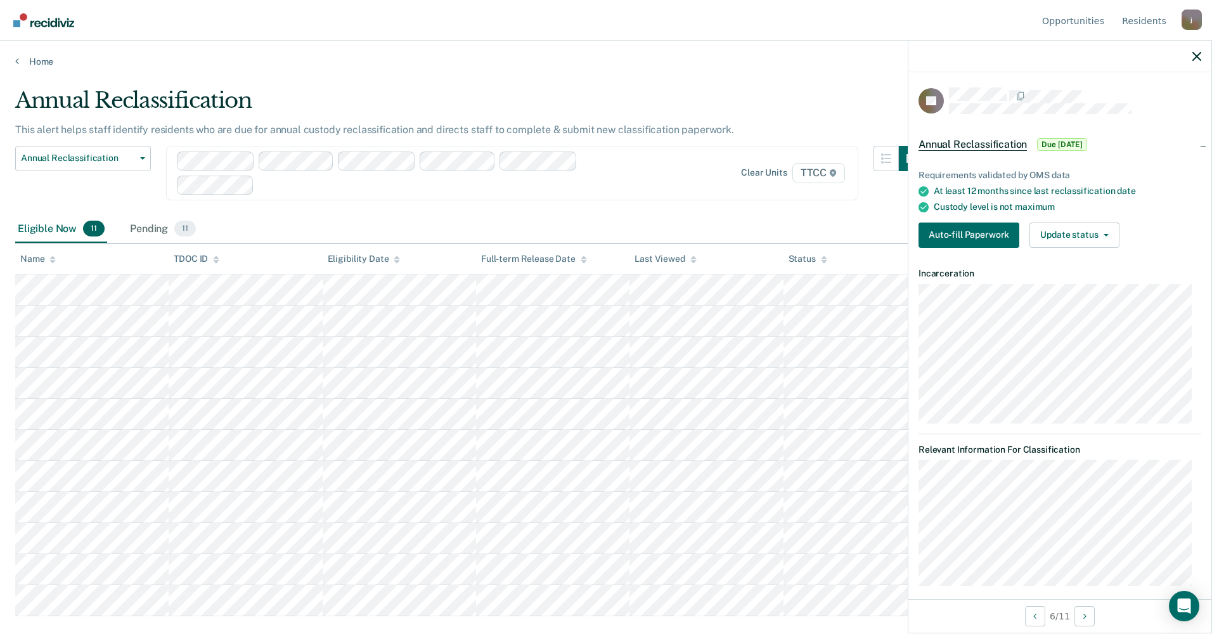
click at [1193, 50] on div at bounding box center [1059, 57] width 303 height 32
click at [1193, 60] on icon "button" at bounding box center [1196, 56] width 9 height 9
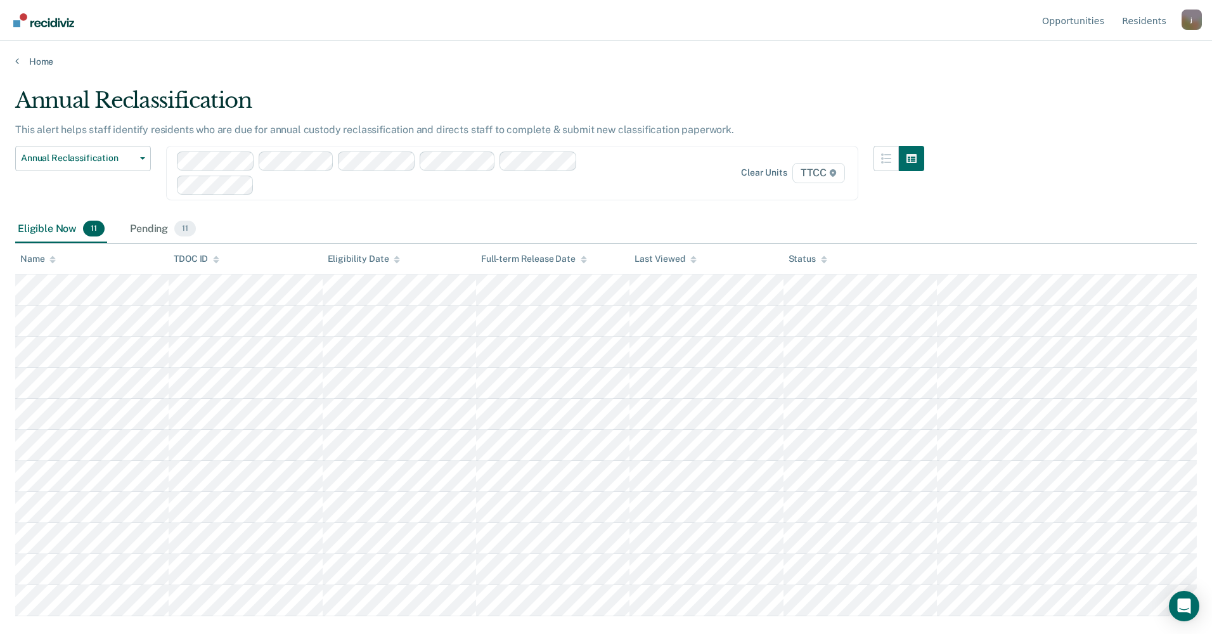
click at [1050, 207] on div "Annual Reclassification This alert helps staff identify residents who are due f…" at bounding box center [605, 312] width 1181 height 451
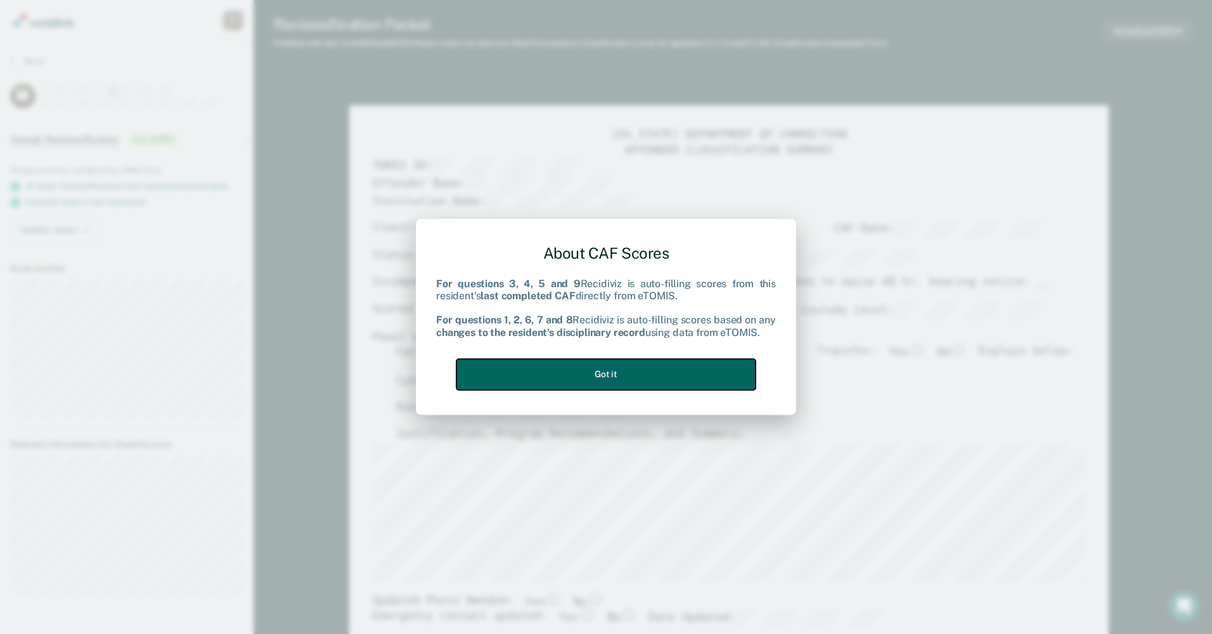
click at [613, 373] on button "Got it" at bounding box center [605, 374] width 299 height 31
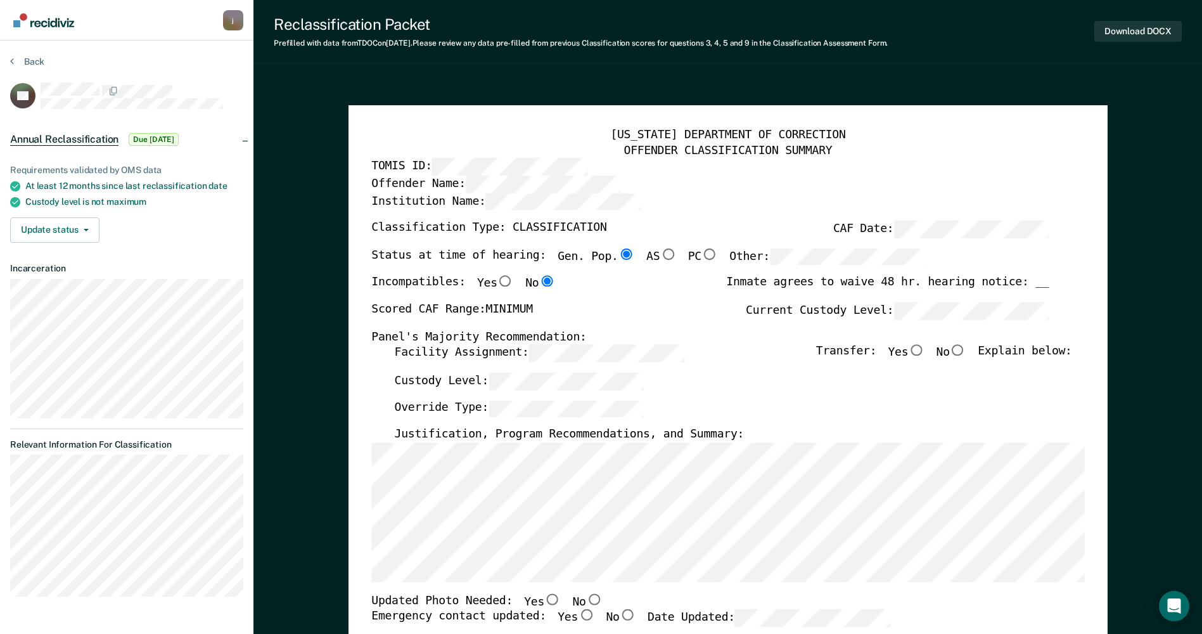
type textarea "x"
click at [25, 63] on button "Back" at bounding box center [27, 61] width 34 height 11
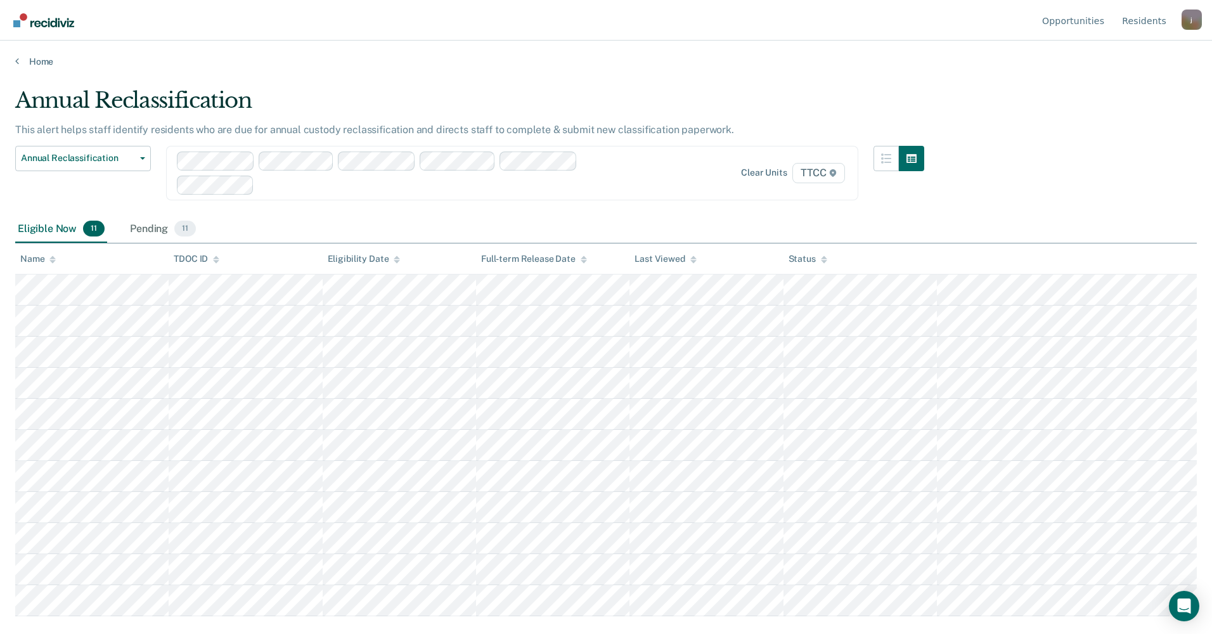
click at [802, 86] on main "Annual Reclassification This alert helps staff identify residents who are due f…" at bounding box center [606, 348] width 1212 height 563
click at [158, 228] on div "Pending 11" at bounding box center [162, 229] width 71 height 28
